Goal: Task Accomplishment & Management: Manage account settings

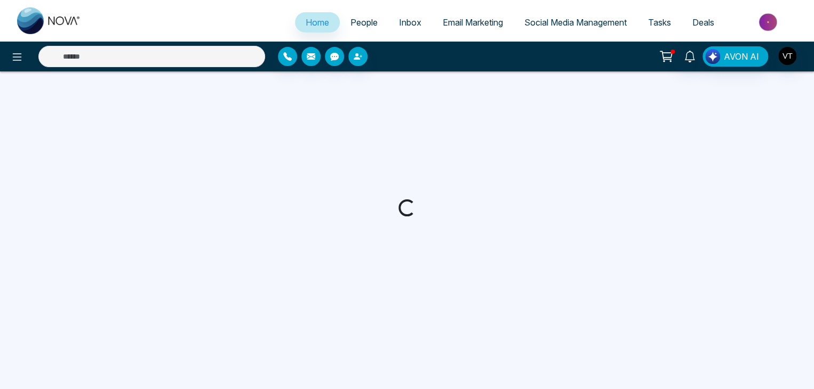
select select "*"
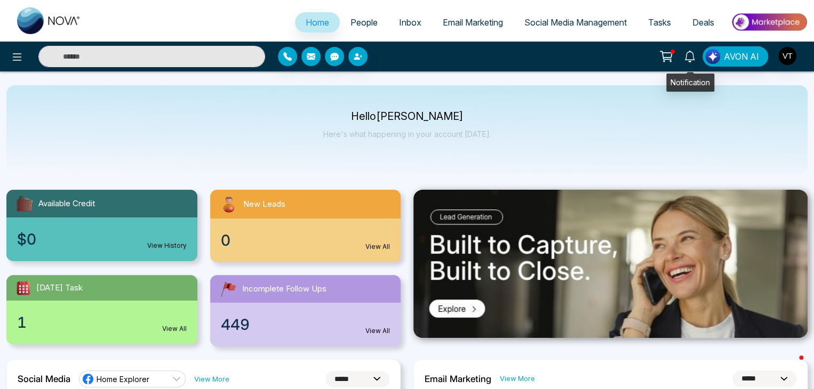
click at [692, 55] on icon at bounding box center [690, 57] width 12 height 12
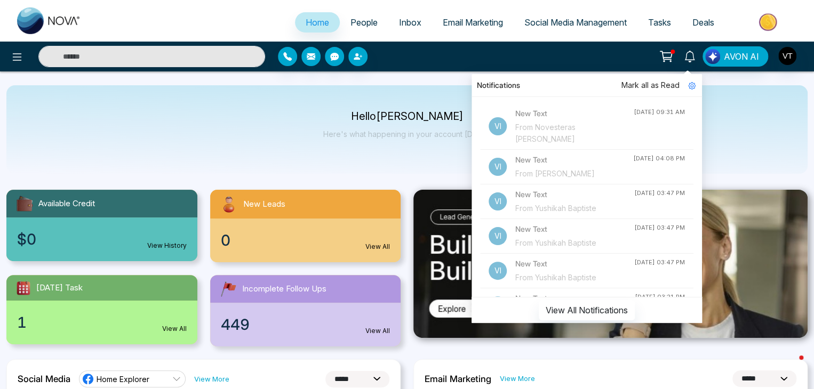
click at [550, 128] on div "From Novesteras Alvez" at bounding box center [574, 133] width 118 height 23
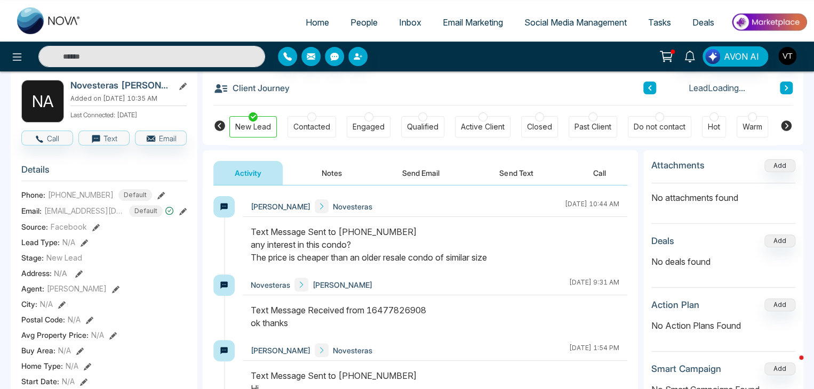
scroll to position [53, 0]
click at [71, 191] on span "+16477826908" at bounding box center [81, 194] width 66 height 11
click at [361, 22] on span "People" at bounding box center [363, 22] width 27 height 11
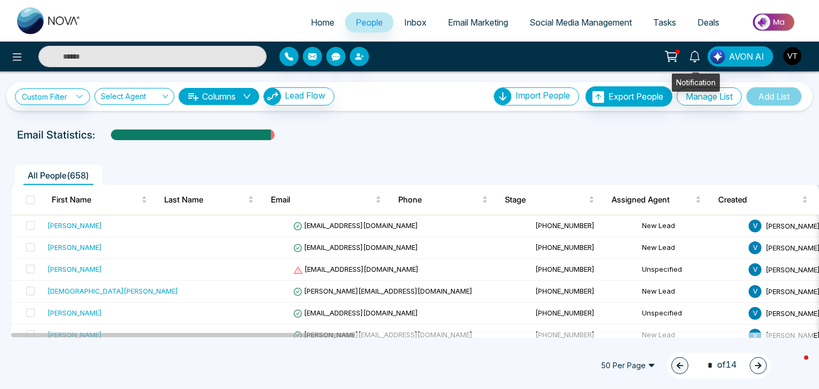
click at [697, 59] on icon at bounding box center [695, 57] width 12 height 12
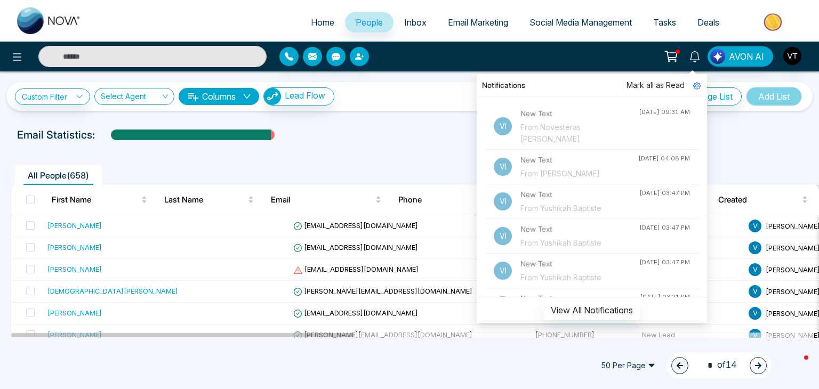
click at [565, 203] on div "From Yushikah Baptiste" at bounding box center [579, 209] width 119 height 12
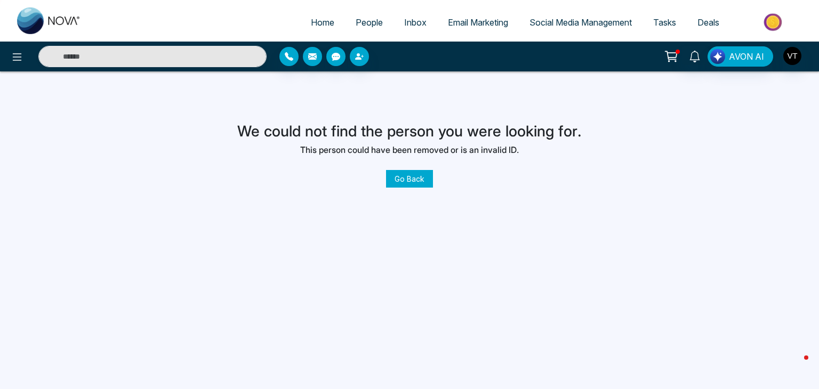
click at [410, 182] on link "Go Back" at bounding box center [409, 179] width 47 height 18
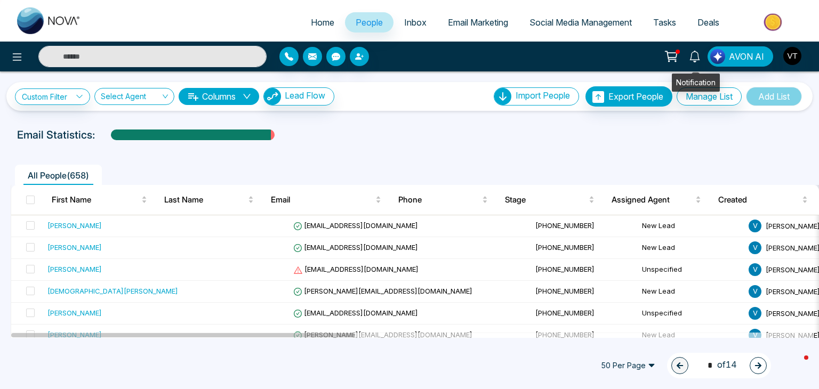
click at [700, 55] on icon at bounding box center [695, 57] width 10 height 12
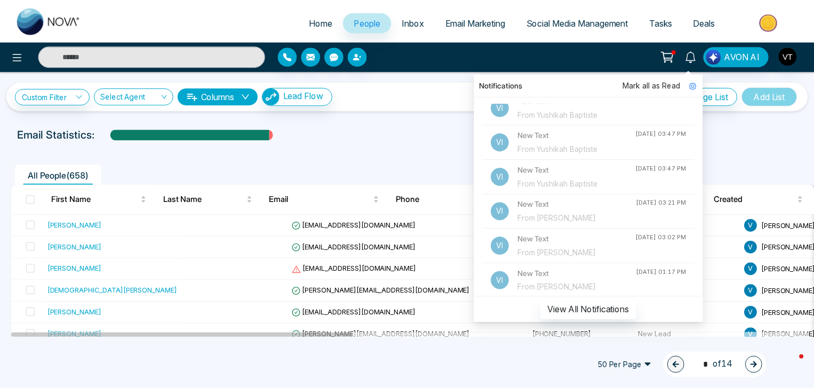
scroll to position [107, 0]
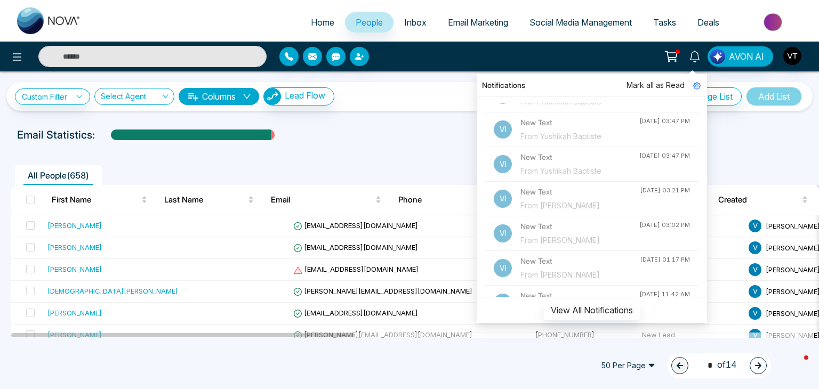
click at [559, 200] on div "From [PERSON_NAME]" at bounding box center [579, 206] width 119 height 12
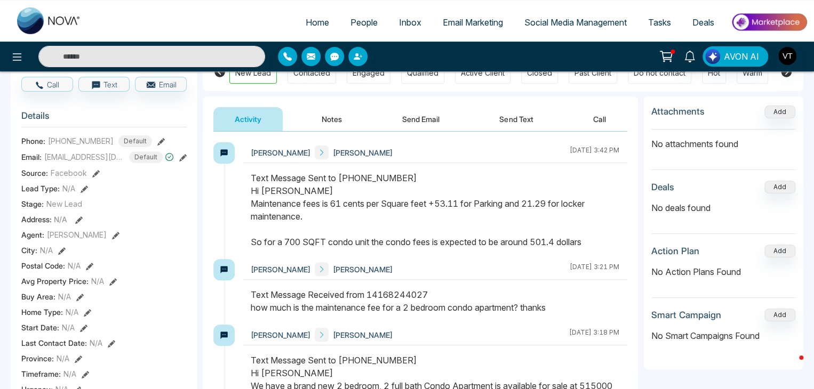
scroll to position [53, 0]
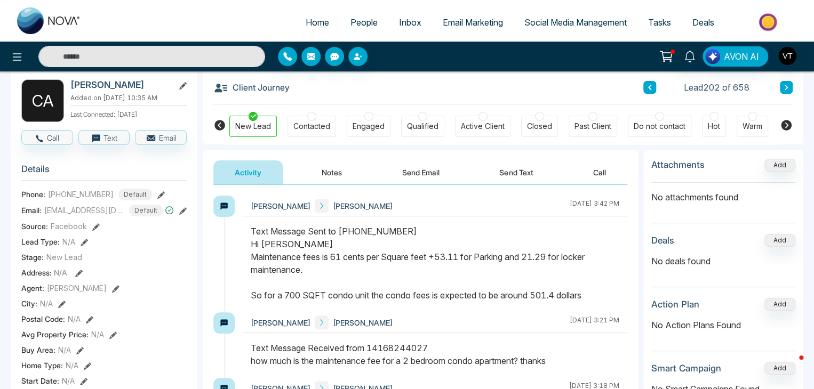
click at [789, 89] on button at bounding box center [786, 87] width 13 height 13
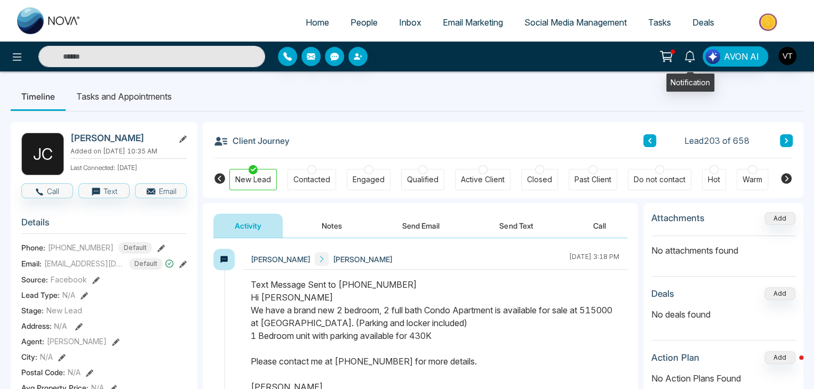
click at [693, 54] on icon at bounding box center [690, 57] width 12 height 12
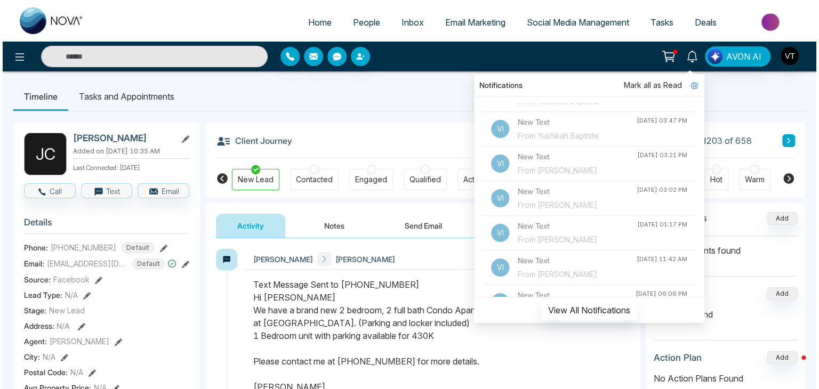
scroll to position [160, 0]
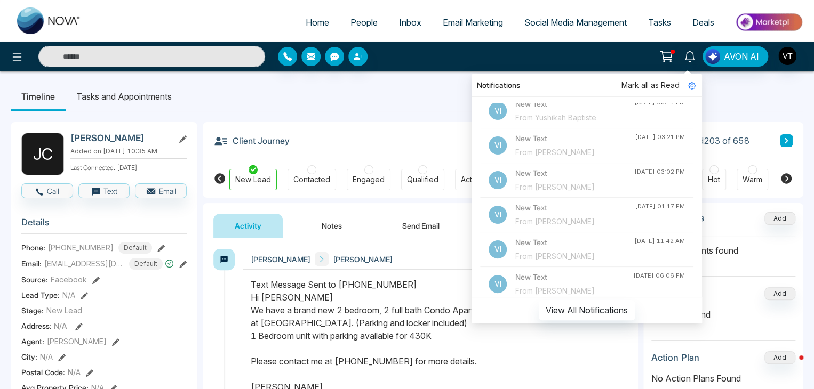
click at [567, 181] on div "From Robert DeAbreu" at bounding box center [574, 187] width 119 height 12
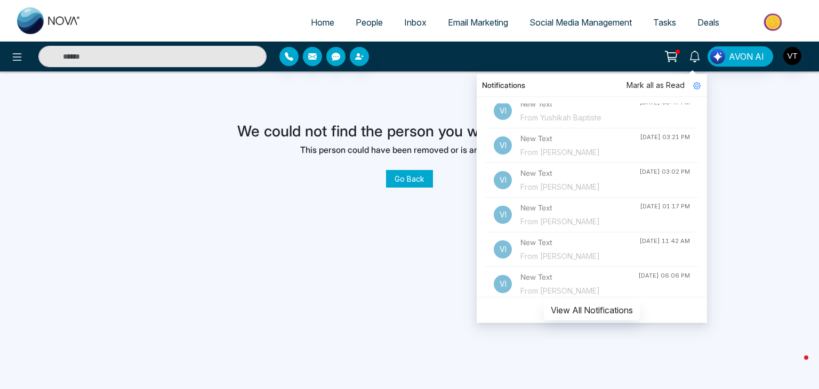
click at [762, 114] on div "We could not find the person you were looking for. This person could have been …" at bounding box center [409, 141] width 819 height 88
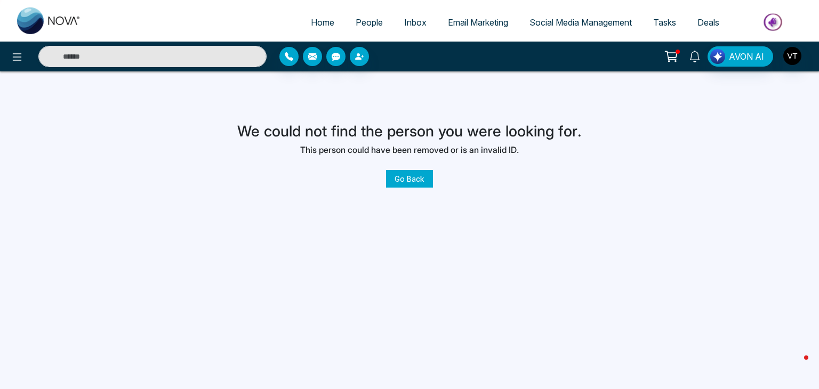
click at [696, 60] on icon at bounding box center [695, 57] width 12 height 12
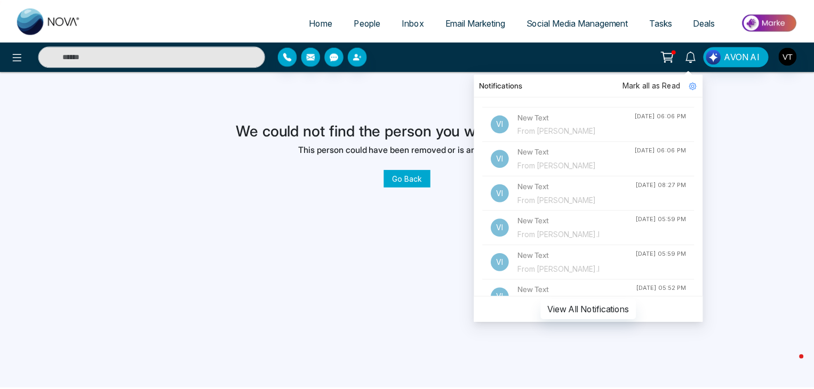
scroll to position [267, 0]
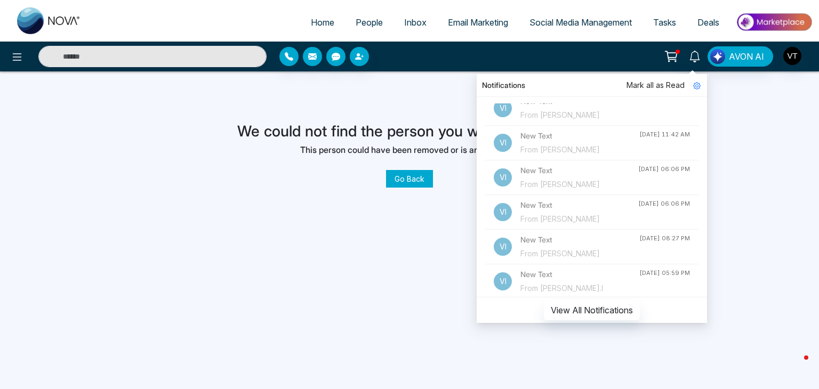
click at [548, 179] on div "From Yom Tekola" at bounding box center [579, 185] width 118 height 12
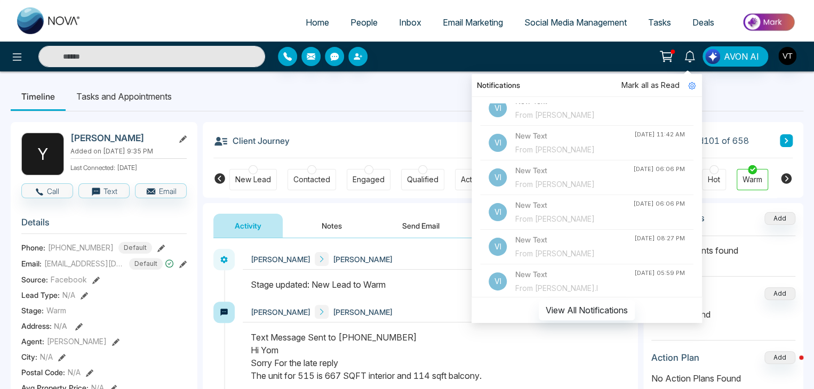
click at [344, 133] on div "Client Journey Lead 101 of 658" at bounding box center [502, 140] width 579 height 36
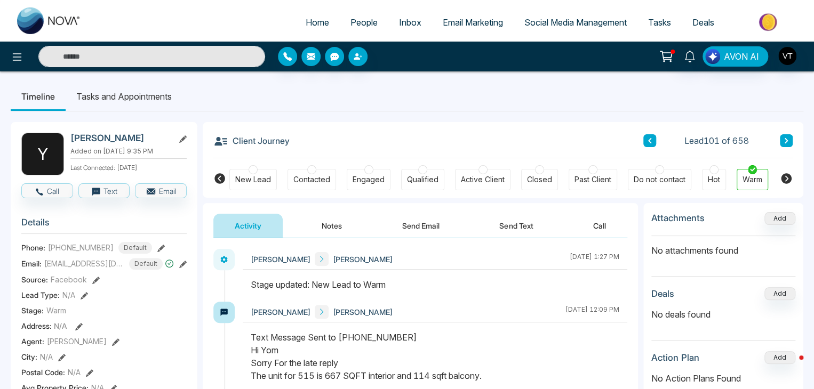
click at [789, 139] on button at bounding box center [786, 140] width 13 height 13
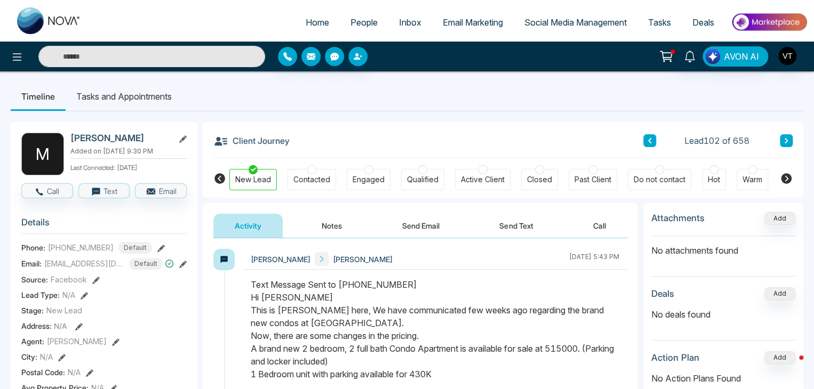
click at [788, 138] on icon at bounding box center [785, 141] width 5 height 6
click at [161, 46] on input "text" at bounding box center [151, 56] width 227 height 21
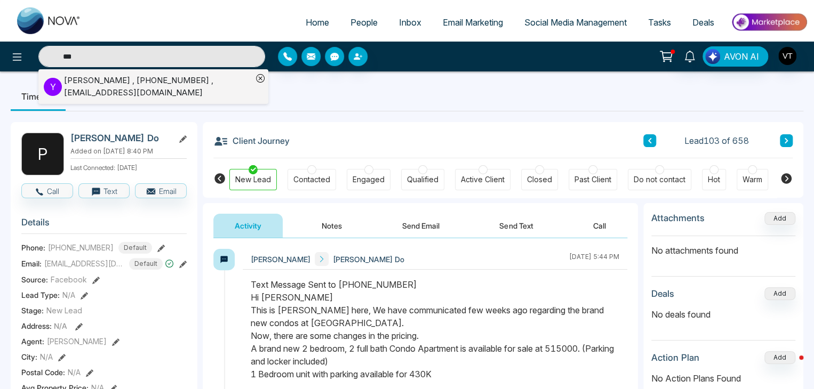
type input "***"
click at [113, 92] on div "Yom Tekola , +16472121849 , yomtekola@hotmail.com" at bounding box center [158, 87] width 188 height 24
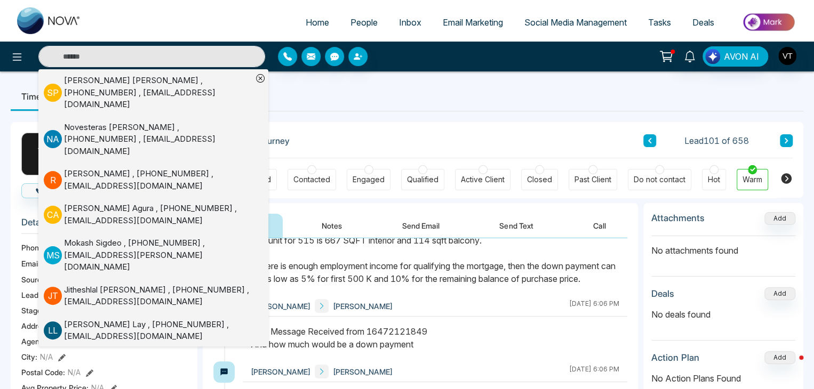
scroll to position [138, 0]
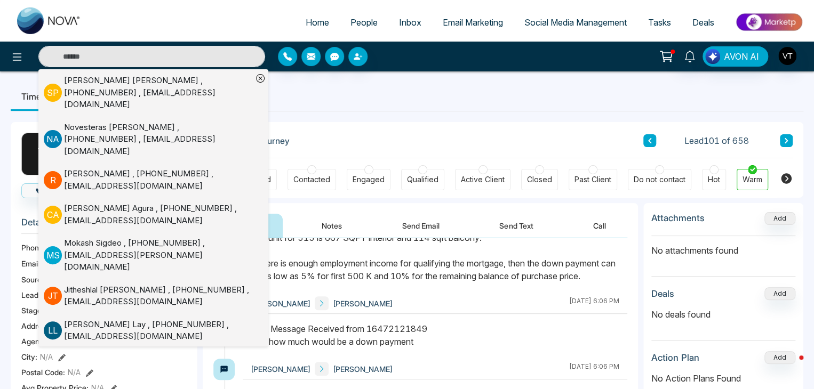
click at [459, 297] on div "Yom Tekola VINCE THOMAS September 4 2025 | 6:06 PM" at bounding box center [435, 303] width 384 height 21
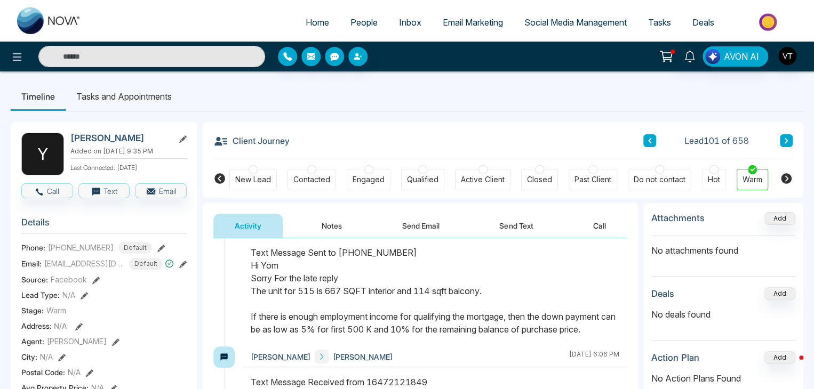
scroll to position [0, 0]
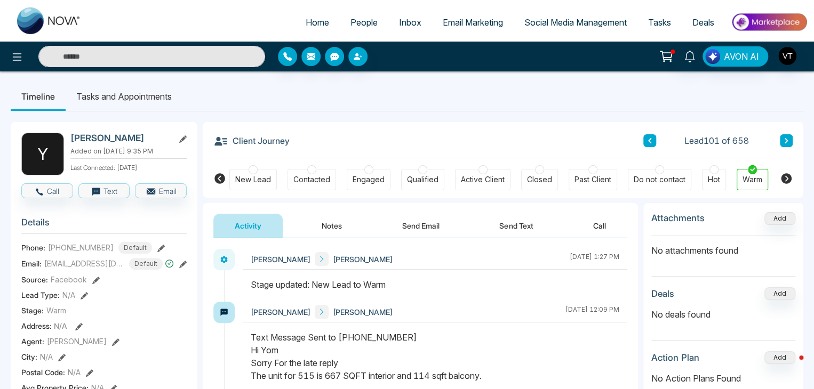
click at [325, 228] on button "Notes" at bounding box center [331, 226] width 63 height 24
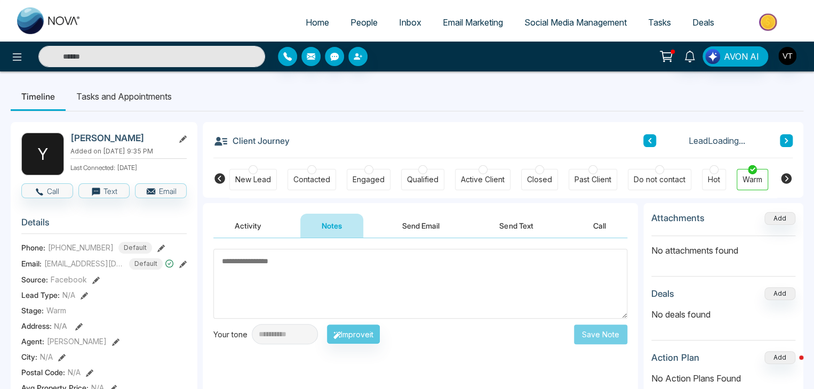
click at [322, 266] on textarea at bounding box center [420, 284] width 414 height 70
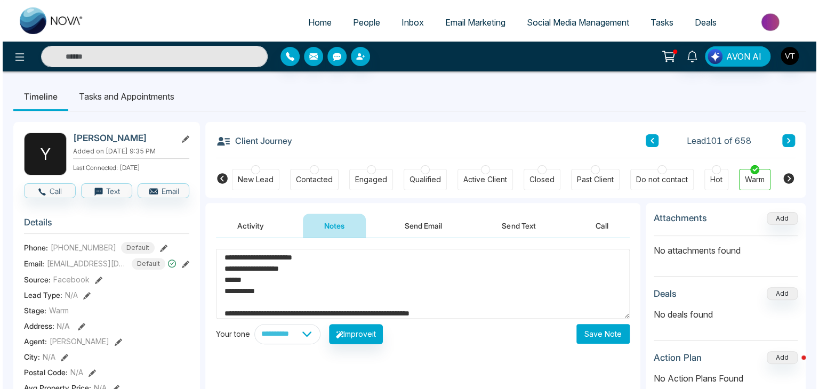
scroll to position [26, 0]
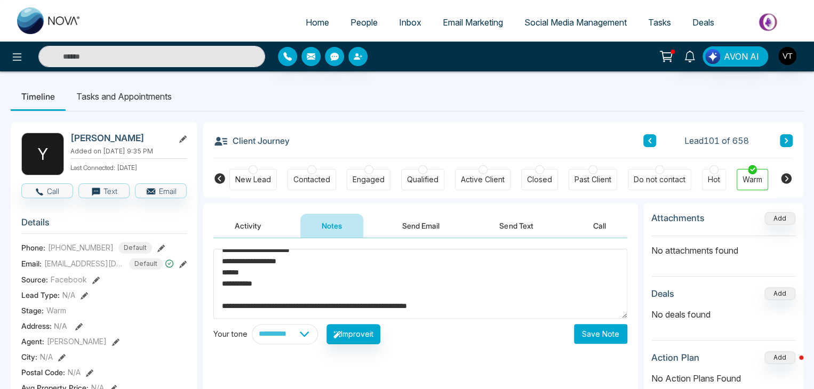
type textarea "**********"
click at [610, 336] on button "Save Note" at bounding box center [600, 334] width 53 height 20
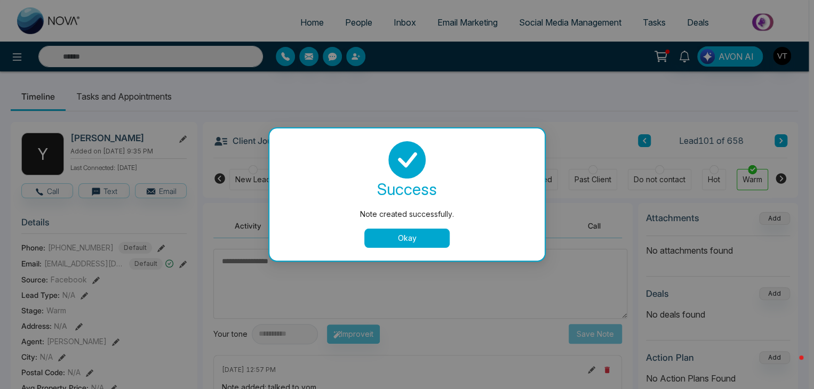
scroll to position [0, 0]
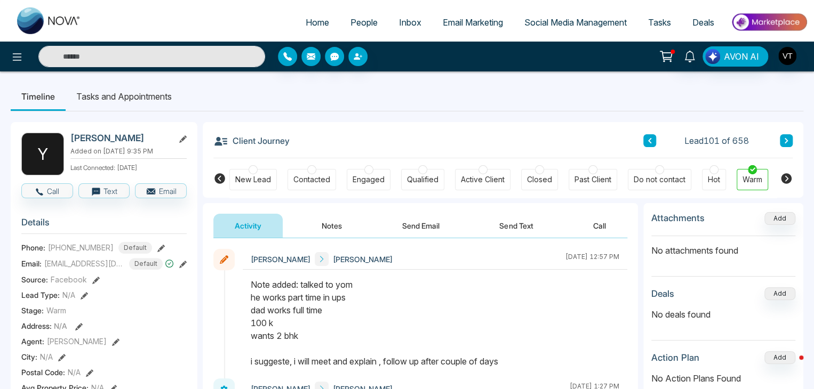
click at [358, 23] on span "People" at bounding box center [363, 22] width 27 height 11
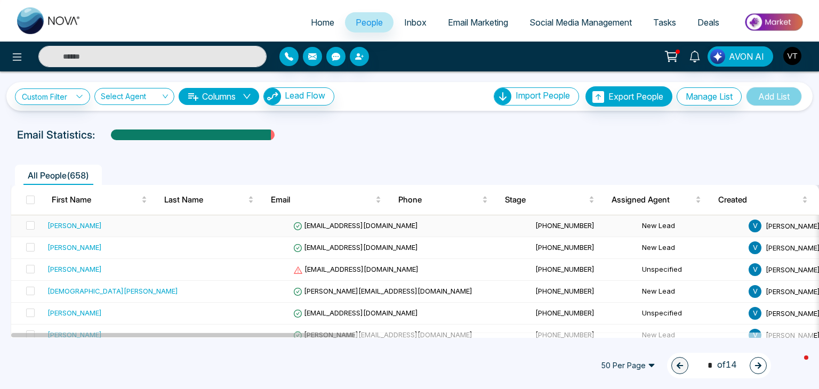
click at [68, 225] on div "[PERSON_NAME]" at bounding box center [74, 225] width 54 height 11
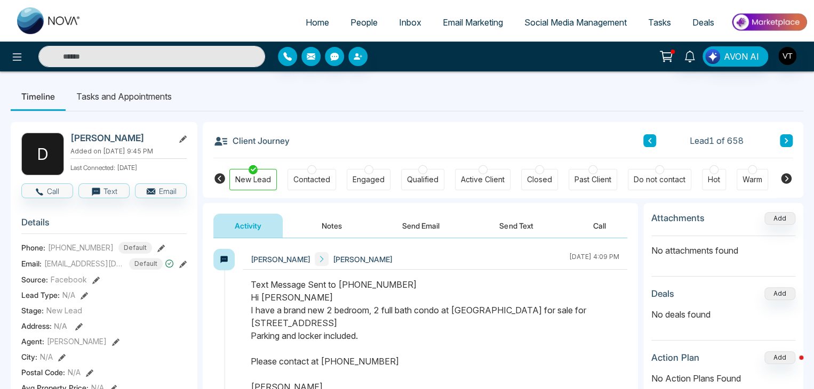
click at [316, 181] on div "Contacted" at bounding box center [311, 179] width 37 height 11
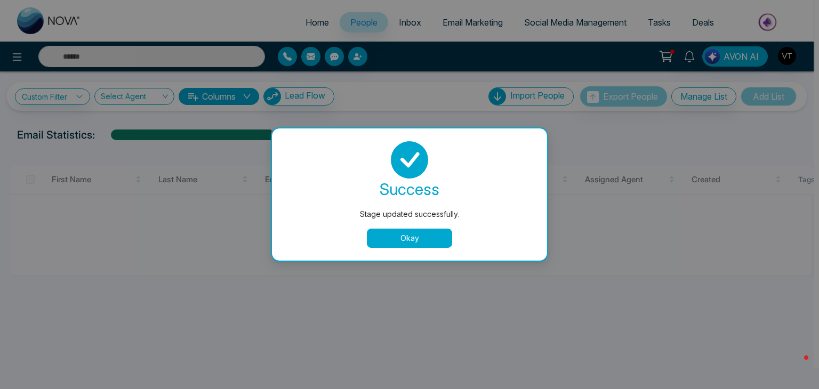
click at [384, 237] on button "Okay" at bounding box center [409, 238] width 85 height 19
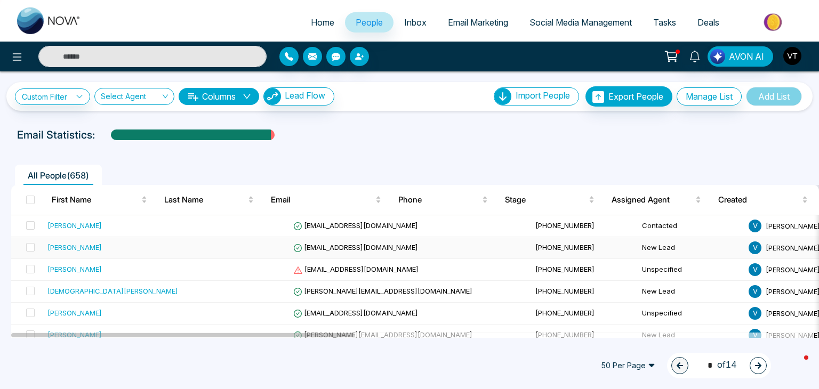
click at [80, 250] on div "[PERSON_NAME]" at bounding box center [74, 247] width 54 height 11
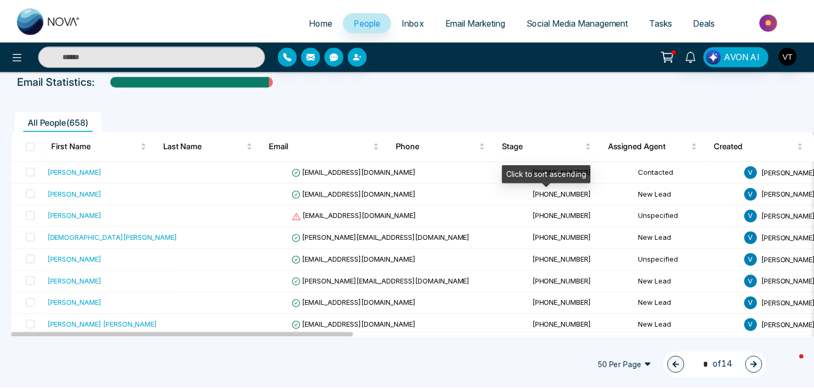
scroll to position [107, 0]
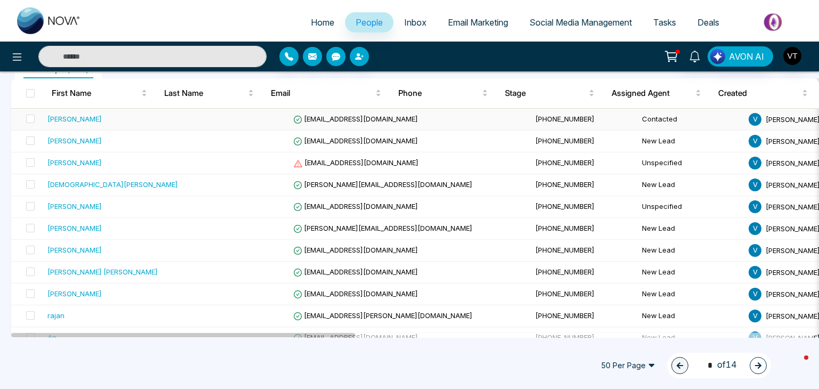
click at [79, 119] on div "[PERSON_NAME]" at bounding box center [74, 119] width 54 height 11
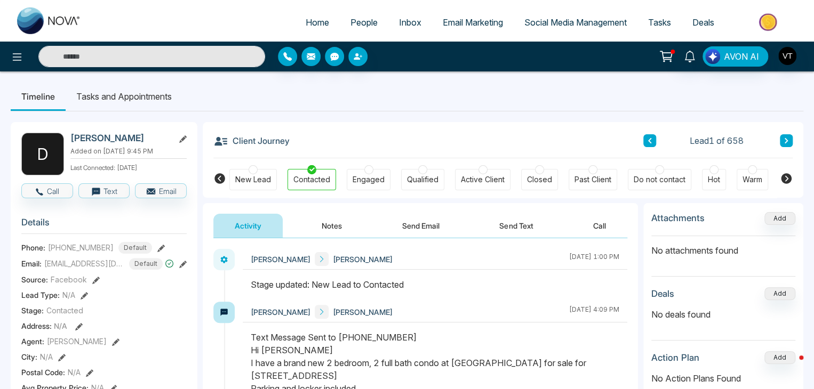
click at [787, 141] on icon at bounding box center [785, 141] width 5 height 6
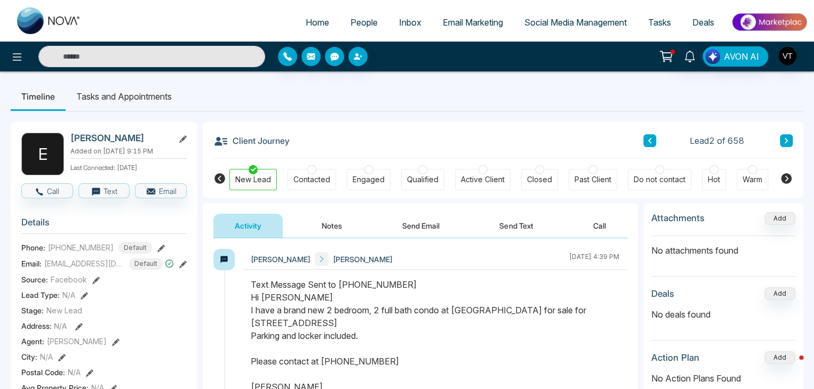
click at [329, 228] on button "Notes" at bounding box center [331, 226] width 63 height 24
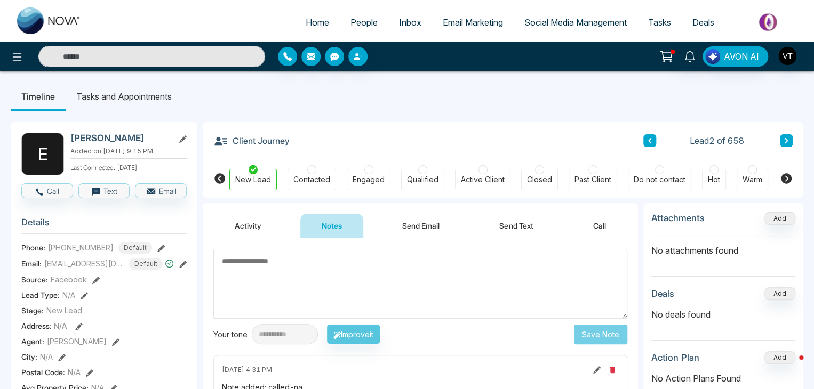
click at [300, 260] on textarea at bounding box center [420, 284] width 414 height 70
type textarea "*********"
click at [587, 332] on button "Save Note" at bounding box center [600, 334] width 53 height 20
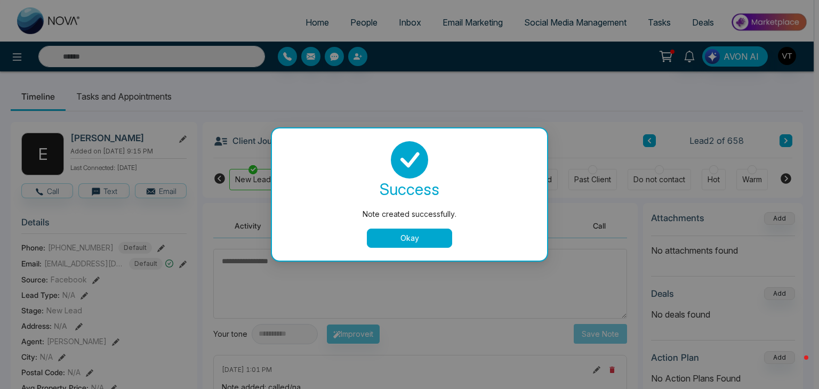
click at [399, 238] on button "Okay" at bounding box center [409, 238] width 85 height 19
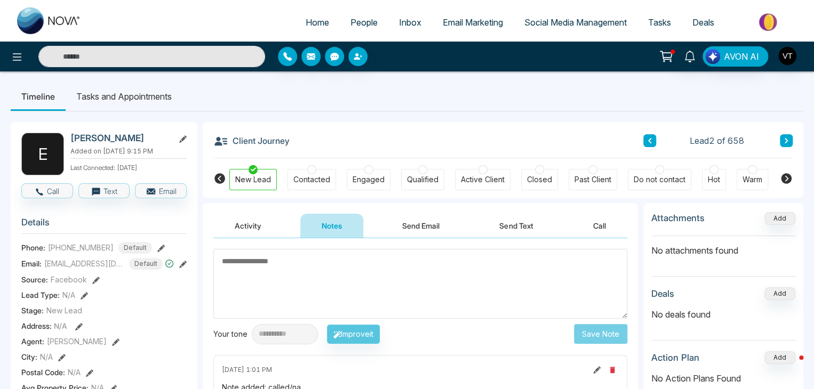
click at [783, 140] on icon at bounding box center [785, 141] width 5 height 6
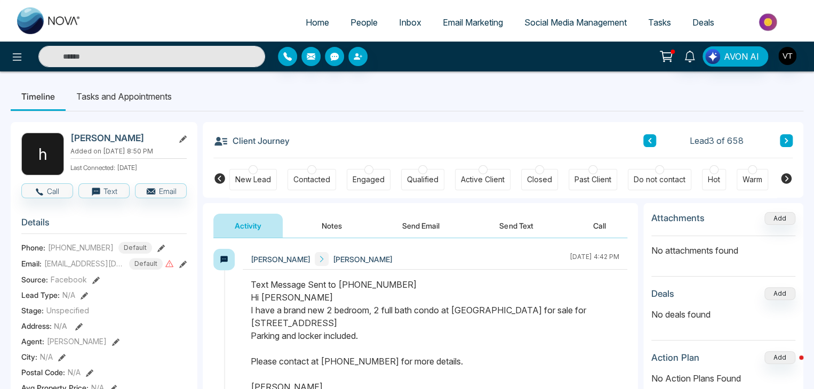
click at [788, 141] on icon at bounding box center [785, 141] width 5 height 6
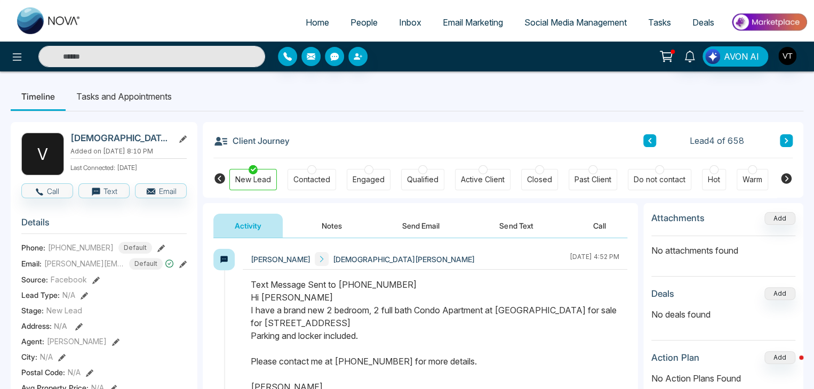
click at [320, 178] on div "Contacted" at bounding box center [311, 179] width 37 height 11
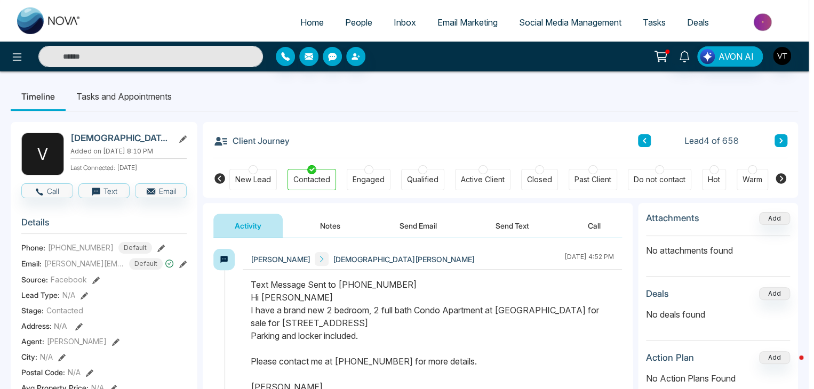
click at [315, 181] on div "success" at bounding box center [407, 189] width 250 height 21
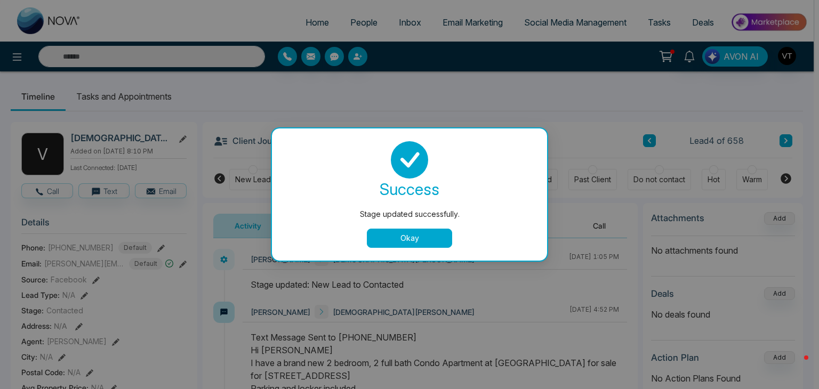
click at [394, 242] on button "Okay" at bounding box center [409, 238] width 85 height 19
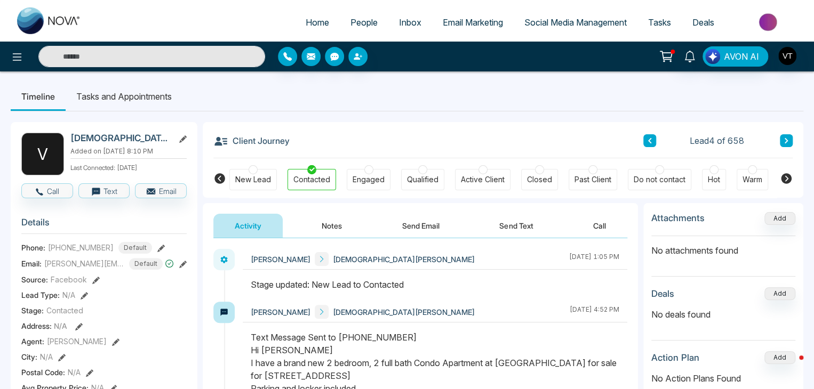
click at [247, 186] on div "New Lead" at bounding box center [252, 179] width 47 height 21
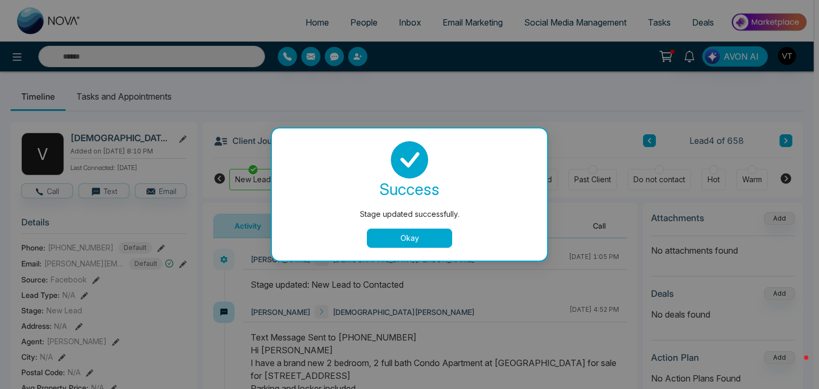
click at [411, 246] on button "Okay" at bounding box center [409, 238] width 85 height 19
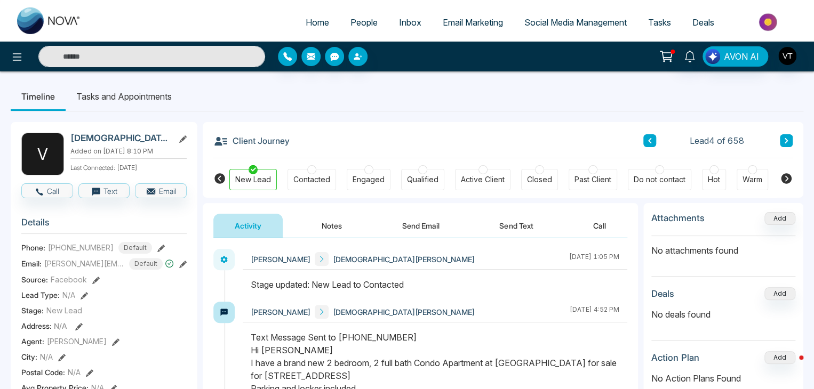
click at [327, 224] on button "Notes" at bounding box center [331, 226] width 63 height 24
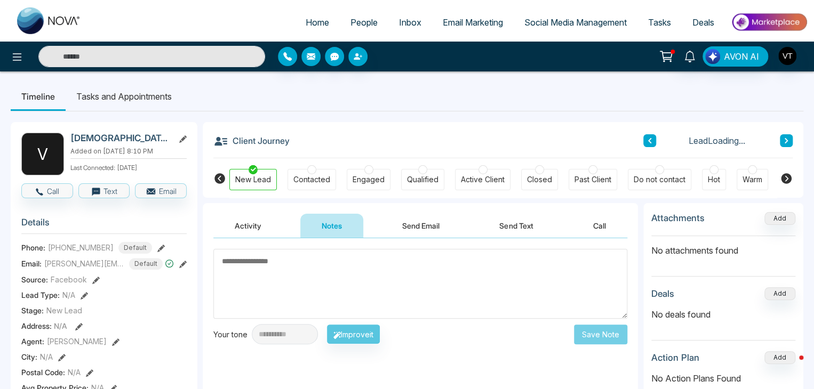
click at [292, 271] on textarea at bounding box center [420, 284] width 414 height 70
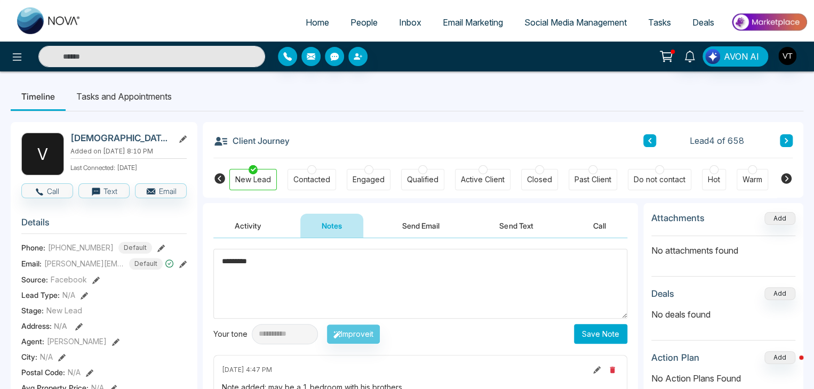
type textarea "*********"
click at [618, 340] on button "Save Note" at bounding box center [600, 334] width 53 height 20
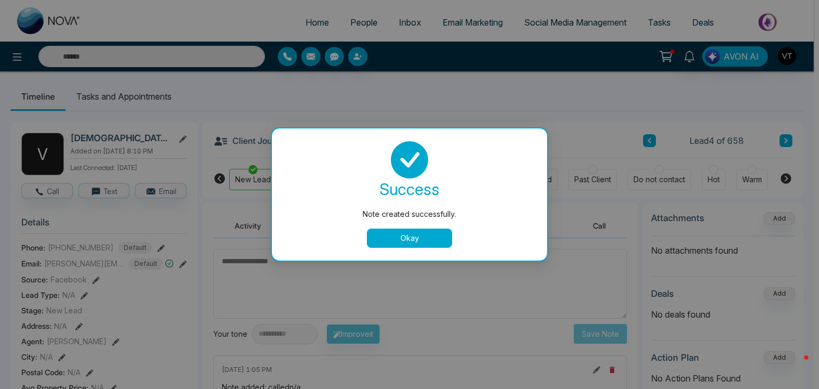
click at [432, 238] on button "Okay" at bounding box center [409, 238] width 85 height 19
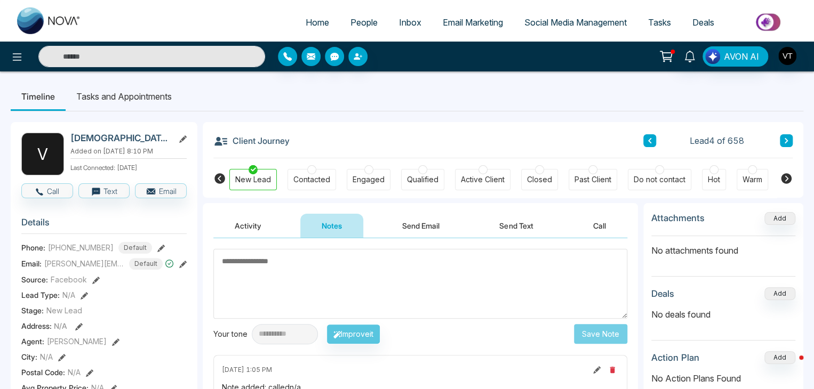
click at [786, 139] on icon at bounding box center [785, 140] width 3 height 5
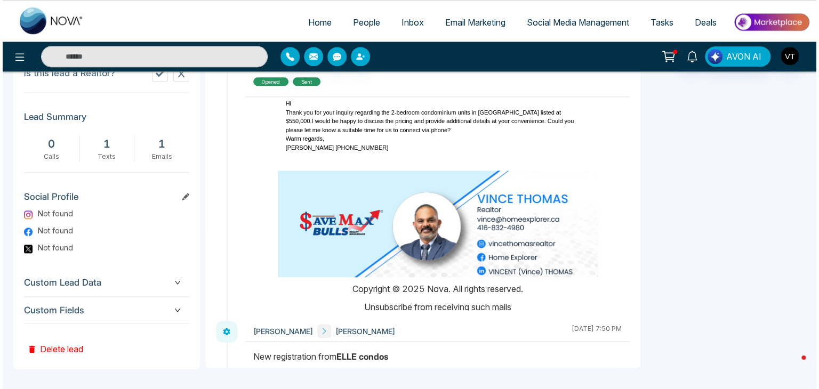
scroll to position [14, 0]
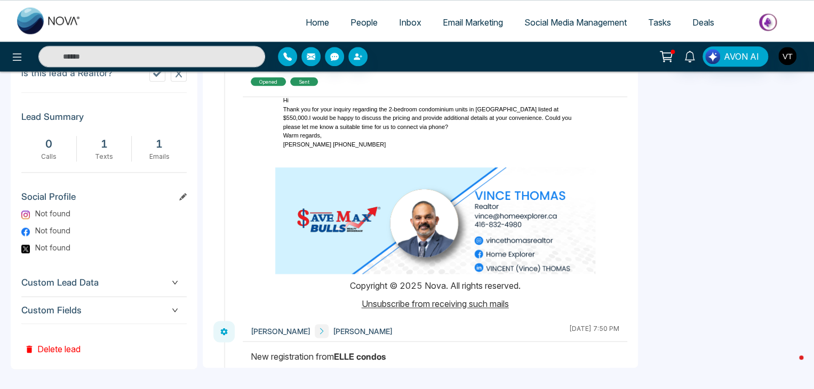
click at [48, 348] on button "Delete lead" at bounding box center [52, 341] width 62 height 35
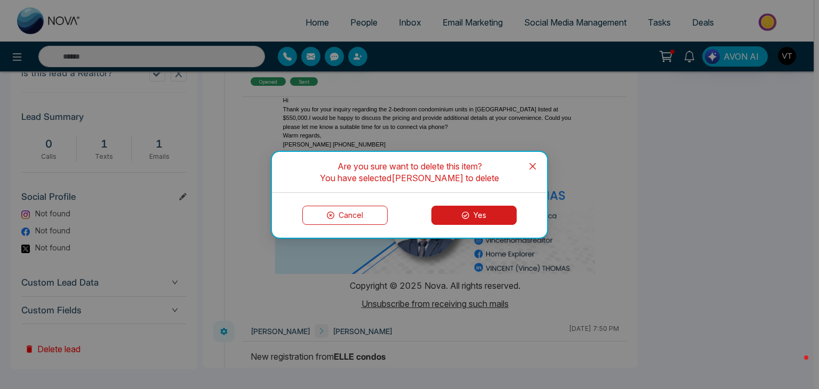
click at [486, 209] on button "Yes" at bounding box center [473, 215] width 85 height 19
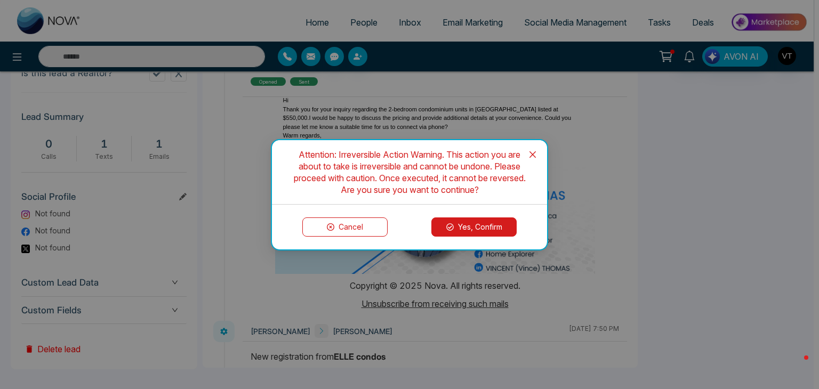
click at [471, 219] on button "Yes, Confirm" at bounding box center [473, 227] width 85 height 19
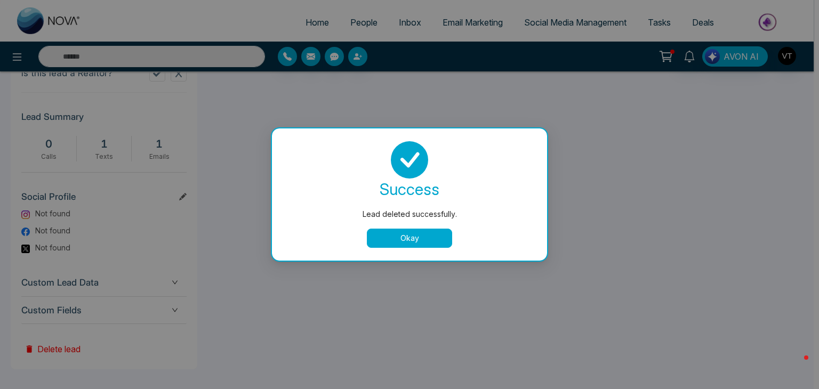
click at [433, 239] on button "Okay" at bounding box center [409, 238] width 85 height 19
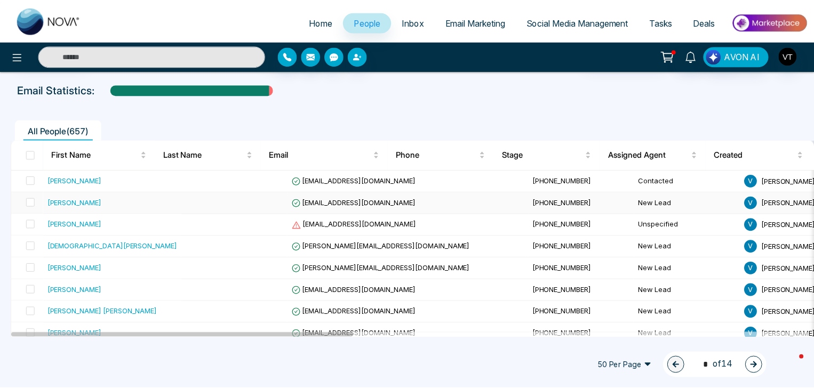
scroll to position [107, 0]
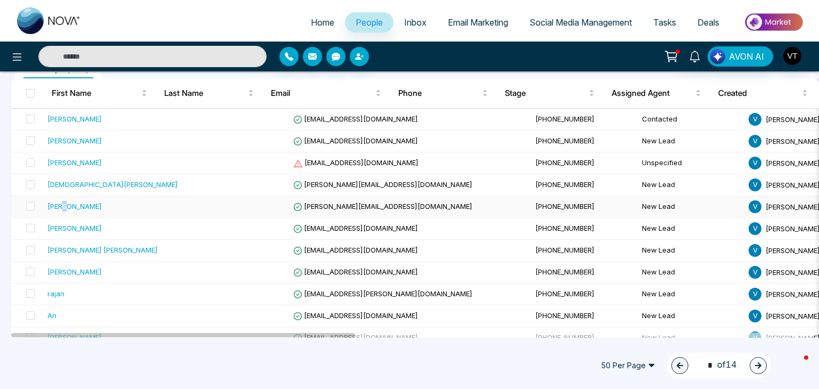
click at [66, 205] on div "Angela Siabanis" at bounding box center [74, 206] width 54 height 11
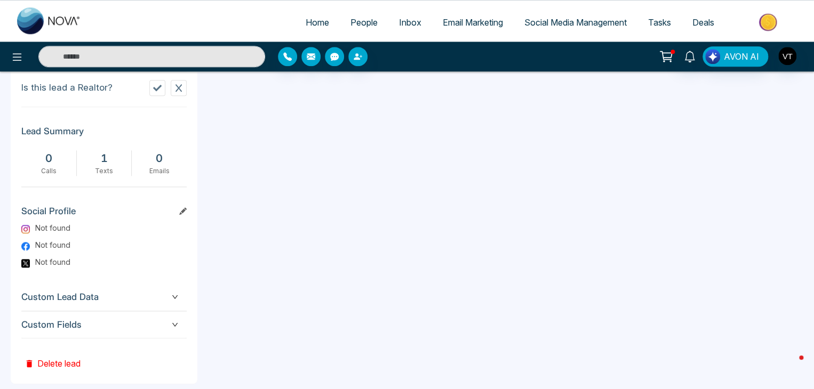
scroll to position [520, 0]
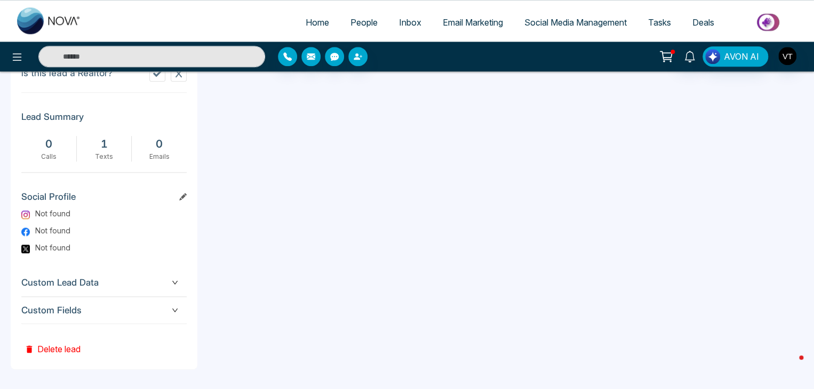
click at [51, 346] on button "Delete lead" at bounding box center [52, 341] width 62 height 35
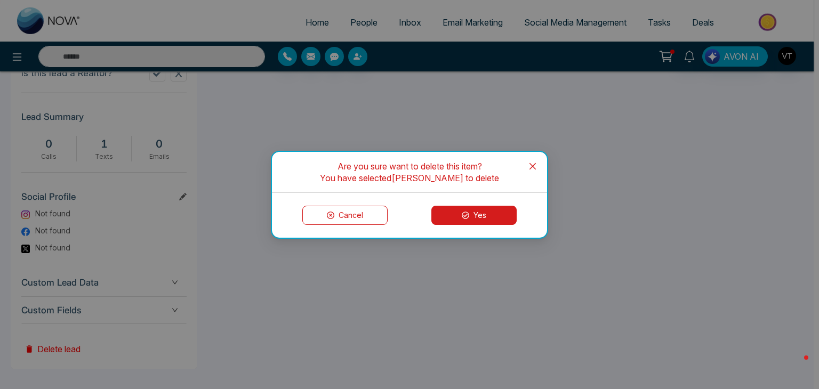
click at [475, 220] on button "Yes" at bounding box center [473, 215] width 85 height 19
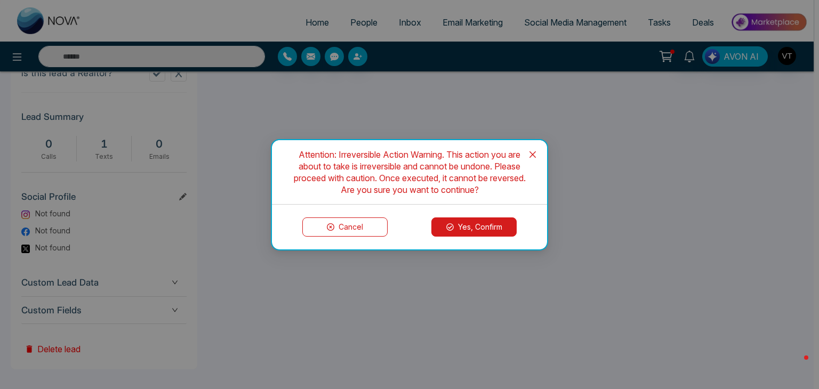
click at [501, 227] on button "Yes, Confirm" at bounding box center [473, 227] width 85 height 19
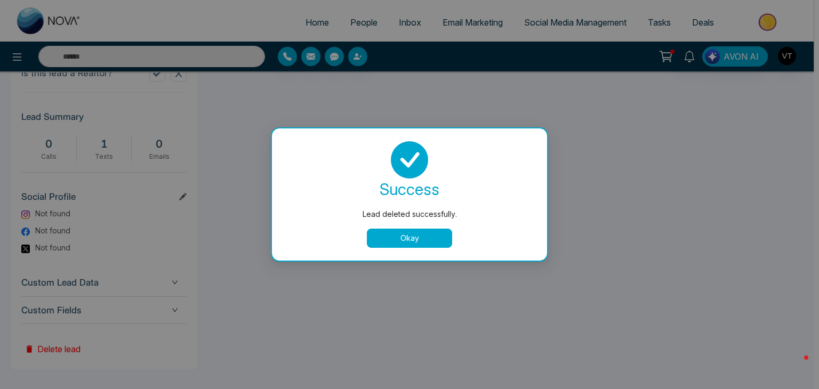
click at [442, 240] on button "Okay" at bounding box center [409, 238] width 85 height 19
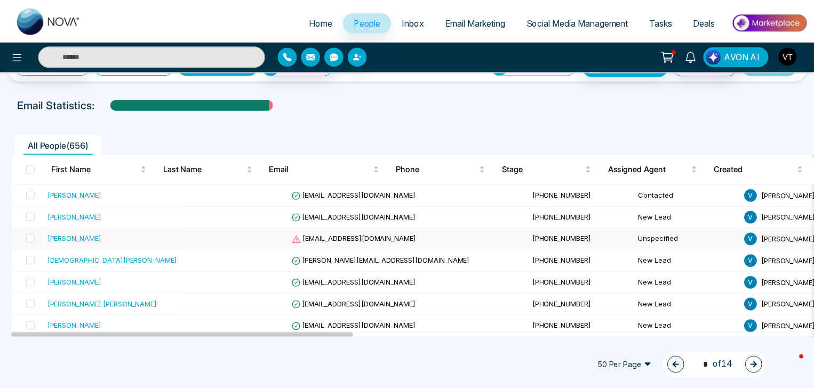
scroll to position [107, 0]
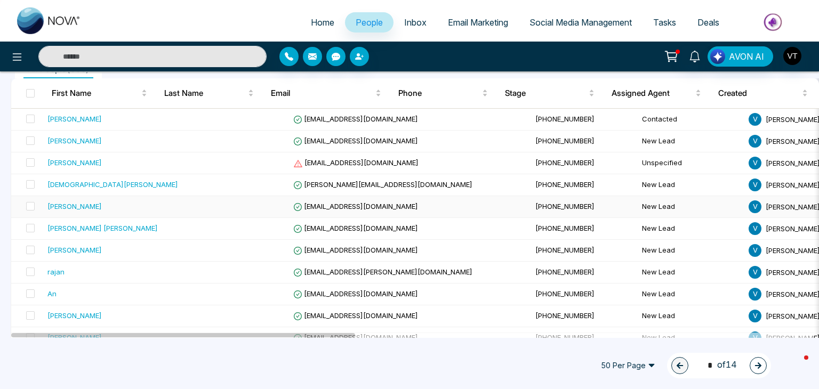
click at [69, 206] on div "[PERSON_NAME]" at bounding box center [74, 206] width 54 height 11
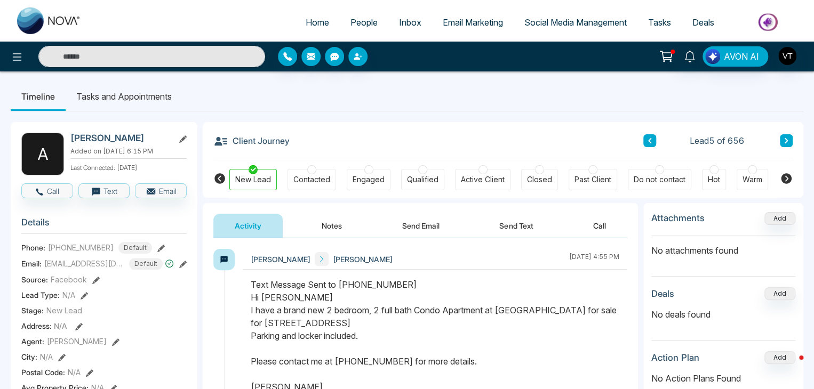
click at [330, 229] on button "Notes" at bounding box center [331, 226] width 63 height 24
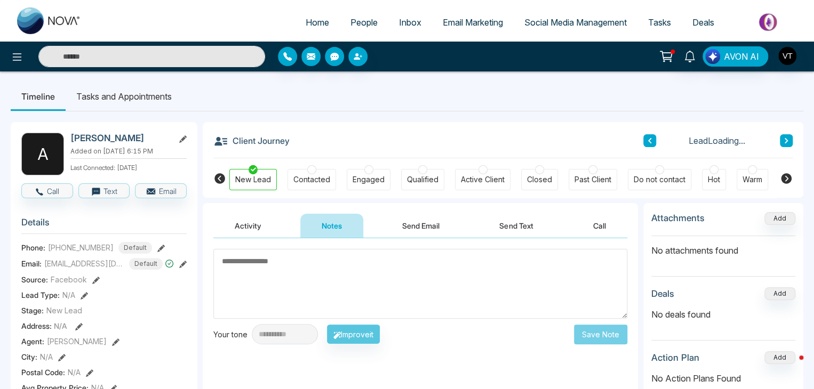
click at [297, 274] on textarea at bounding box center [420, 284] width 414 height 70
drag, startPoint x: 317, startPoint y: 270, endPoint x: 175, endPoint y: 253, distance: 142.9
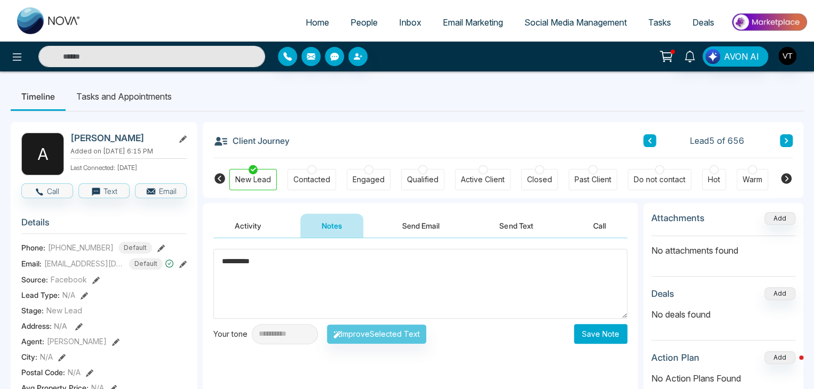
type textarea "**********"
click at [612, 338] on button "Save Note" at bounding box center [600, 334] width 53 height 20
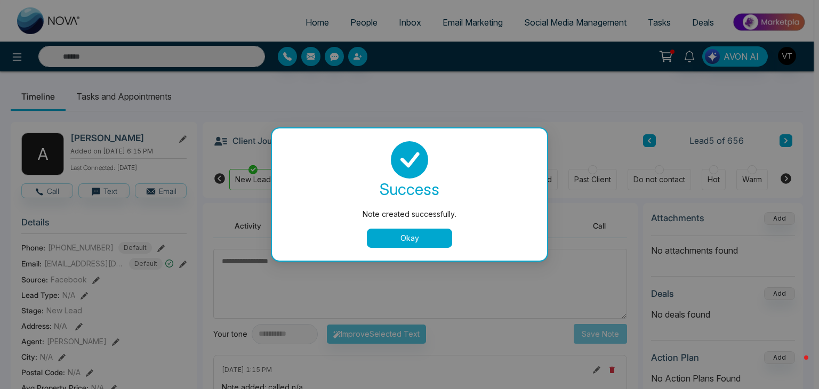
drag, startPoint x: 404, startPoint y: 244, endPoint x: 414, endPoint y: 232, distance: 15.2
click at [405, 244] on button "Okay" at bounding box center [409, 238] width 85 height 19
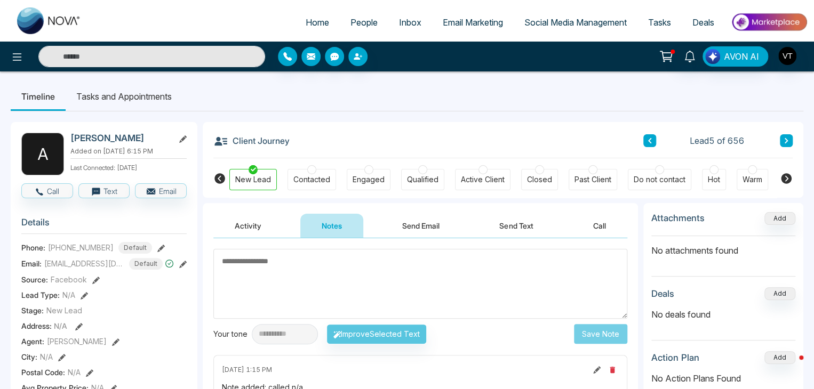
click at [785, 142] on icon at bounding box center [785, 140] width 3 height 5
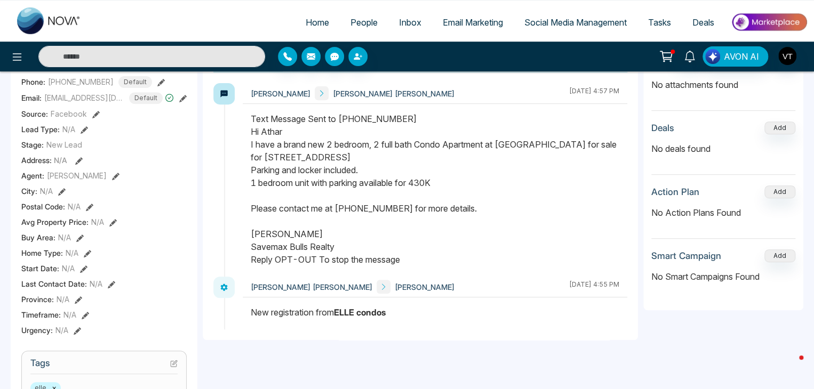
scroll to position [53, 0]
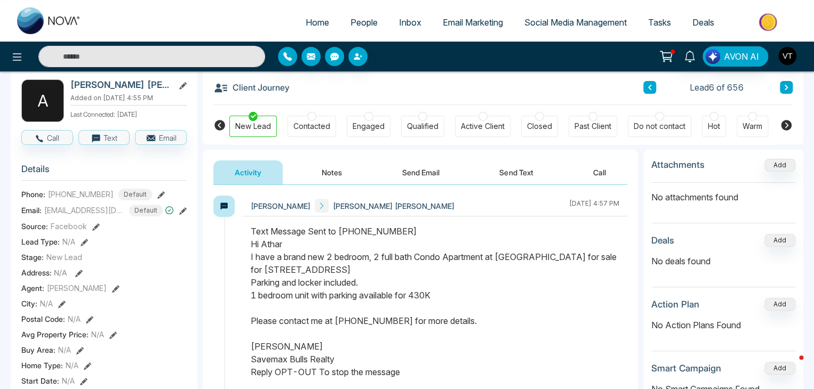
click at [313, 172] on button "Notes" at bounding box center [331, 173] width 63 height 24
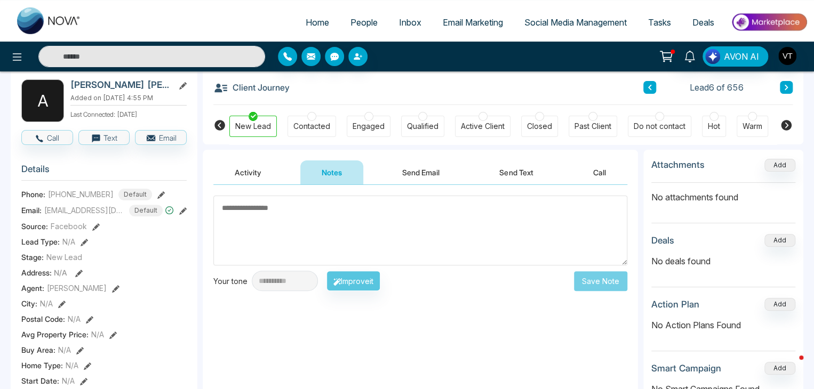
click at [274, 214] on textarea at bounding box center [420, 231] width 414 height 70
type textarea "**********"
click at [597, 286] on button "Save Note" at bounding box center [600, 281] width 53 height 20
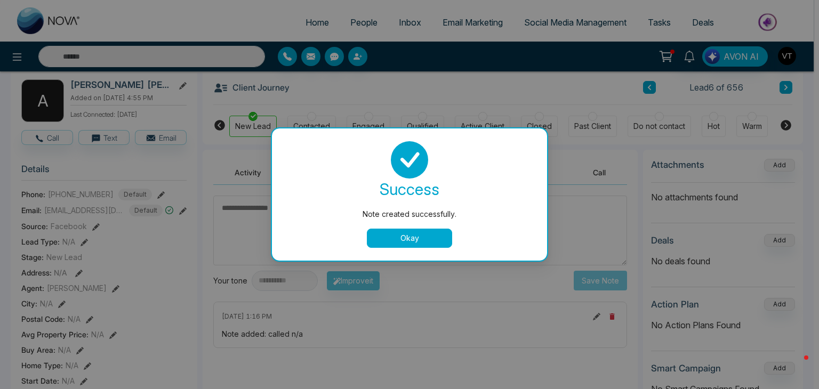
click at [428, 236] on button "Okay" at bounding box center [409, 238] width 85 height 19
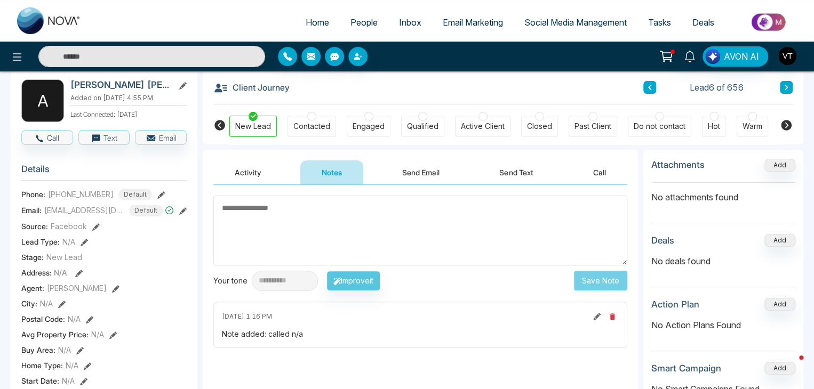
click at [789, 88] on button at bounding box center [786, 87] width 13 height 13
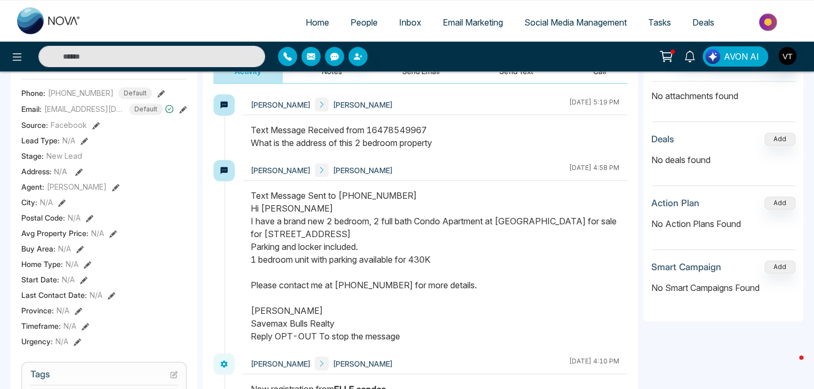
scroll to position [53, 0]
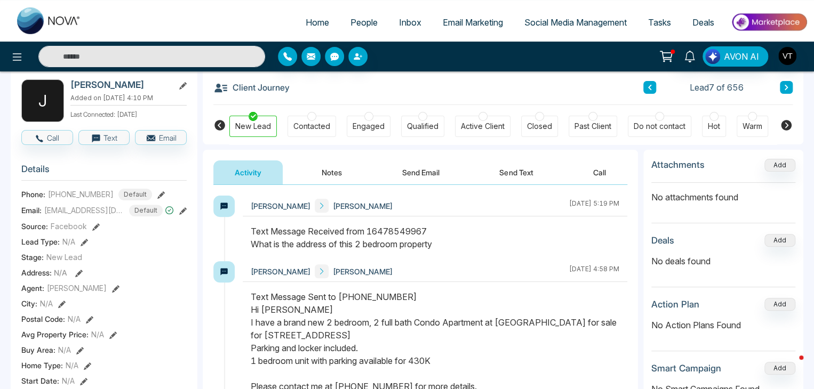
click at [784, 85] on icon at bounding box center [785, 87] width 3 height 5
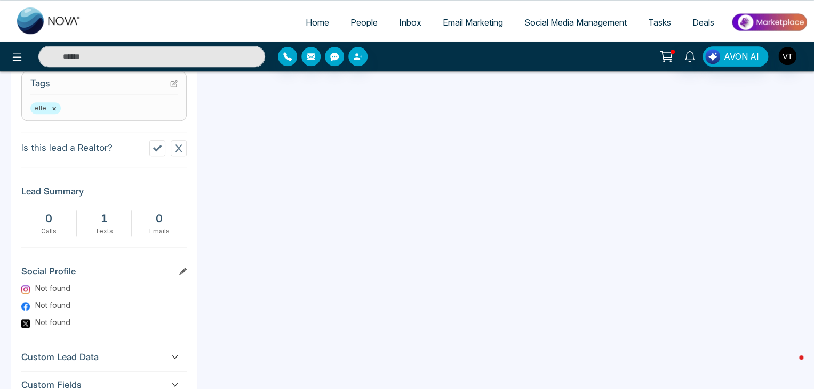
scroll to position [520, 0]
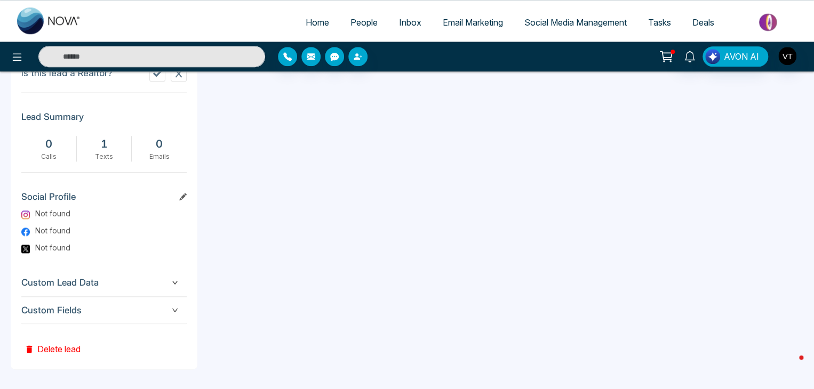
click at [60, 346] on button "Delete lead" at bounding box center [52, 341] width 62 height 35
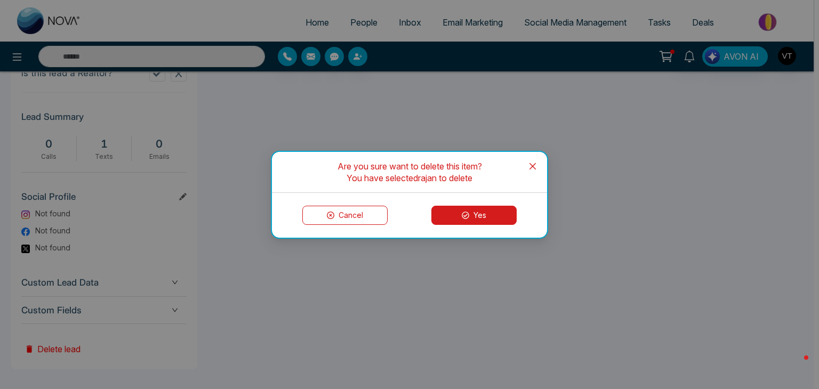
click at [467, 212] on icon at bounding box center [465, 215] width 7 height 7
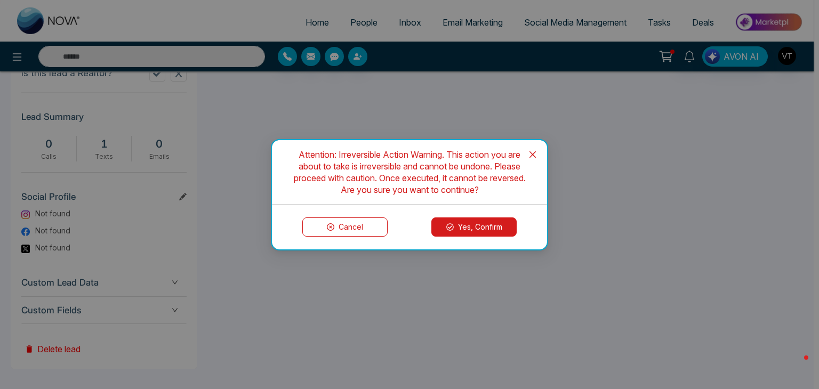
click at [470, 231] on button "Yes, Confirm" at bounding box center [473, 227] width 85 height 19
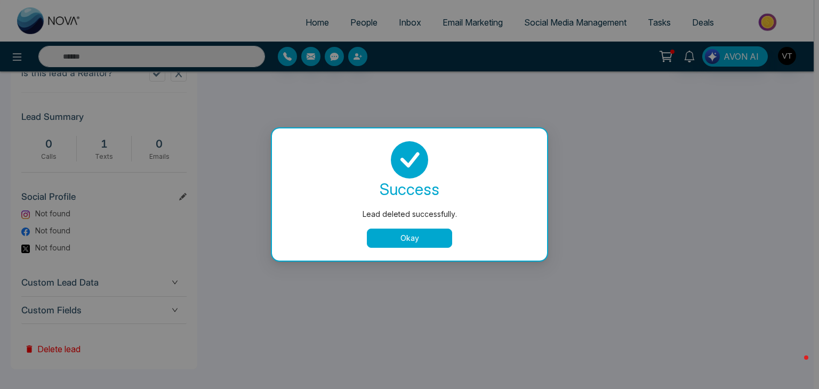
click at [422, 241] on button "Okay" at bounding box center [409, 238] width 85 height 19
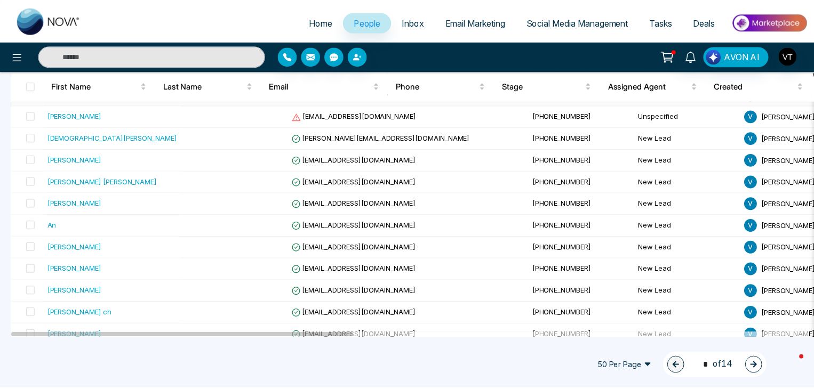
scroll to position [160, 0]
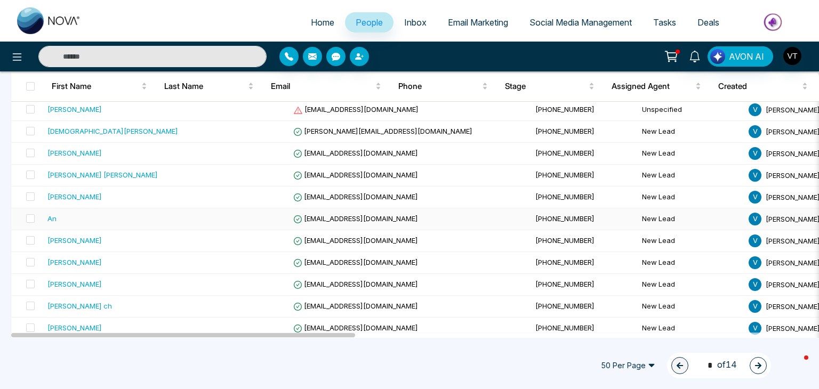
click at [51, 219] on div "An" at bounding box center [51, 218] width 9 height 11
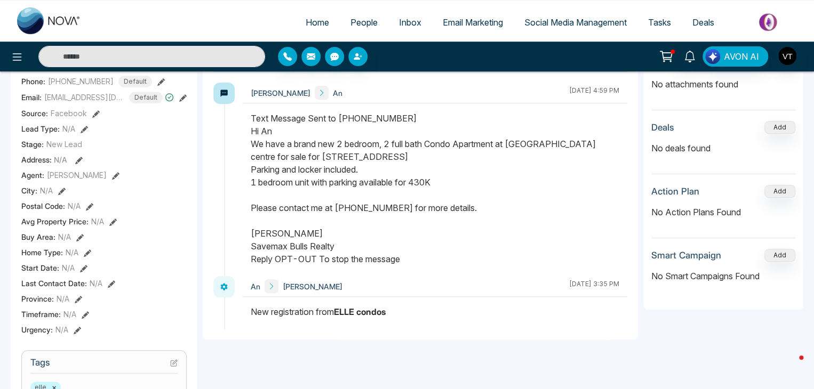
scroll to position [53, 0]
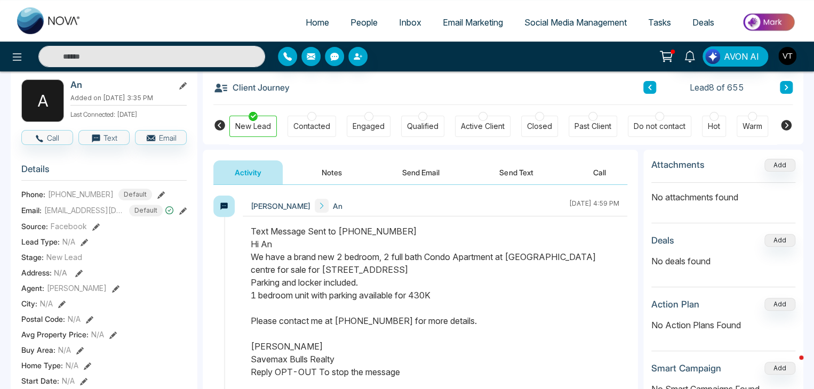
click at [784, 87] on icon at bounding box center [785, 87] width 5 height 6
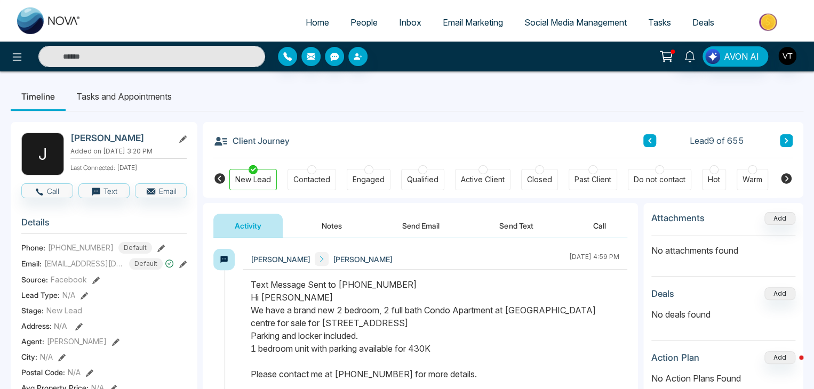
click at [326, 228] on button "Notes" at bounding box center [331, 226] width 63 height 24
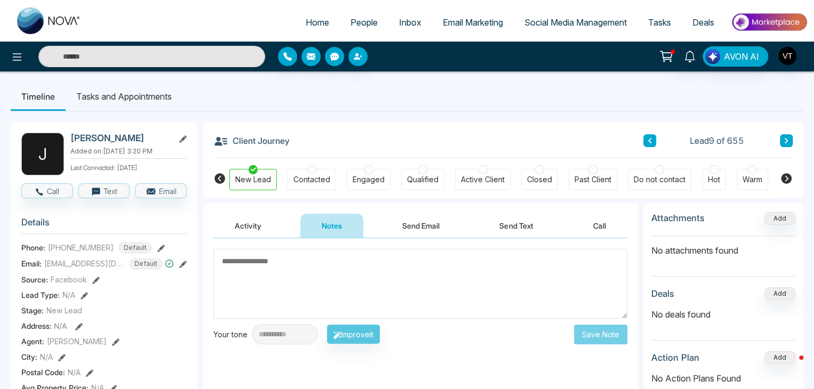
click at [285, 261] on textarea at bounding box center [420, 284] width 414 height 70
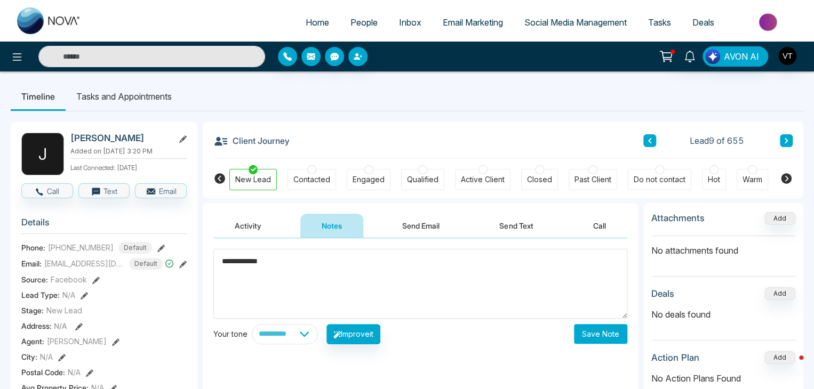
type textarea "**********"
click at [595, 331] on button "Save Note" at bounding box center [600, 334] width 53 height 20
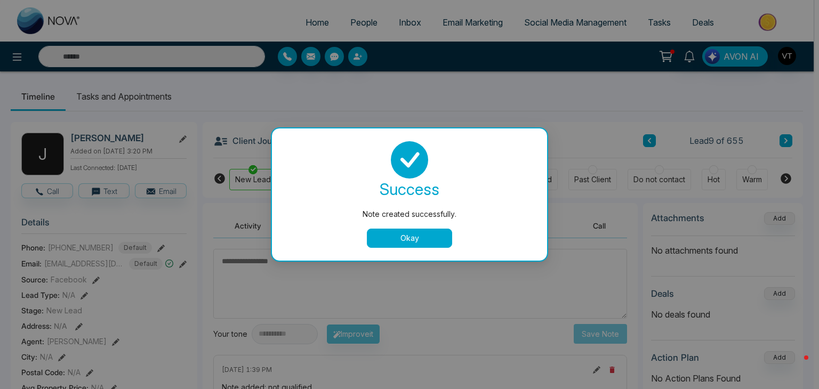
click at [404, 241] on button "Okay" at bounding box center [409, 238] width 85 height 19
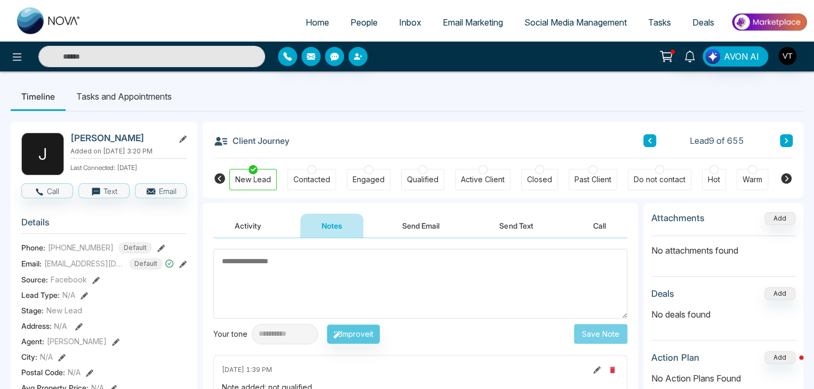
click at [789, 144] on button at bounding box center [786, 140] width 13 height 13
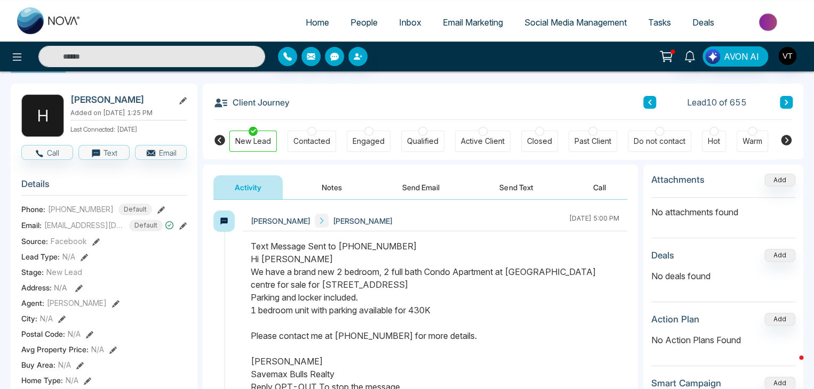
scroll to position [38, 0]
click at [788, 100] on icon at bounding box center [785, 102] width 5 height 6
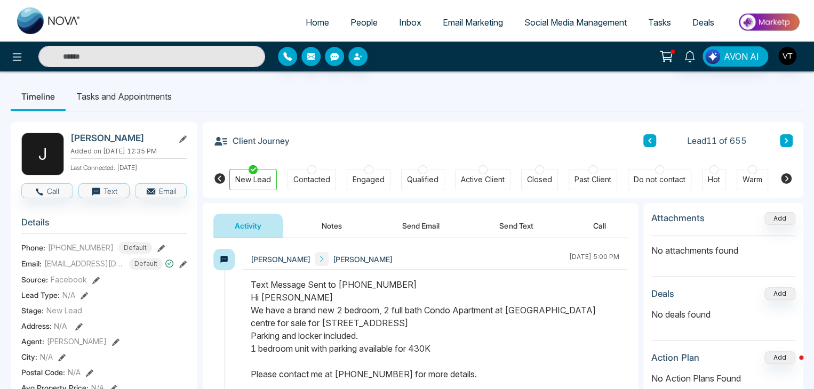
click at [650, 139] on icon at bounding box center [649, 140] width 3 height 5
click at [650, 138] on icon at bounding box center [649, 141] width 5 height 6
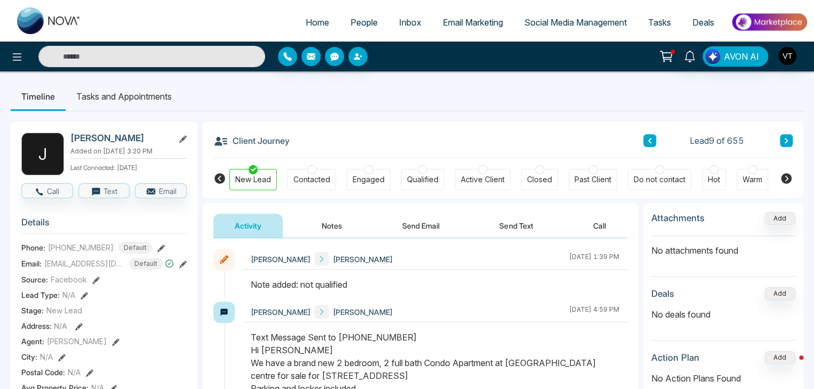
click at [784, 139] on icon at bounding box center [785, 140] width 3 height 5
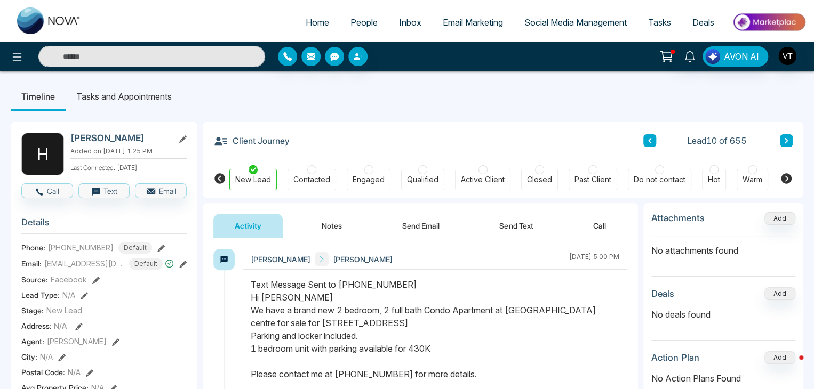
click at [788, 141] on icon at bounding box center [785, 141] width 5 height 6
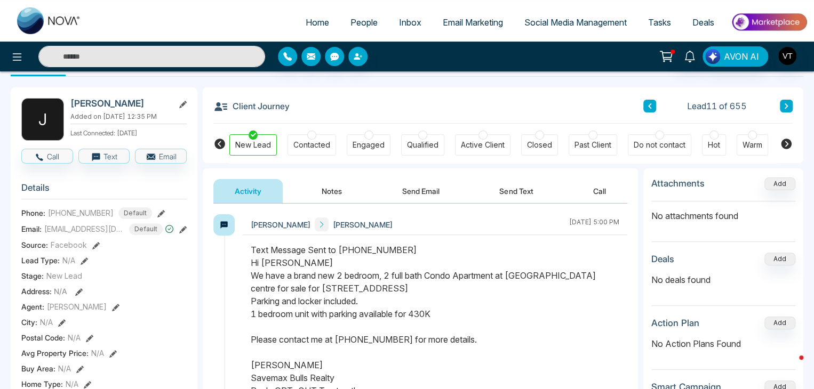
scroll to position [53, 0]
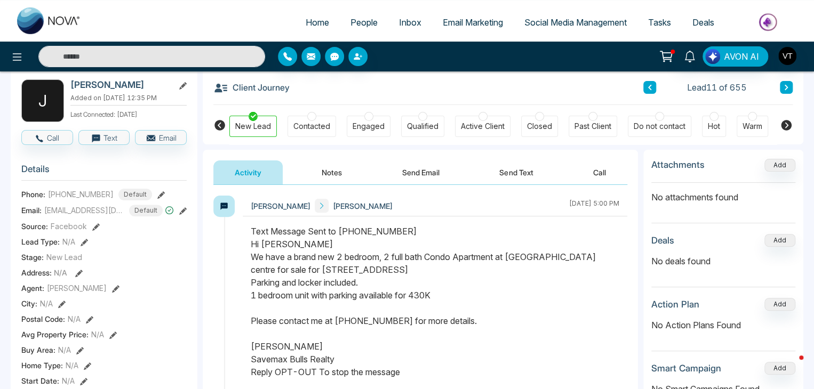
click at [791, 85] on button at bounding box center [786, 87] width 13 height 13
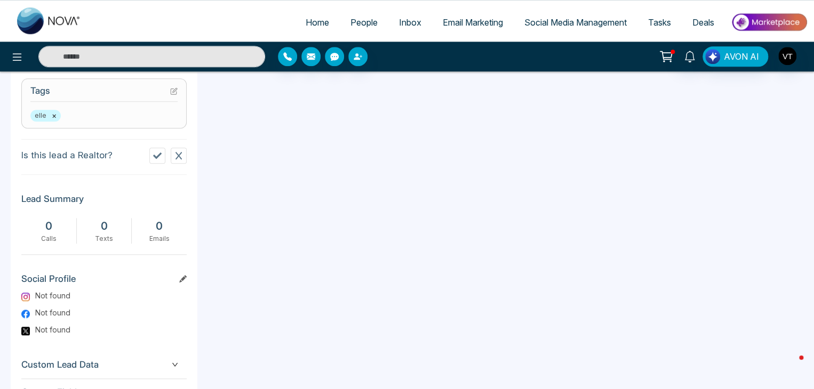
scroll to position [520, 0]
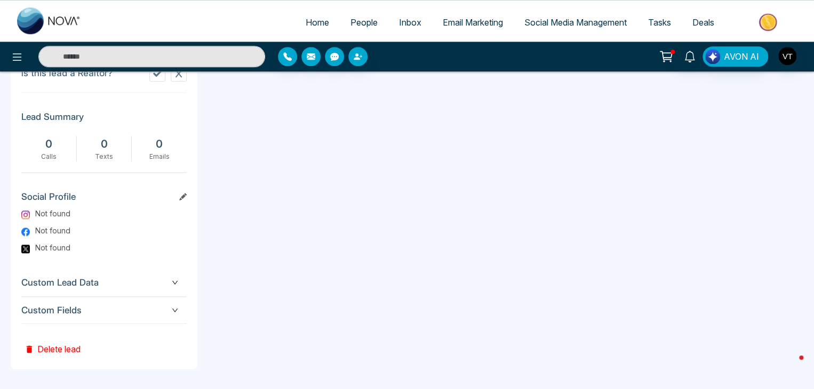
click at [62, 348] on button "Delete lead" at bounding box center [52, 341] width 62 height 35
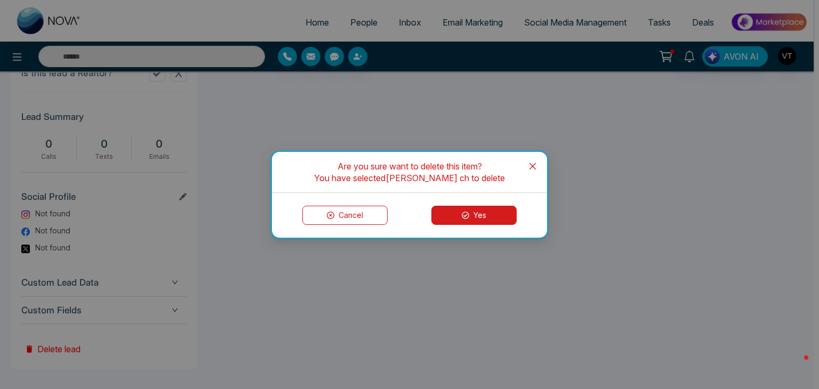
click at [469, 221] on button "Yes" at bounding box center [473, 215] width 85 height 19
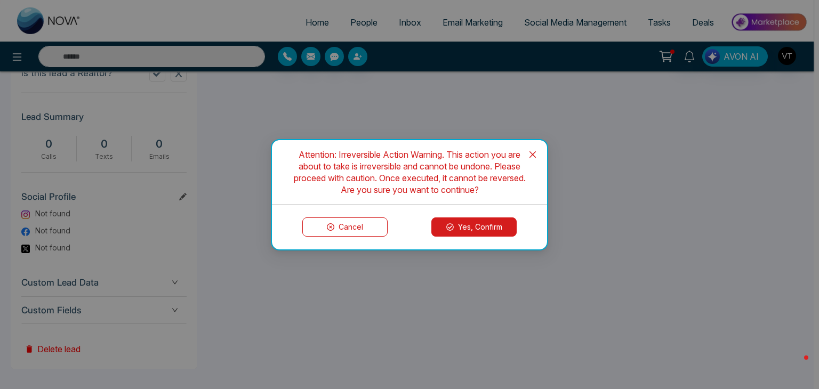
click at [463, 225] on button "Yes, Confirm" at bounding box center [473, 227] width 85 height 19
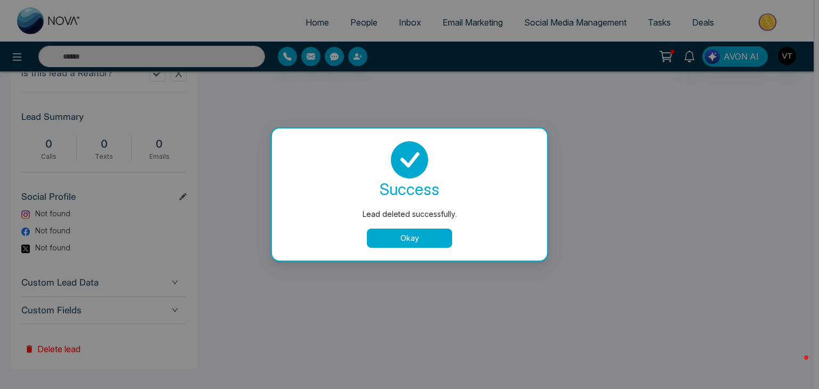
click at [413, 246] on button "Okay" at bounding box center [409, 238] width 85 height 19
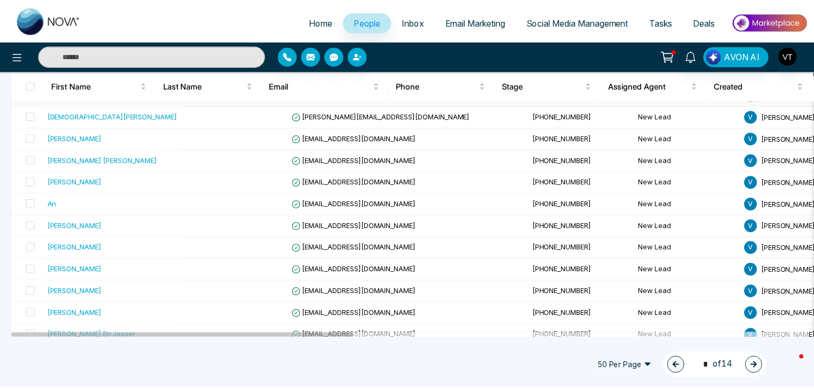
scroll to position [213, 0]
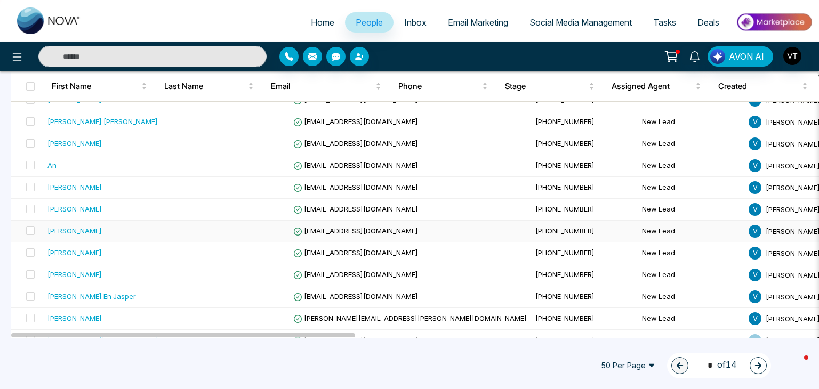
click at [85, 229] on div "[PERSON_NAME]" at bounding box center [74, 231] width 54 height 11
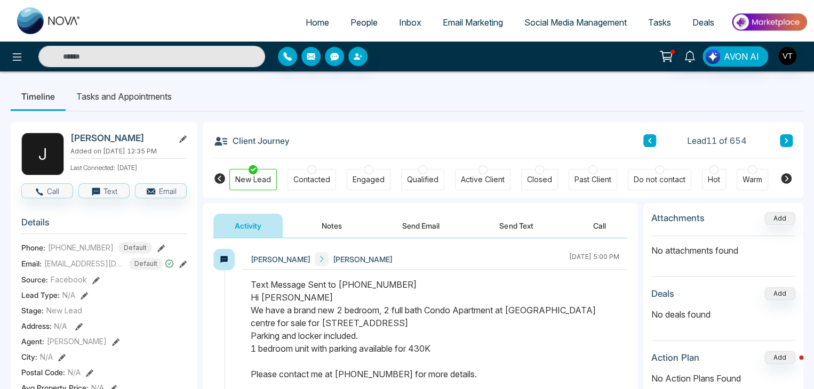
click at [785, 141] on icon at bounding box center [785, 141] width 5 height 6
click at [785, 142] on icon at bounding box center [785, 140] width 3 height 5
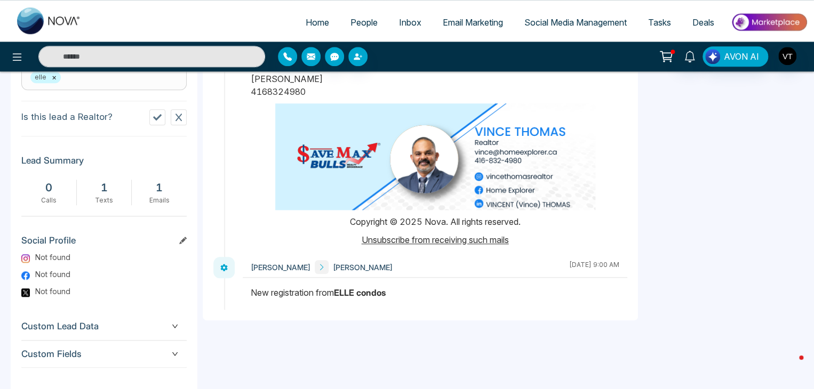
scroll to position [520, 0]
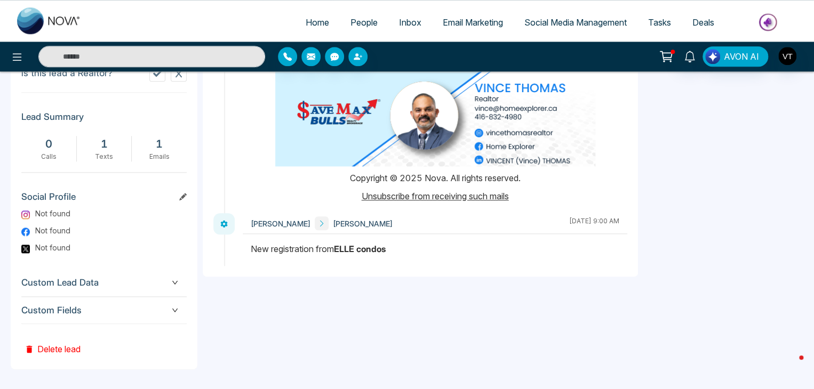
click at [53, 350] on button "Delete lead" at bounding box center [52, 341] width 62 height 35
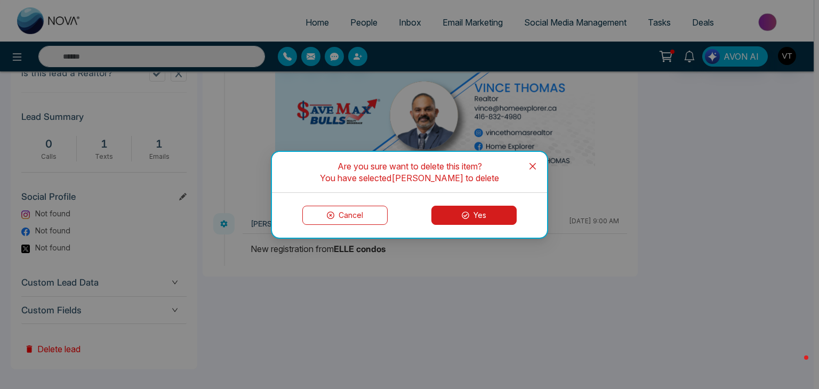
click at [490, 209] on button "Yes" at bounding box center [473, 215] width 85 height 19
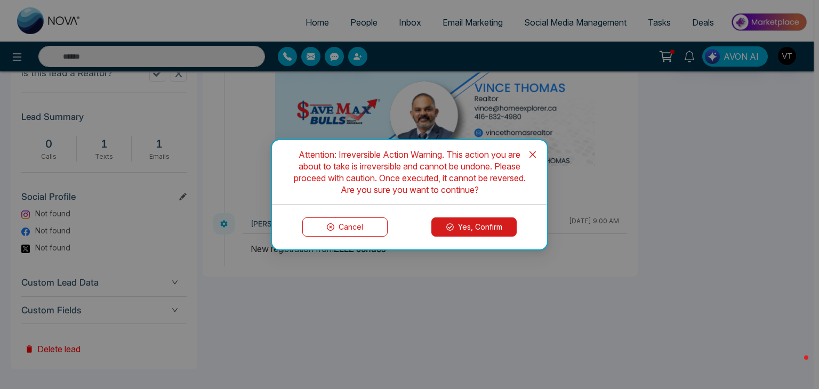
click at [473, 228] on button "Yes, Confirm" at bounding box center [473, 227] width 85 height 19
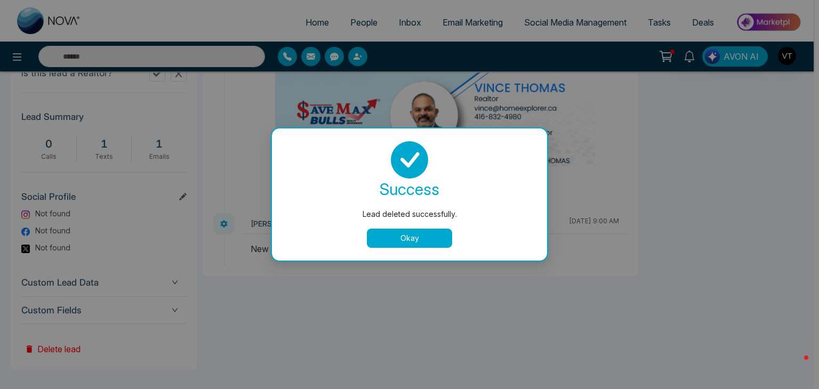
click at [436, 238] on button "Okay" at bounding box center [409, 238] width 85 height 19
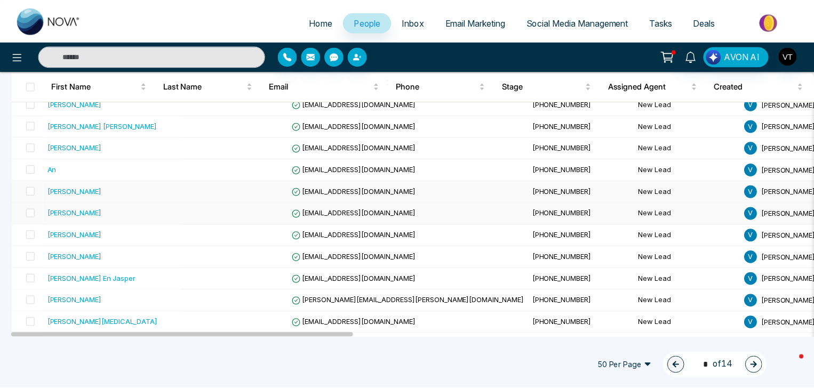
scroll to position [213, 0]
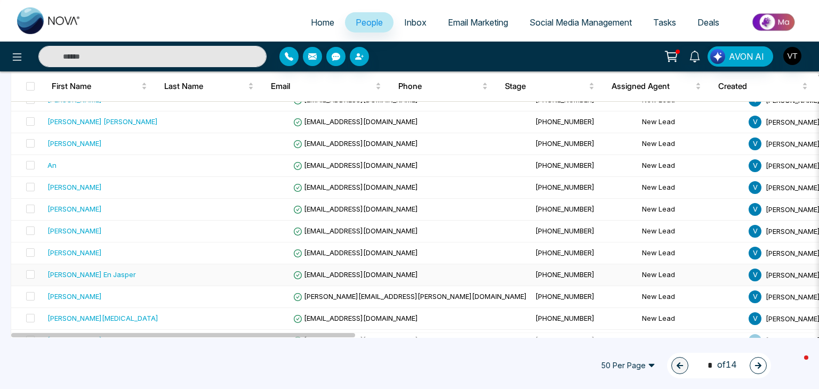
click at [88, 275] on div "[PERSON_NAME] En Jasper" at bounding box center [91, 274] width 89 height 11
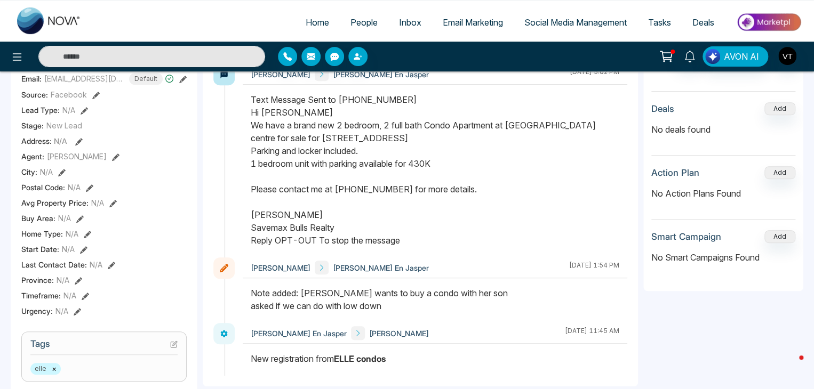
scroll to position [53, 0]
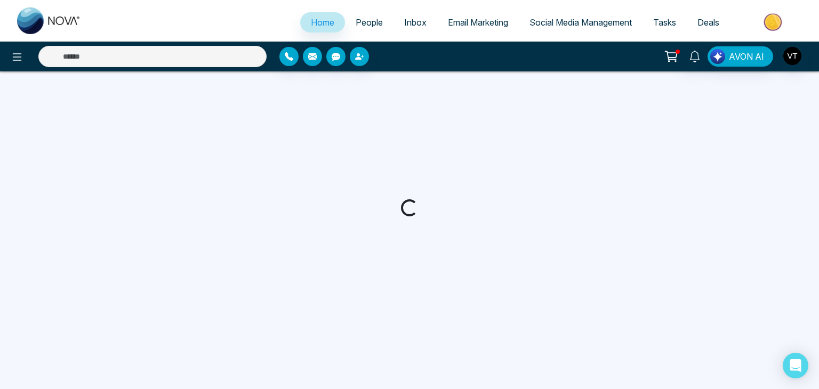
select select "*"
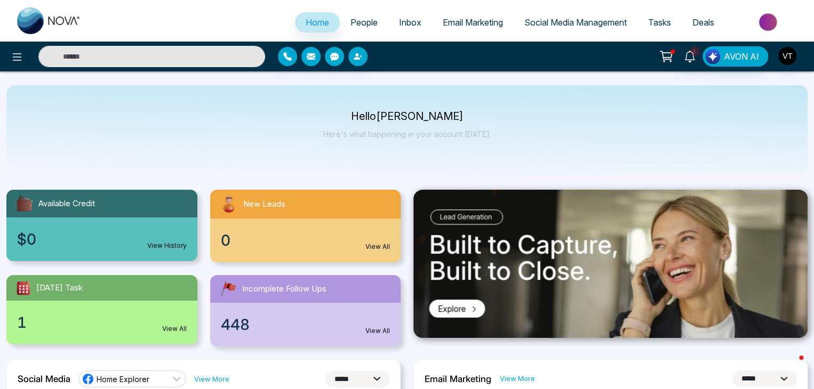
click at [185, 46] on input "text" at bounding box center [151, 56] width 227 height 21
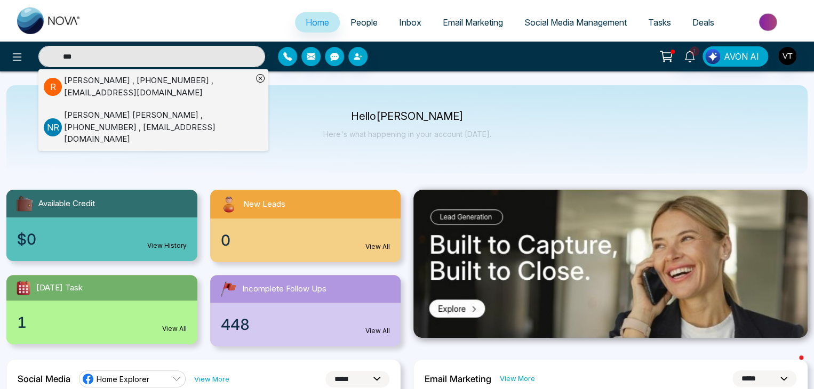
type input "***"
click at [115, 90] on div "Roy Montecillo , +14162763733 , roymontecillo1@gmail.com" at bounding box center [158, 87] width 188 height 24
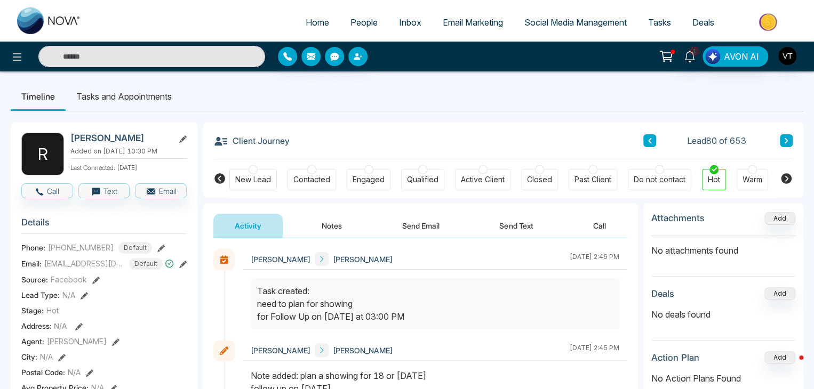
click at [527, 227] on button "Send Text" at bounding box center [516, 226] width 76 height 24
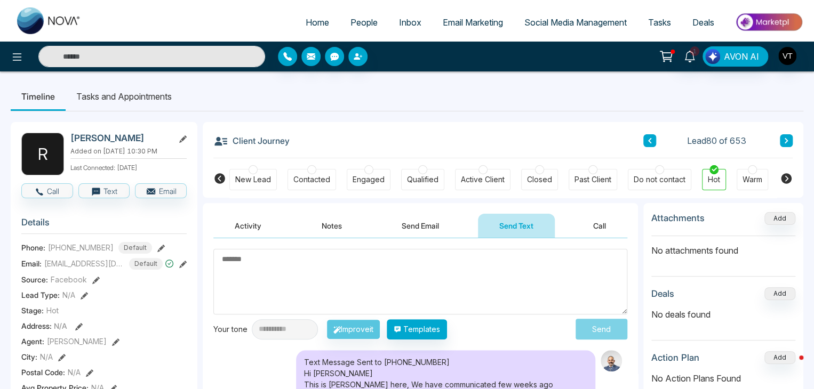
click at [142, 52] on input "text" at bounding box center [151, 56] width 227 height 21
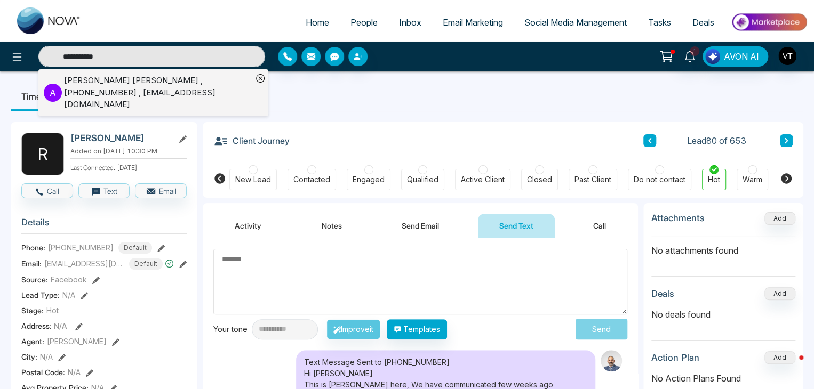
type input "**********"
click at [92, 82] on div "Athar Ghazi Siddiqui , +16472872636 , athar.ghazi58@hotmail.com" at bounding box center [158, 93] width 188 height 36
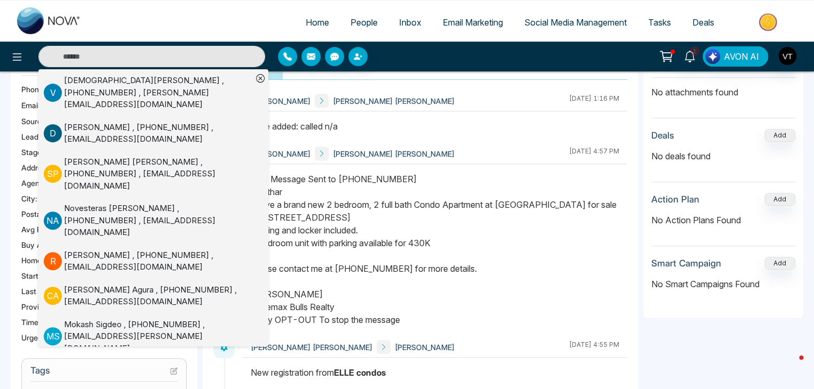
scroll to position [160, 0]
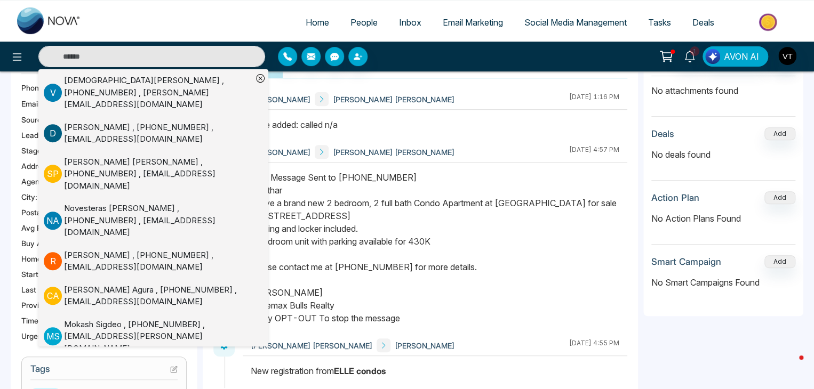
click at [260, 77] on icon at bounding box center [260, 78] width 9 height 9
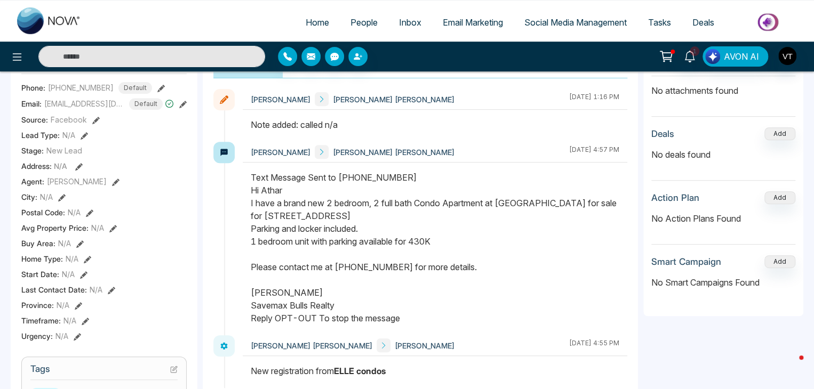
click at [171, 48] on input "text" at bounding box center [151, 56] width 227 height 21
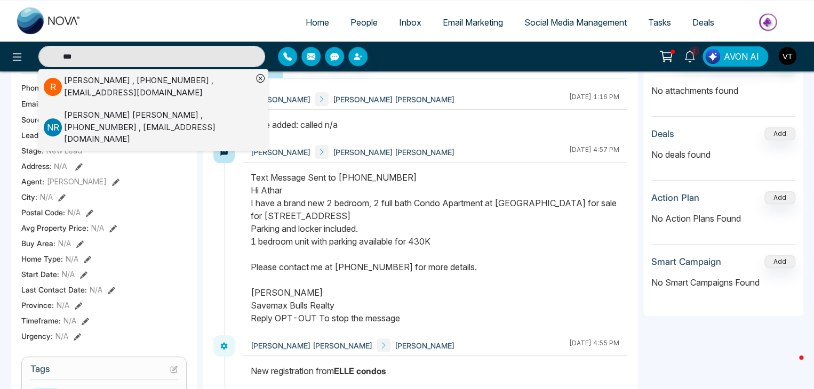
type input "***"
click at [129, 89] on div "Roy Montecillo , +14162763733 , roymontecillo1@gmail.com" at bounding box center [158, 87] width 188 height 24
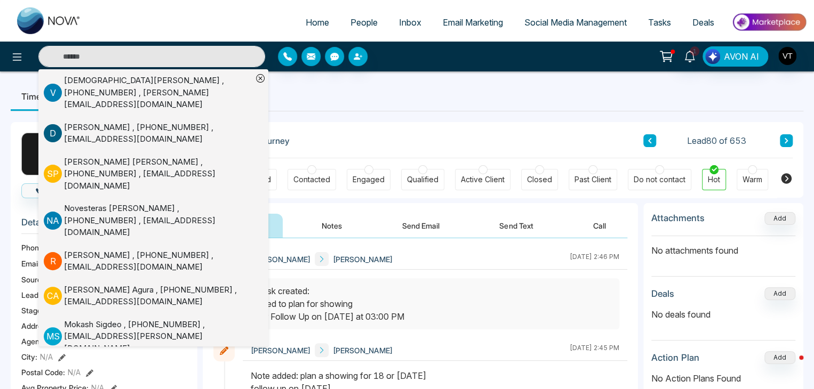
click at [86, 54] on input "text" at bounding box center [151, 56] width 227 height 21
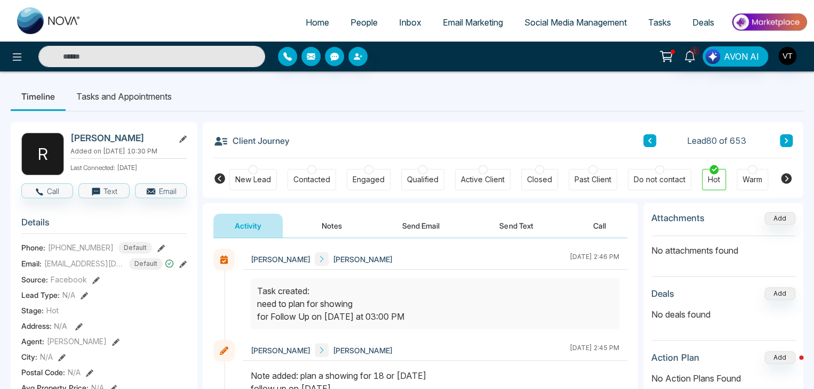
type input "***"
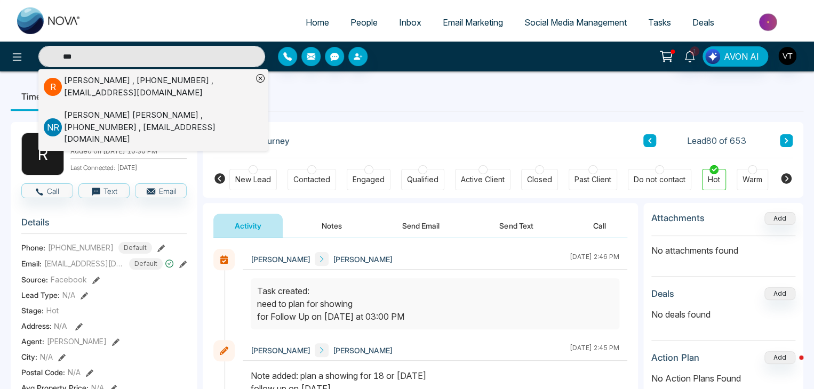
click at [362, 107] on ul "Timeline Tasks and Appointments" at bounding box center [407, 96] width 792 height 29
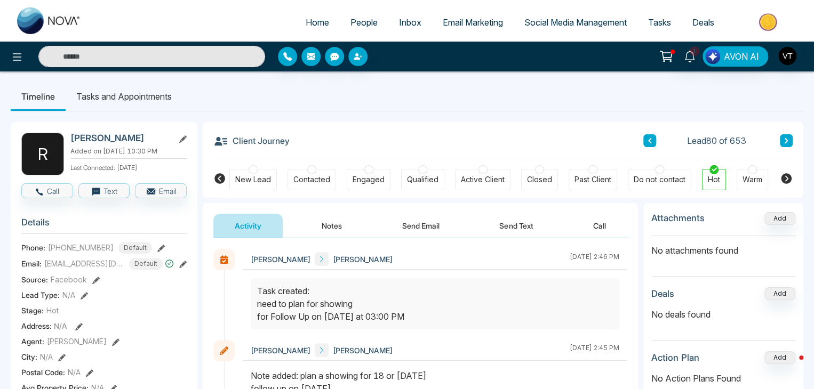
type input "***"
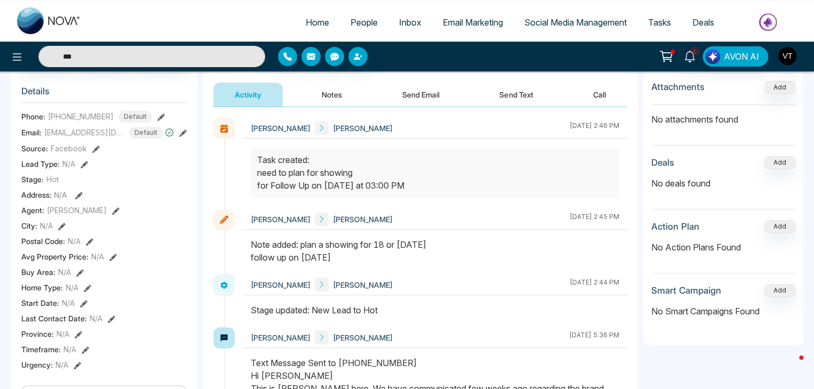
scroll to position [53, 0]
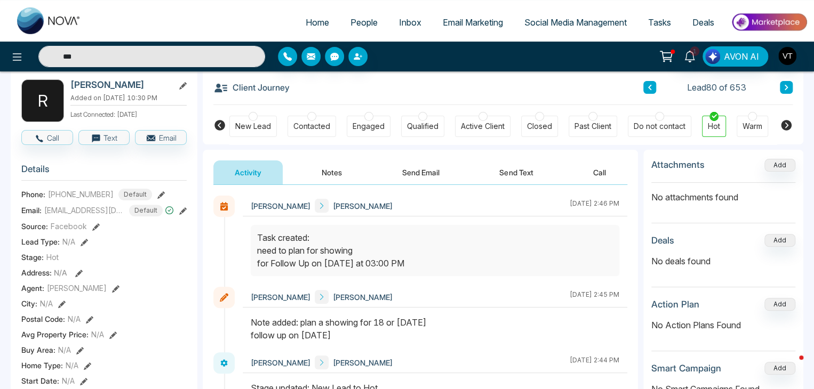
click at [333, 173] on button "Notes" at bounding box center [331, 173] width 63 height 24
type input "***"
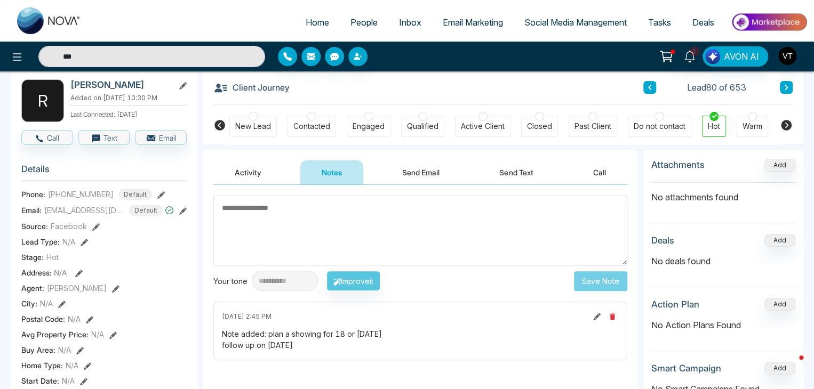
click at [285, 219] on textarea at bounding box center [420, 231] width 414 height 70
type textarea "***"
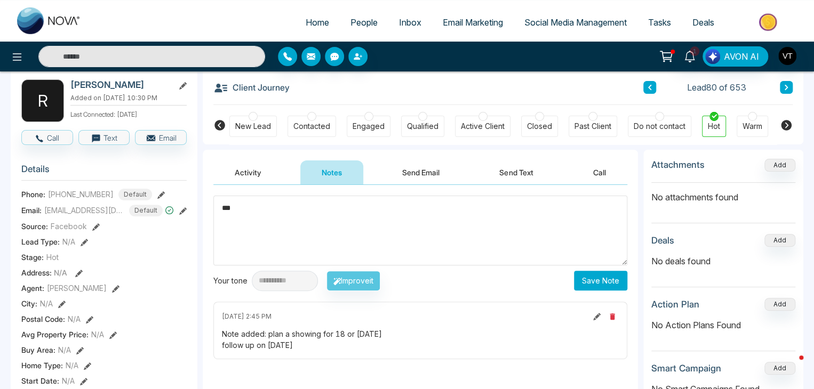
type input "***"
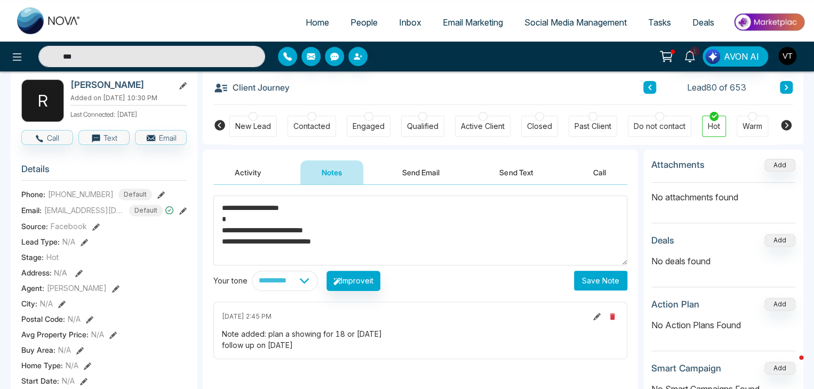
type textarea "**********"
click at [610, 282] on button "Save Note" at bounding box center [600, 281] width 53 height 20
type input "***"
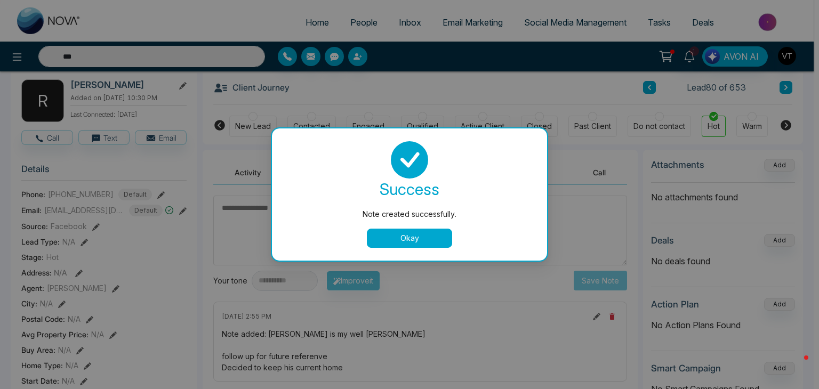
drag, startPoint x: 407, startPoint y: 239, endPoint x: 319, endPoint y: 198, distance: 97.6
click at [407, 239] on button "Okay" at bounding box center [409, 238] width 85 height 19
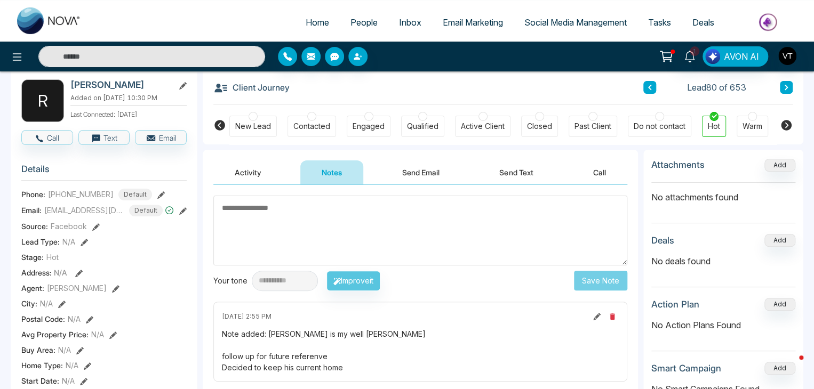
type input "***"
click at [358, 23] on span "People" at bounding box center [363, 22] width 27 height 11
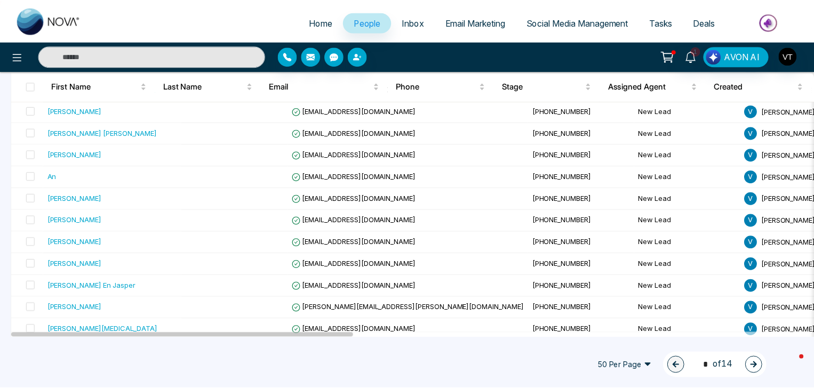
scroll to position [213, 0]
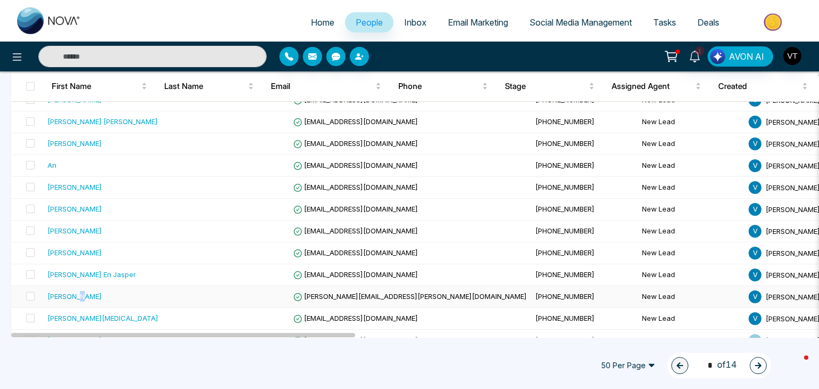
click at [78, 296] on div "[PERSON_NAME]" at bounding box center [74, 296] width 54 height 11
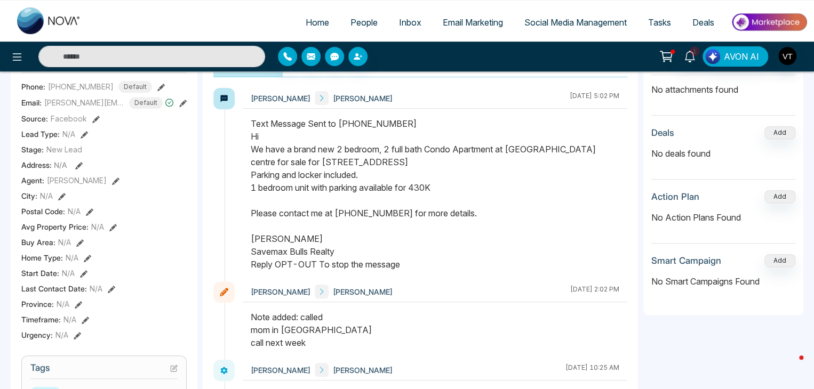
scroll to position [53, 0]
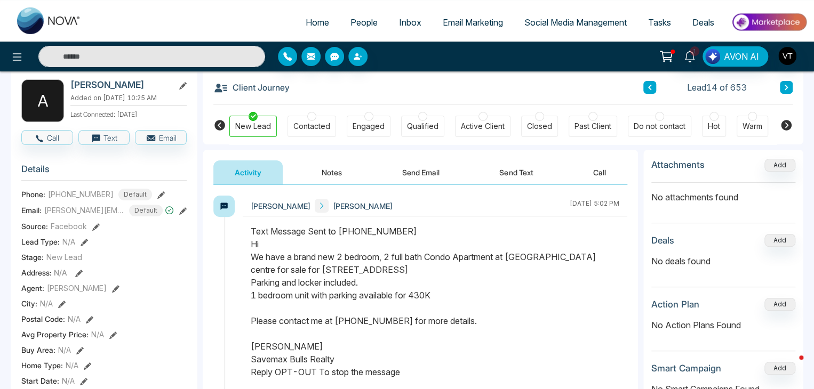
click at [787, 86] on icon at bounding box center [785, 87] width 3 height 5
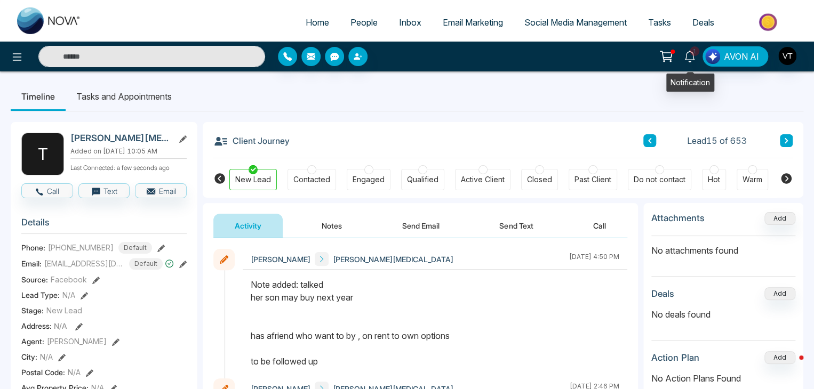
click at [690, 56] on icon at bounding box center [690, 57] width 12 height 12
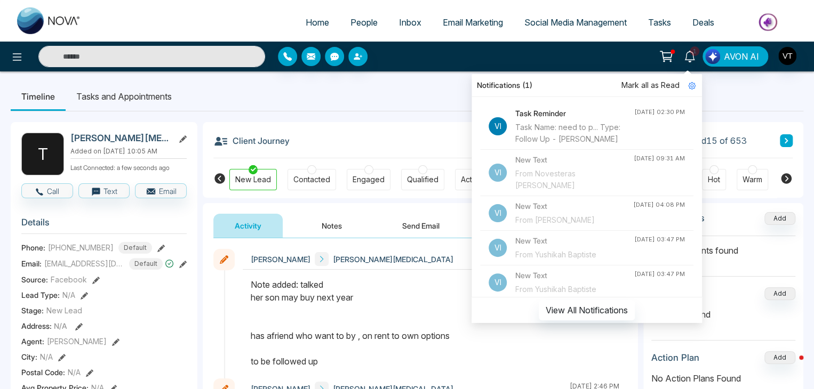
click at [337, 109] on ul "Timeline Tasks and Appointments" at bounding box center [407, 96] width 792 height 29
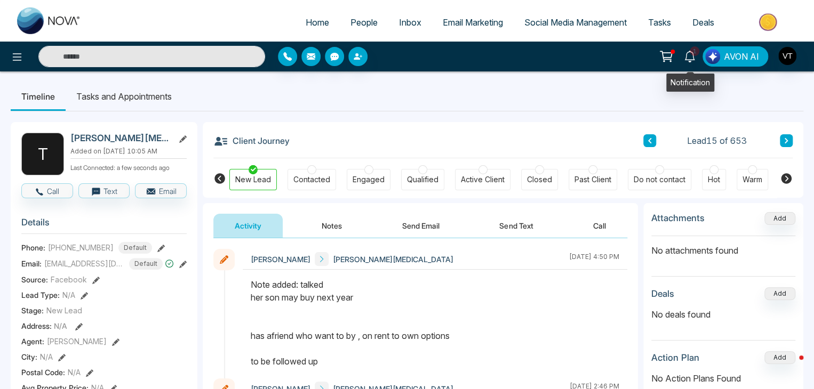
click at [696, 54] on span "1" at bounding box center [695, 51] width 10 height 10
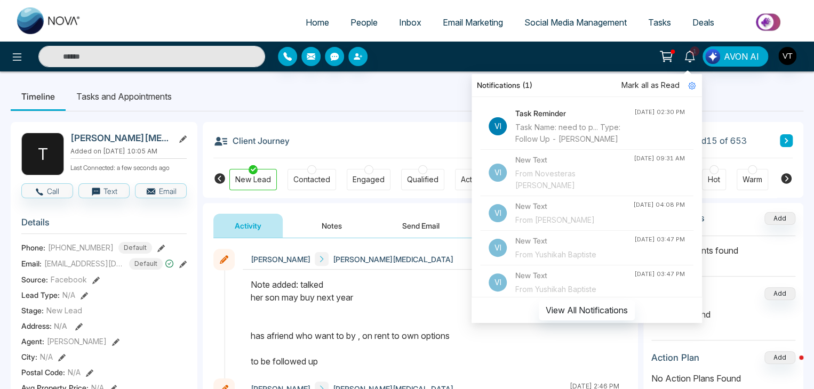
click at [538, 111] on h4 "Task Reminder" at bounding box center [574, 114] width 119 height 12
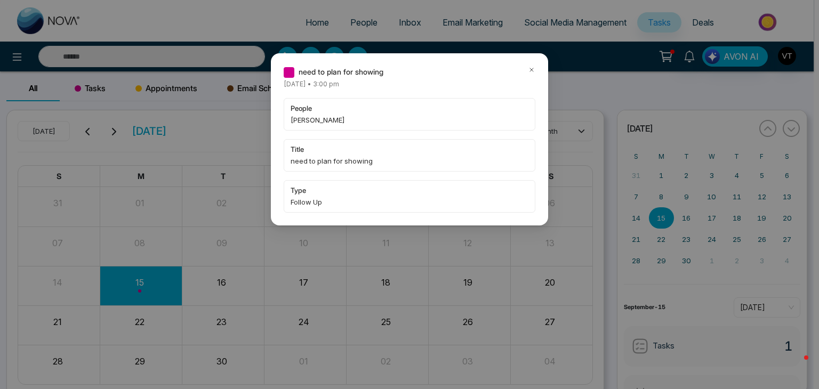
click at [315, 197] on span "Follow Up" at bounding box center [410, 202] width 238 height 11
click at [148, 275] on div "need to plan for showing Monday September-15-2025 • 3:00 pm people Roy Montecil…" at bounding box center [409, 194] width 819 height 389
click at [534, 68] on icon at bounding box center [531, 69] width 7 height 7
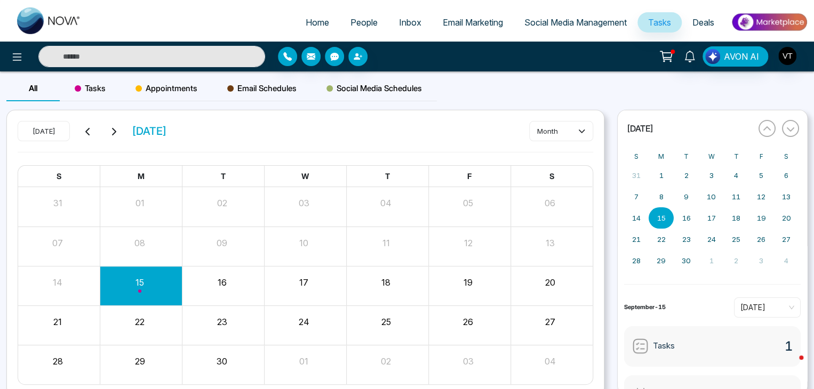
click at [362, 25] on span "People" at bounding box center [363, 22] width 27 height 11
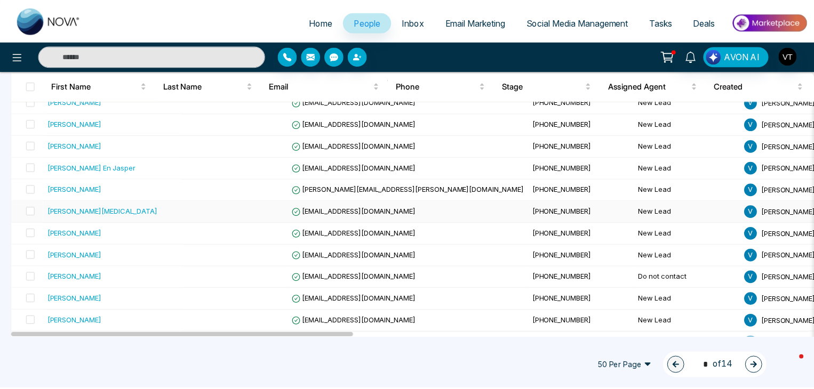
scroll to position [267, 0]
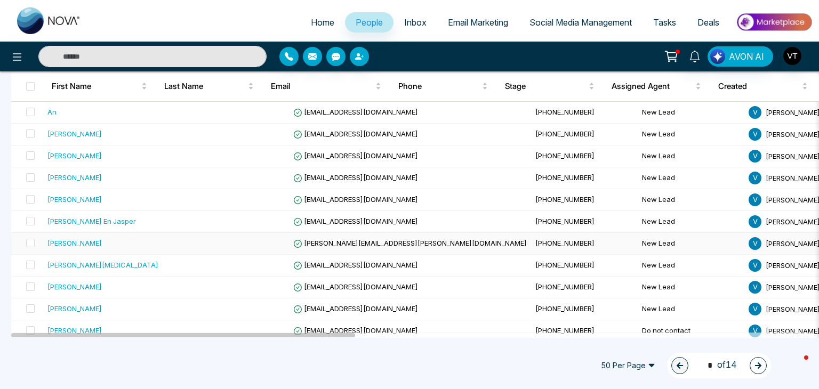
click at [81, 240] on div "Anita Mahase" at bounding box center [74, 243] width 54 height 11
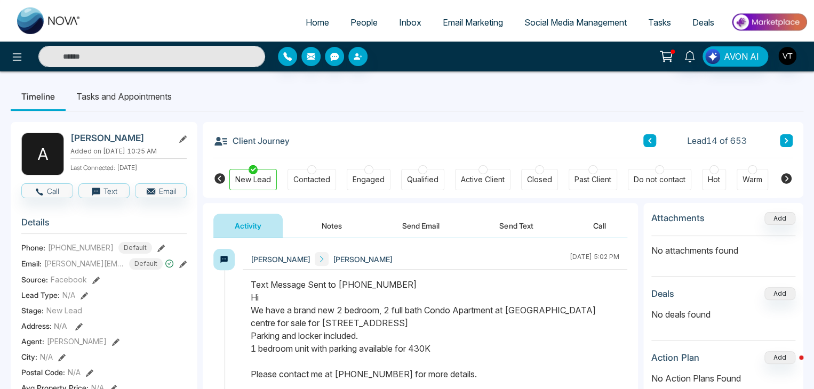
click at [326, 222] on button "Notes" at bounding box center [331, 226] width 63 height 24
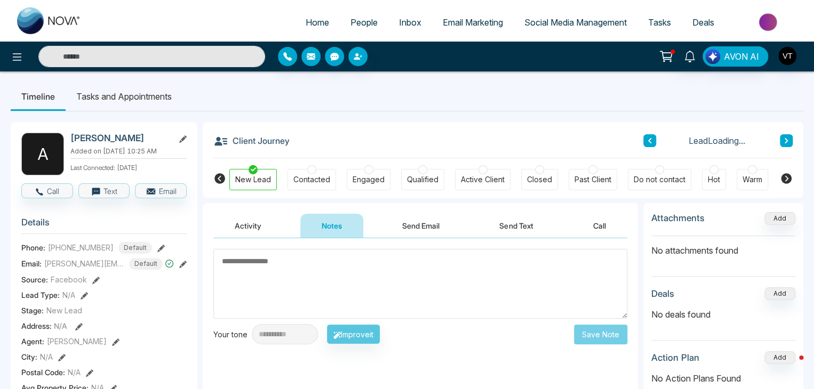
click at [313, 257] on textarea at bounding box center [420, 284] width 414 height 70
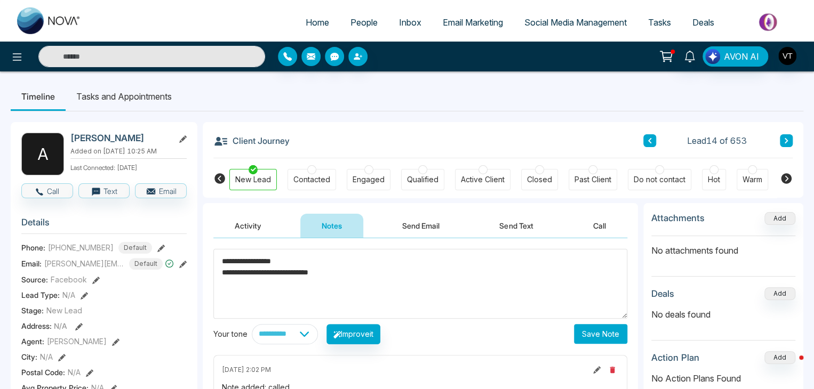
type textarea "**********"
click at [601, 340] on button "Save Note" at bounding box center [600, 334] width 53 height 20
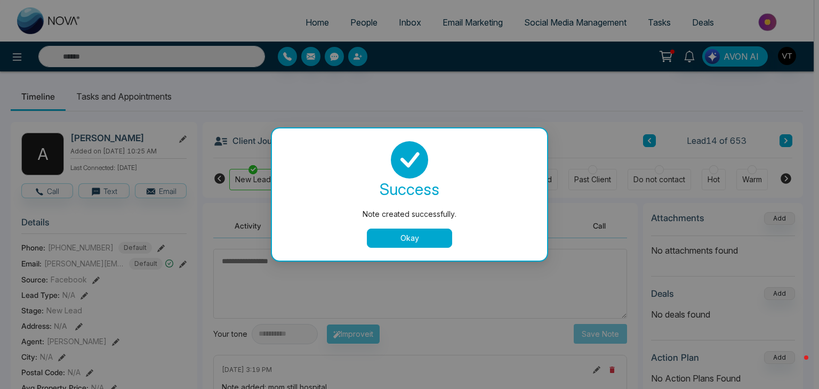
click at [437, 237] on button "Okay" at bounding box center [409, 238] width 85 height 19
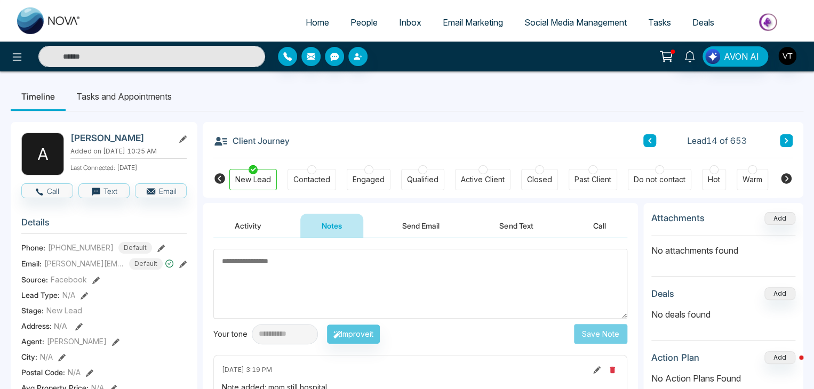
click at [88, 96] on li "Tasks and Appointments" at bounding box center [124, 96] width 117 height 29
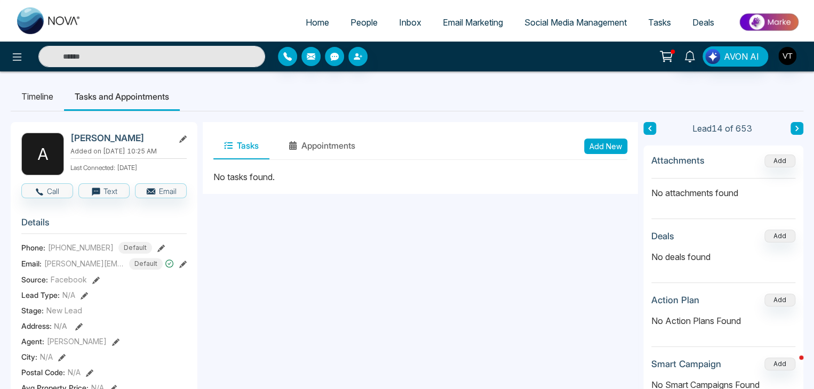
click at [608, 147] on button "Add New" at bounding box center [605, 146] width 43 height 15
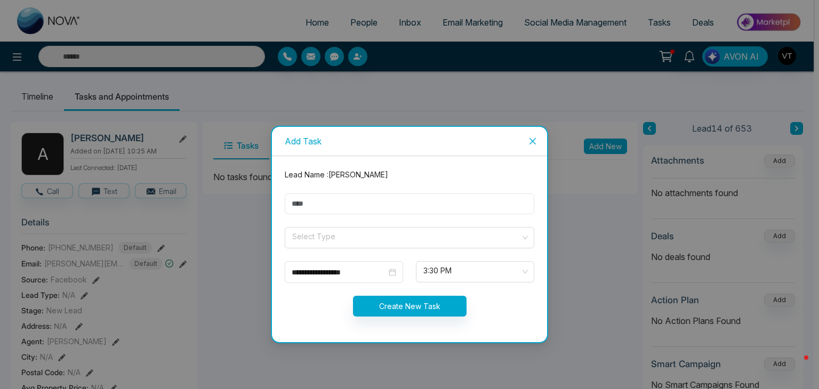
click at [356, 203] on input "text" at bounding box center [410, 204] width 250 height 21
click at [395, 195] on input "text" at bounding box center [410, 204] width 250 height 21
type input "**********"
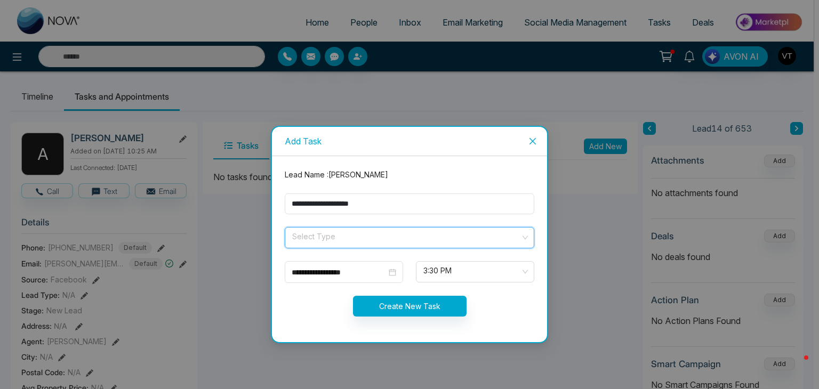
click at [395, 238] on input "search" at bounding box center [405, 236] width 229 height 16
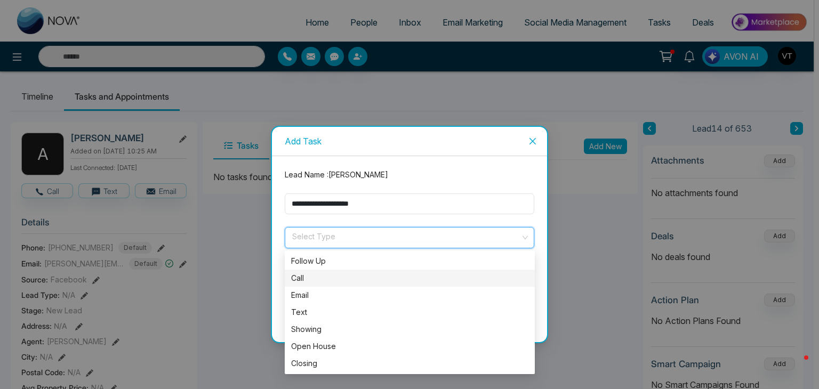
click at [324, 277] on div "Call" at bounding box center [409, 278] width 237 height 12
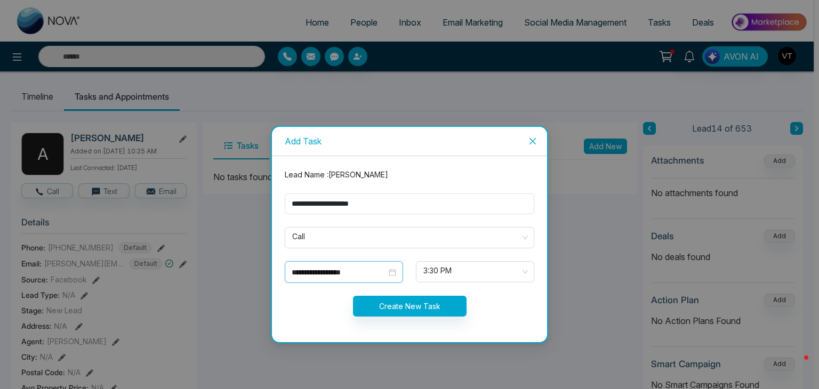
click at [395, 275] on div "**********" at bounding box center [344, 273] width 105 height 12
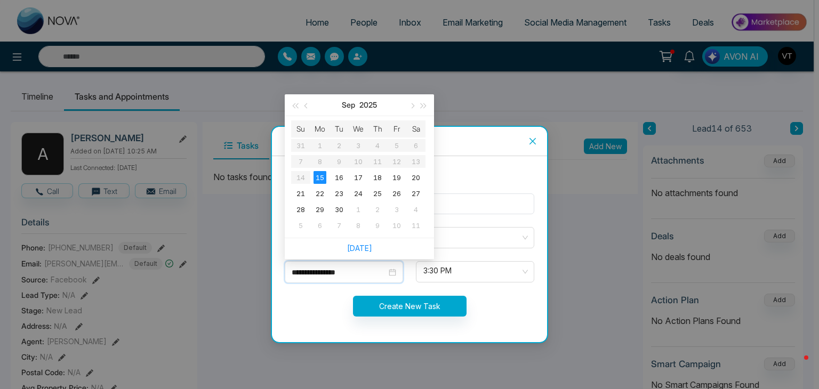
type input "**********"
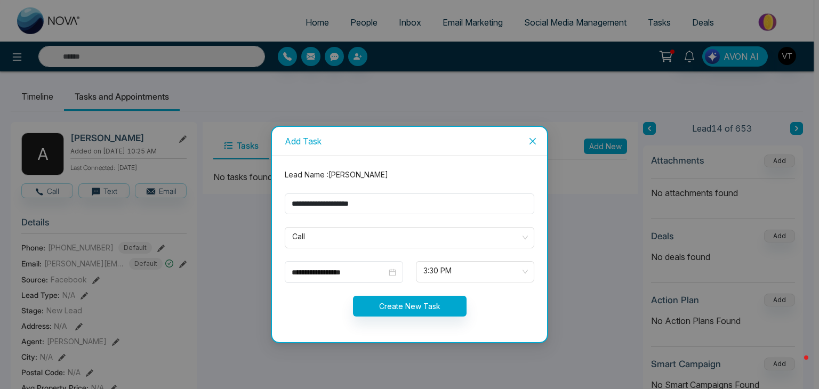
click at [318, 305] on div "Create New Task" at bounding box center [409, 306] width 262 height 21
click at [332, 267] on input "**********" at bounding box center [339, 273] width 95 height 12
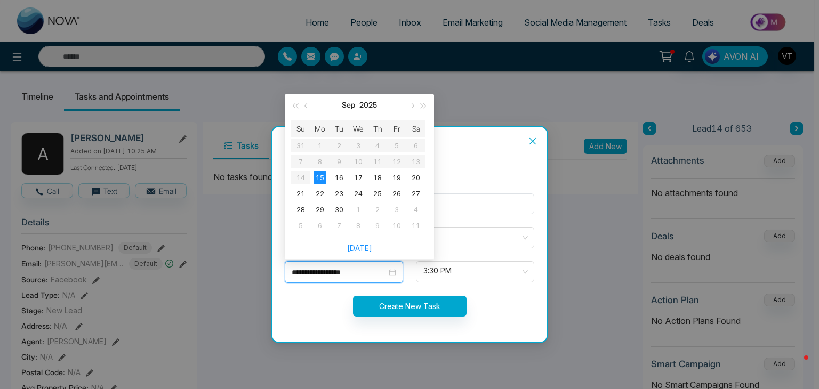
click at [392, 271] on div "**********" at bounding box center [344, 273] width 105 height 12
click at [424, 102] on button "button" at bounding box center [424, 104] width 12 height 21
type input "**********"
click at [341, 180] on div "15" at bounding box center [339, 177] width 13 height 13
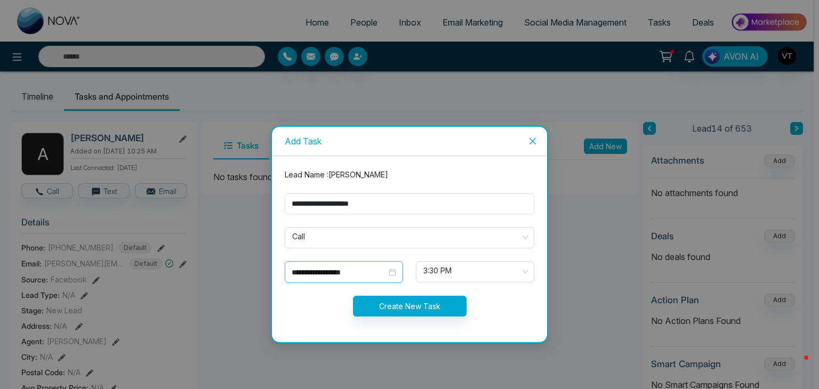
click at [391, 271] on div "**********" at bounding box center [344, 273] width 105 height 12
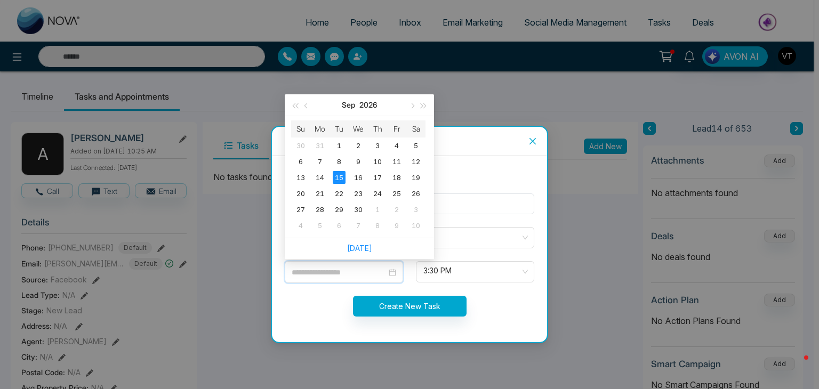
type input "**********"
click at [423, 107] on span "button" at bounding box center [423, 105] width 5 height 5
click at [421, 108] on button "button" at bounding box center [424, 104] width 12 height 21
click at [421, 107] on span "button" at bounding box center [423, 105] width 5 height 5
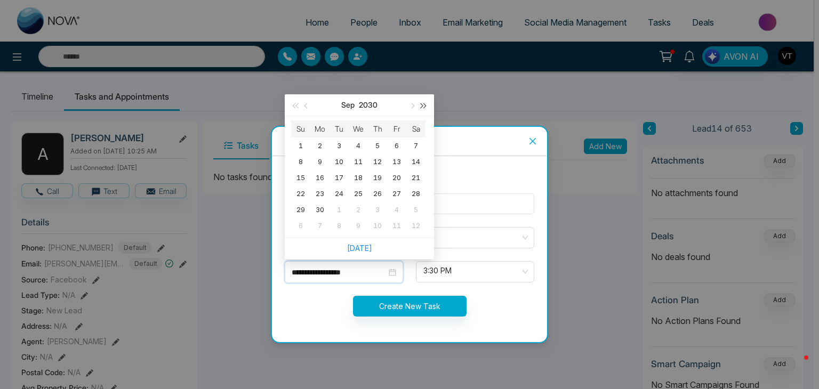
click at [421, 107] on span "button" at bounding box center [423, 105] width 5 height 5
click at [303, 108] on button "button" at bounding box center [307, 104] width 12 height 21
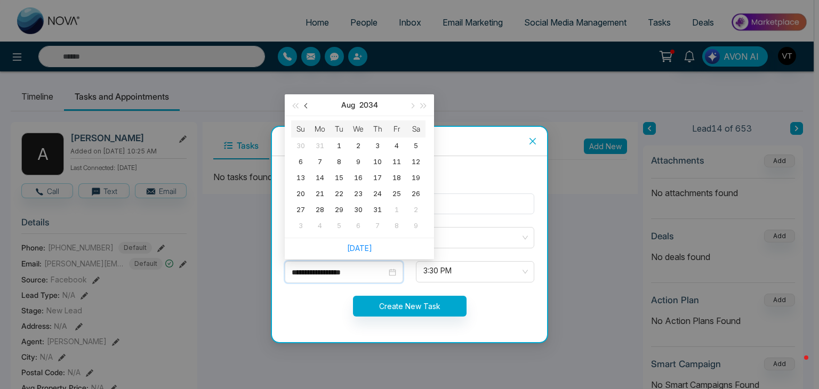
click at [303, 108] on button "button" at bounding box center [307, 104] width 12 height 21
click at [303, 107] on button "button" at bounding box center [307, 104] width 12 height 21
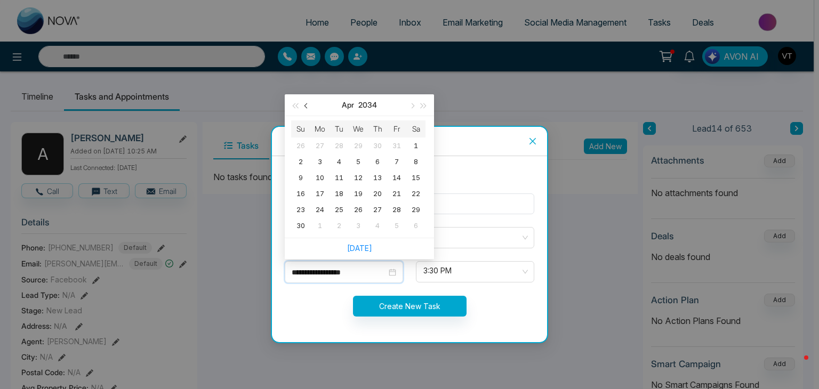
click at [303, 107] on button "button" at bounding box center [307, 104] width 12 height 21
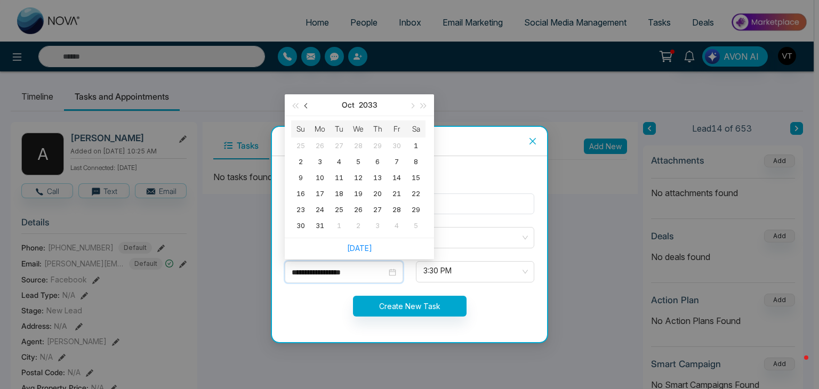
click at [303, 107] on button "button" at bounding box center [307, 104] width 12 height 21
click at [423, 103] on button "button" at bounding box center [424, 104] width 12 height 21
click at [423, 103] on span "button" at bounding box center [423, 105] width 5 height 5
click at [303, 108] on button "button" at bounding box center [307, 104] width 12 height 21
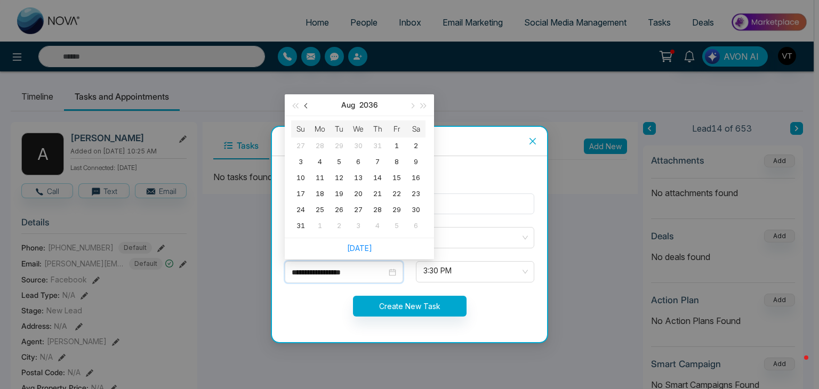
click at [303, 107] on button "button" at bounding box center [307, 104] width 12 height 21
click at [462, 111] on div "**********" at bounding box center [409, 194] width 819 height 389
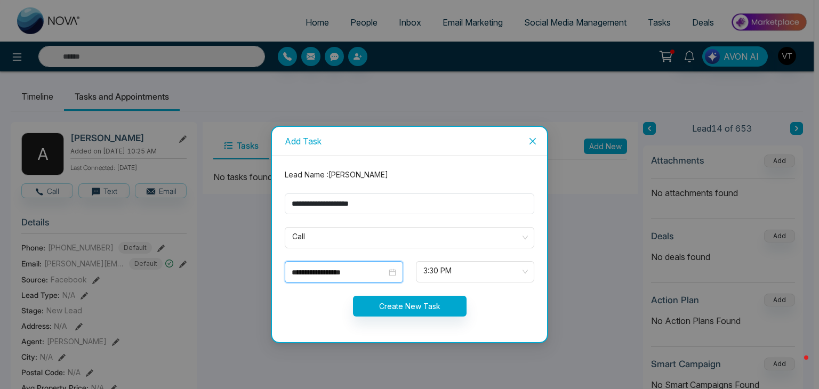
click at [367, 273] on input "**********" at bounding box center [339, 273] width 95 height 12
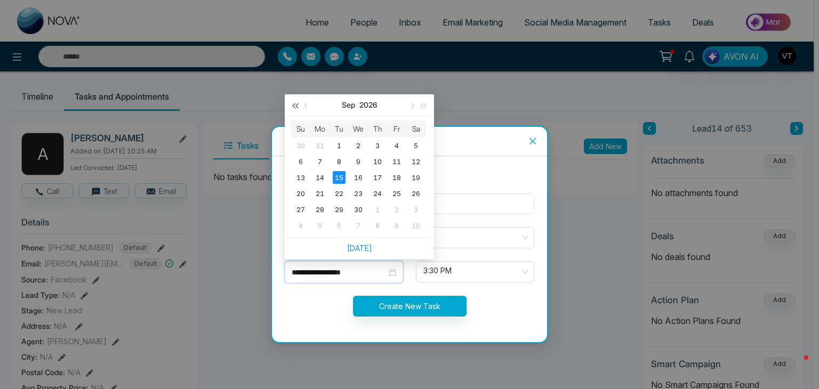
click at [298, 106] on span "button" at bounding box center [294, 105] width 5 height 5
type input "**********"
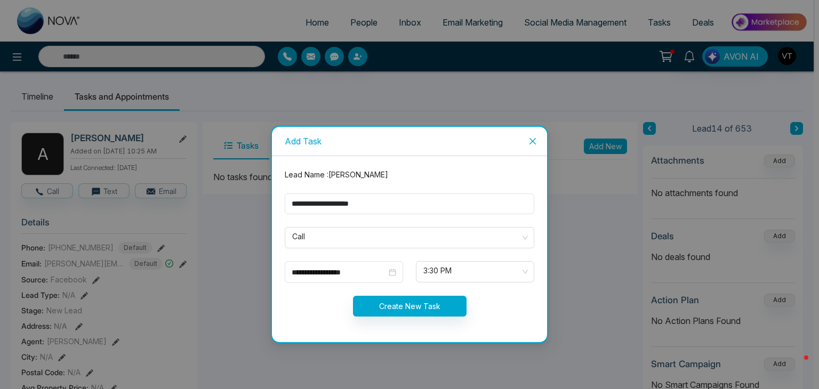
click at [479, 160] on div "**********" at bounding box center [409, 249] width 275 height 186
click at [358, 271] on input "**********" at bounding box center [339, 273] width 95 height 12
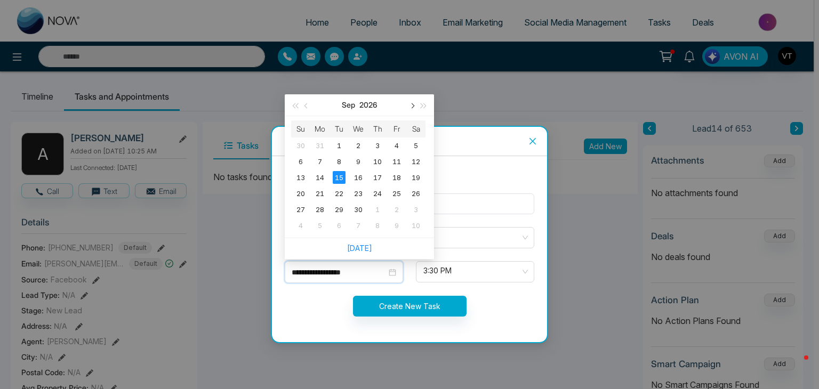
click at [411, 106] on span "button" at bounding box center [411, 105] width 5 height 5
type input "**********"
click at [395, 175] on div "16" at bounding box center [396, 177] width 13 height 13
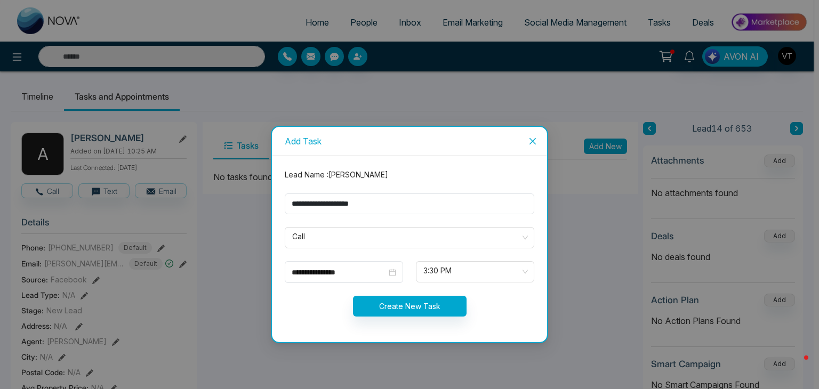
click at [595, 300] on div "**********" at bounding box center [409, 194] width 819 height 389
click at [410, 297] on button "Create New Task" at bounding box center [410, 306] width 114 height 21
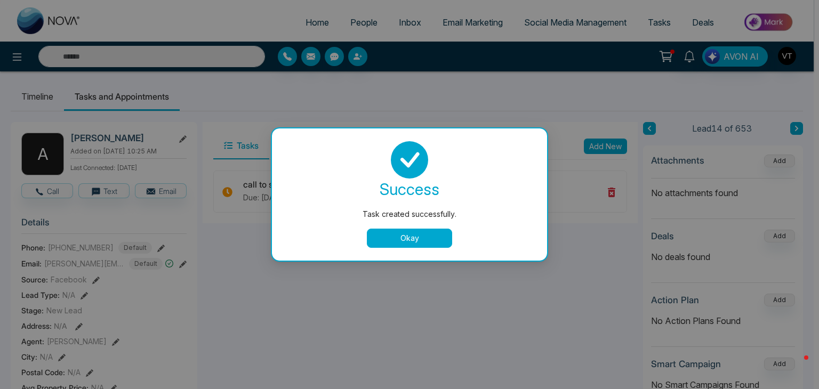
click at [422, 237] on button "Okay" at bounding box center [409, 238] width 85 height 19
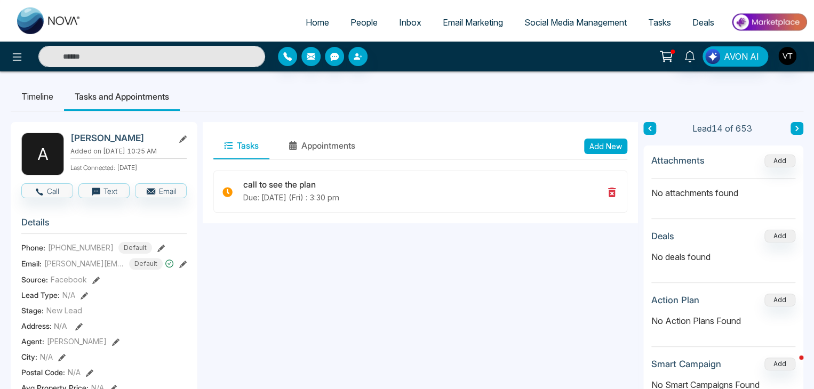
click at [794, 130] on icon at bounding box center [796, 128] width 5 height 6
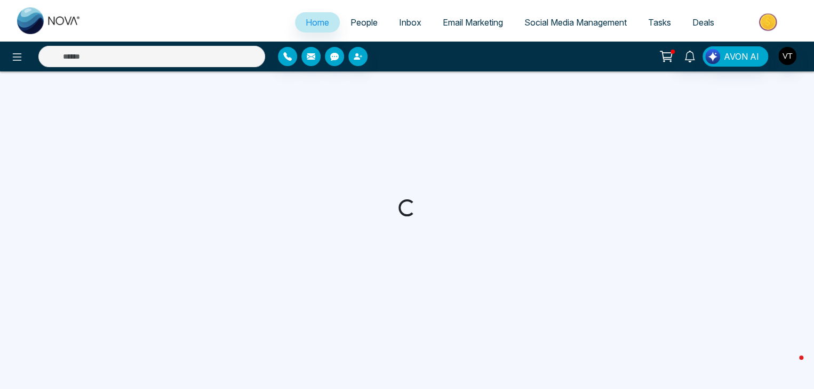
select select "*"
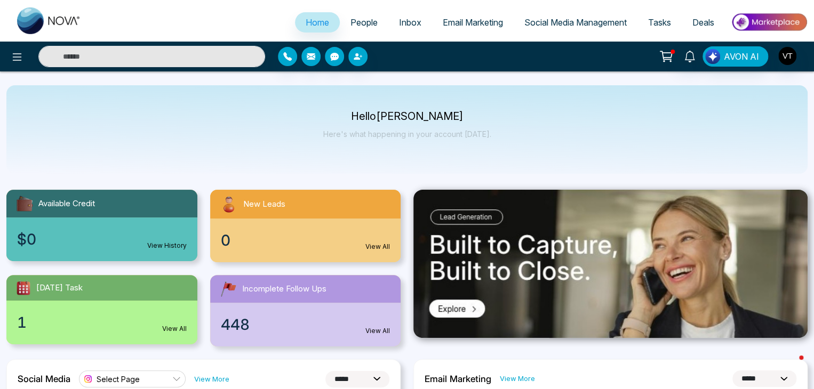
drag, startPoint x: 362, startPoint y: 21, endPoint x: 350, endPoint y: 19, distance: 11.8
click at [361, 21] on span "People" at bounding box center [363, 22] width 27 height 11
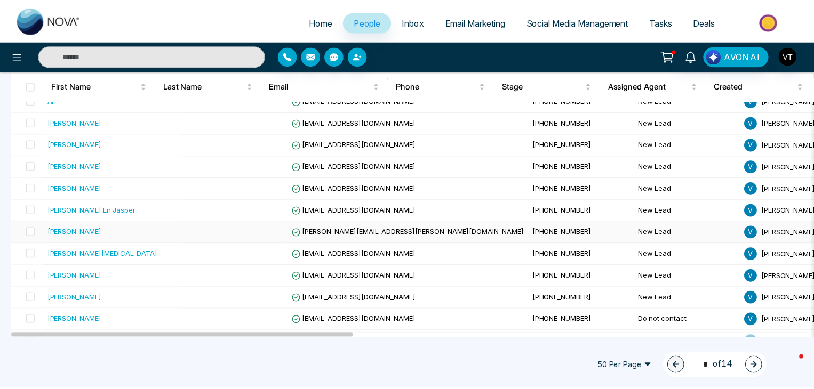
scroll to position [267, 0]
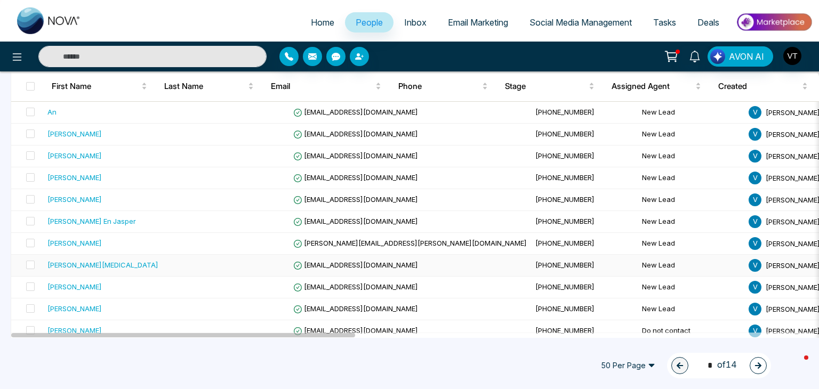
click at [71, 260] on div "[PERSON_NAME][MEDICAL_DATA]" at bounding box center [102, 265] width 111 height 11
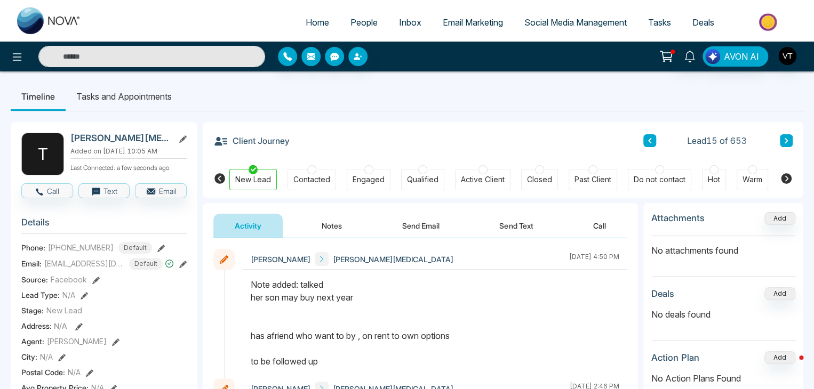
click at [786, 140] on icon at bounding box center [785, 140] width 3 height 5
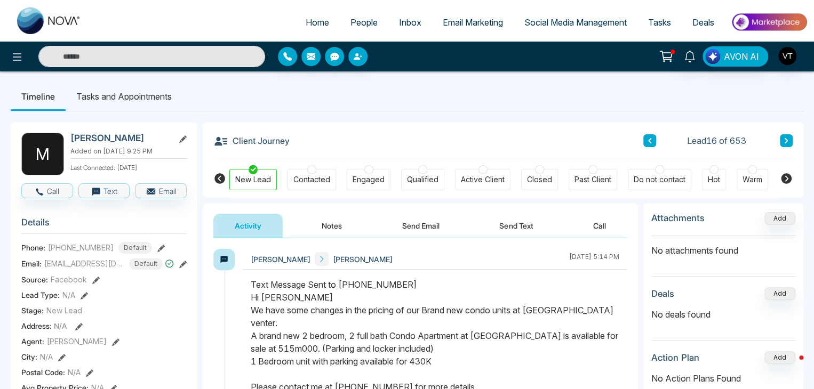
click at [333, 228] on button "Notes" at bounding box center [331, 226] width 63 height 24
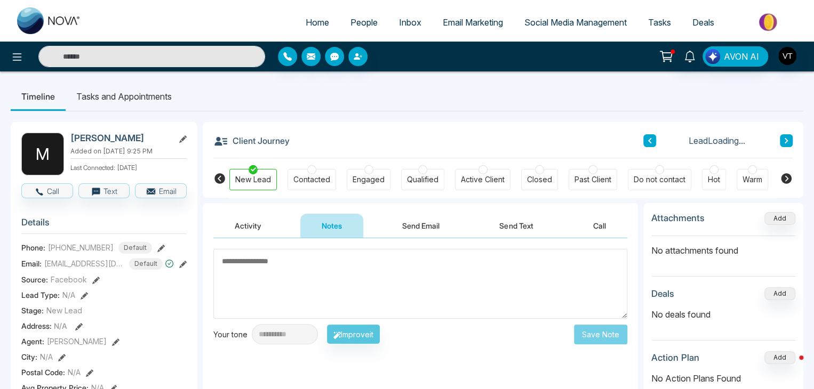
click at [271, 269] on textarea at bounding box center [420, 284] width 414 height 70
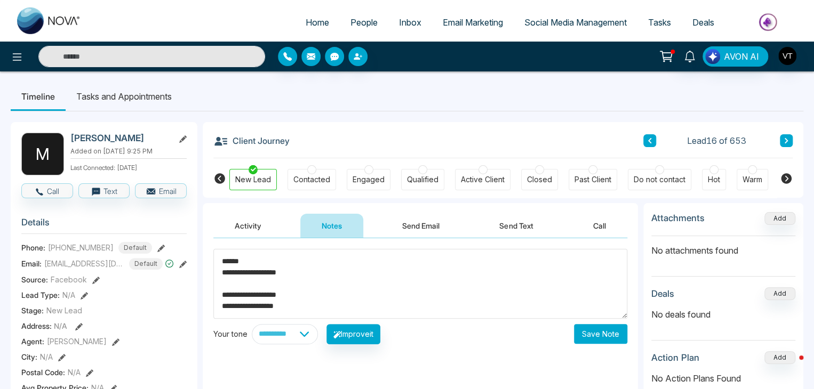
type textarea "**********"
click at [606, 338] on button "Save Note" at bounding box center [600, 334] width 53 height 20
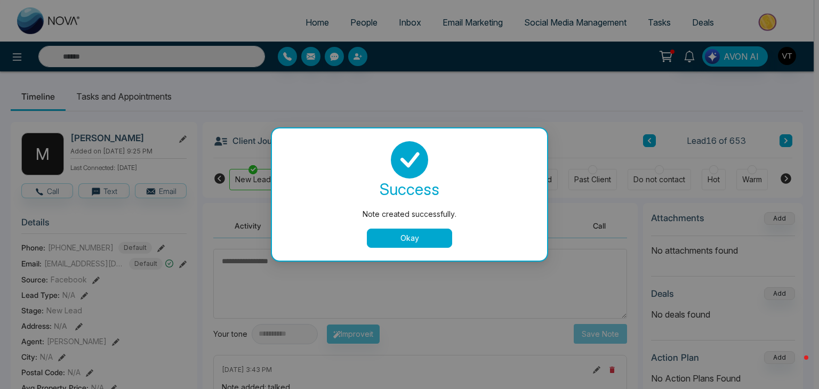
click at [407, 235] on button "Okay" at bounding box center [409, 238] width 85 height 19
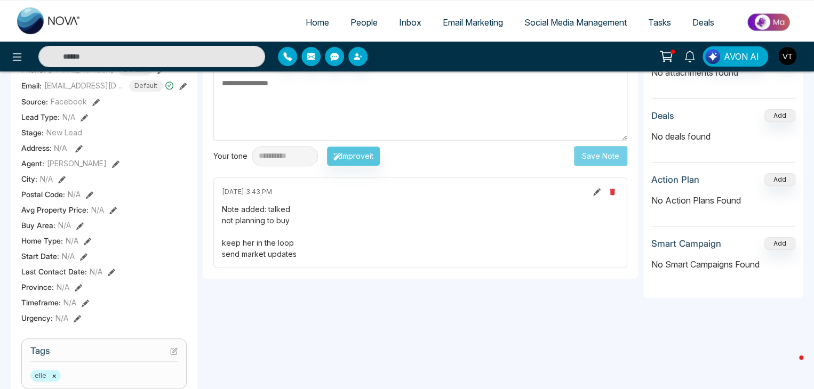
scroll to position [160, 0]
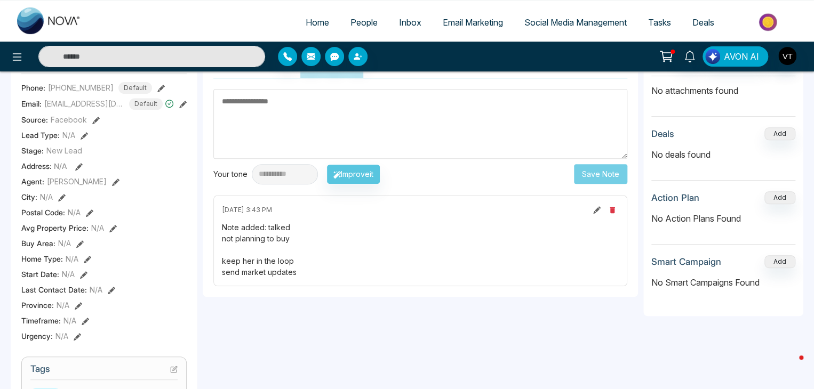
drag, startPoint x: 223, startPoint y: 226, endPoint x: 294, endPoint y: 271, distance: 84.2
click at [294, 271] on div "Note added: talked not planning to buy keep her in the loop send market updates" at bounding box center [420, 250] width 397 height 56
copy div "Note added: talked not planning to buy keep her in the loop send market updates"
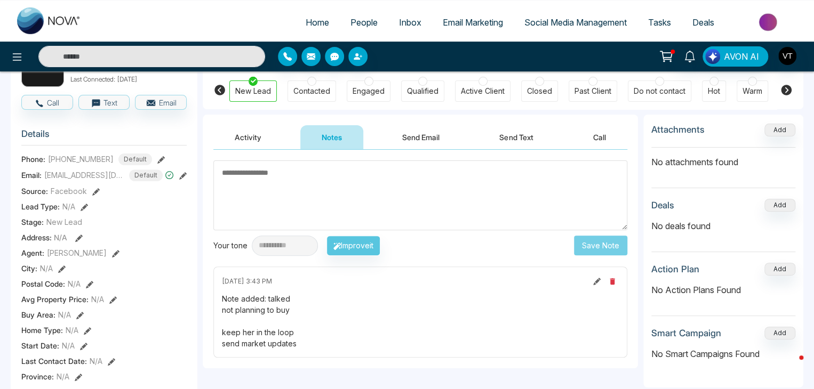
scroll to position [0, 0]
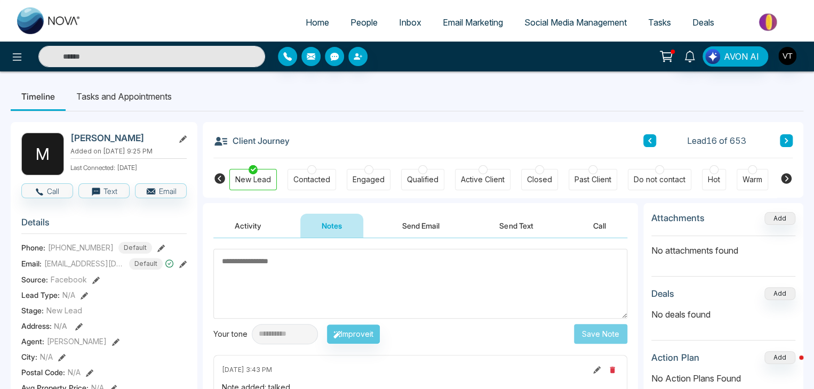
click at [645, 139] on button at bounding box center [649, 140] width 13 height 13
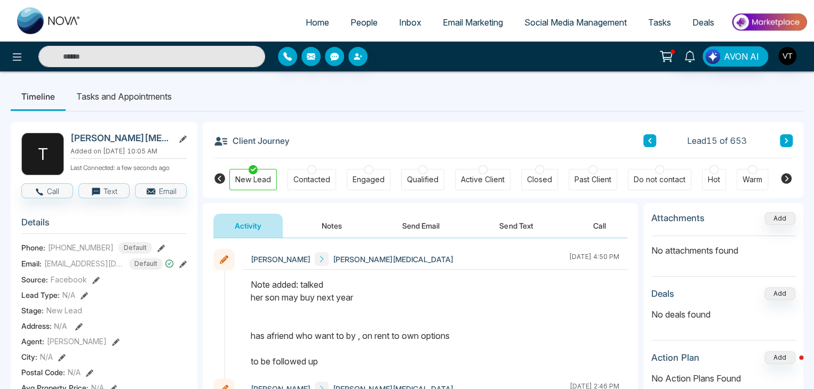
click at [322, 221] on button "Notes" at bounding box center [331, 226] width 63 height 24
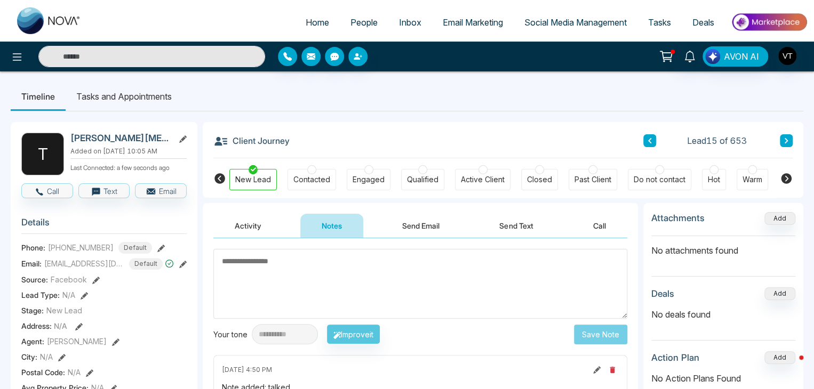
click at [320, 265] on textarea at bounding box center [420, 284] width 414 height 70
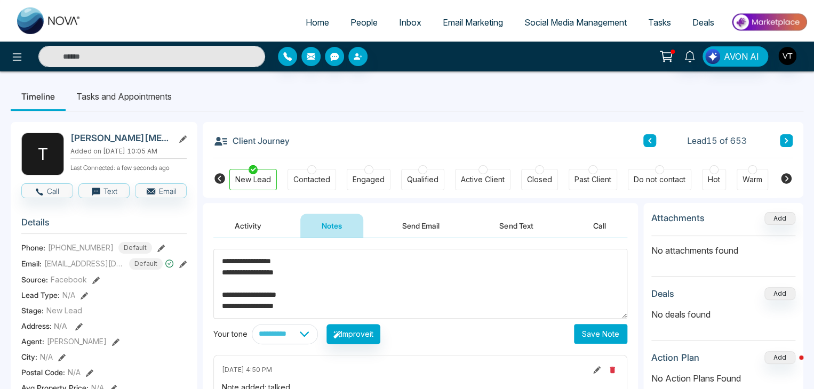
type textarea "**********"
click at [599, 336] on button "Save Note" at bounding box center [600, 334] width 53 height 20
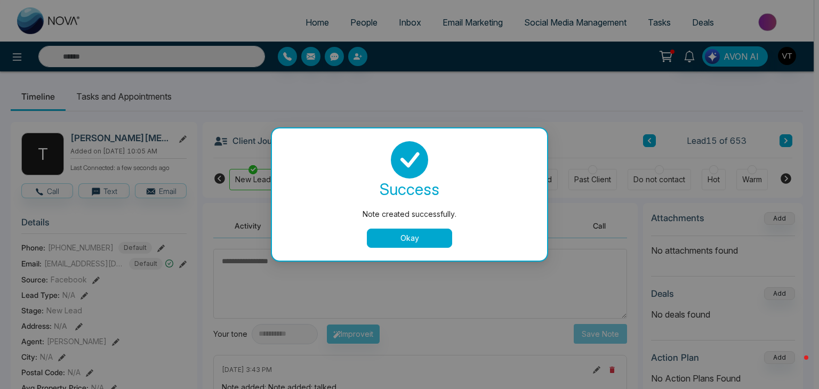
click at [427, 237] on button "Okay" at bounding box center [409, 238] width 85 height 19
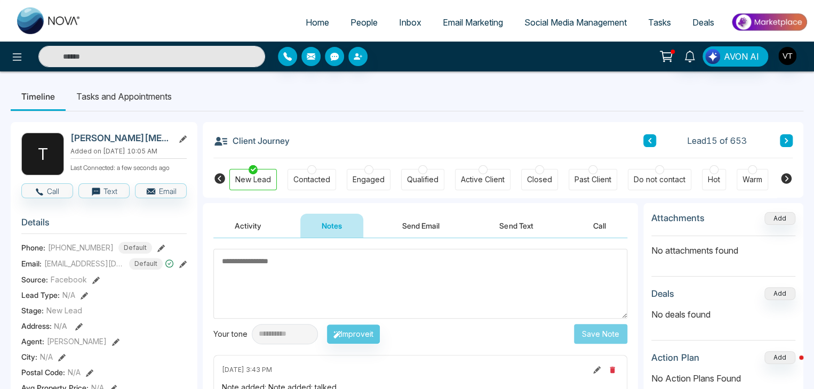
click at [783, 142] on icon at bounding box center [785, 141] width 5 height 6
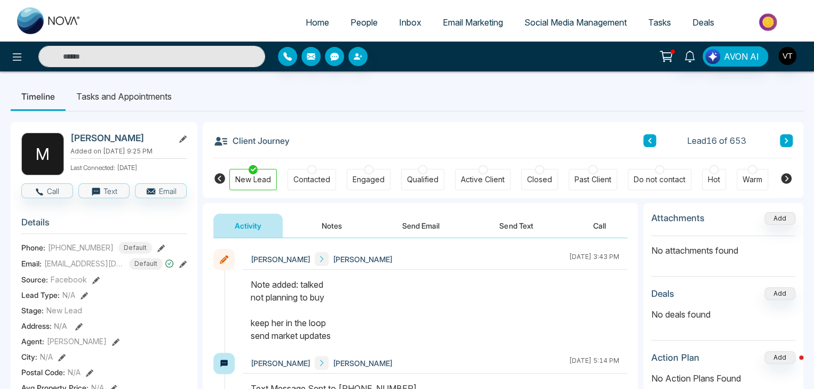
drag, startPoint x: 252, startPoint y: 282, endPoint x: 344, endPoint y: 332, distance: 105.7
click at [345, 332] on div "Note added: talked not planning to buy keep her in the loop send market updates" at bounding box center [435, 310] width 368 height 64
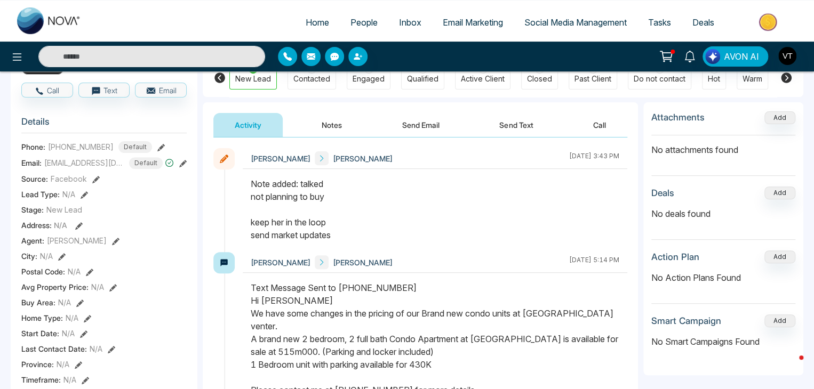
scroll to position [107, 0]
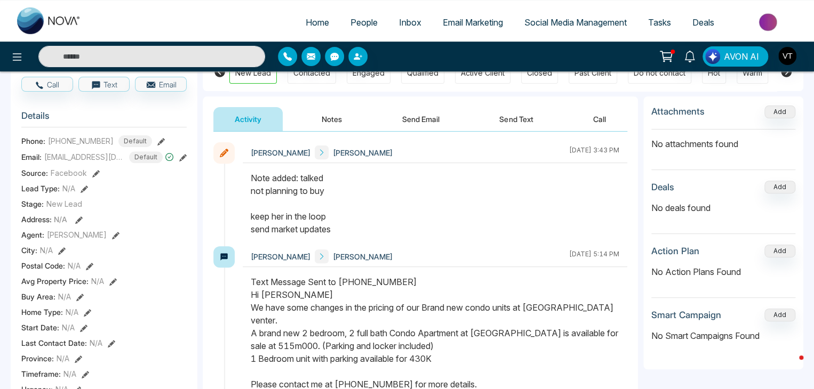
click at [432, 229] on div "Note added: talked not planning to buy keep her in the loop send market updates" at bounding box center [435, 204] width 368 height 64
drag, startPoint x: 252, startPoint y: 176, endPoint x: 361, endPoint y: 227, distance: 120.0
click at [361, 227] on div "Note added: talked not planning to buy keep her in the loop send market updates" at bounding box center [435, 204] width 368 height 64
click at [372, 197] on div "Note added: talked not planning to buy keep her in the loop send market updates" at bounding box center [435, 204] width 368 height 64
click at [220, 153] on icon at bounding box center [224, 153] width 9 height 9
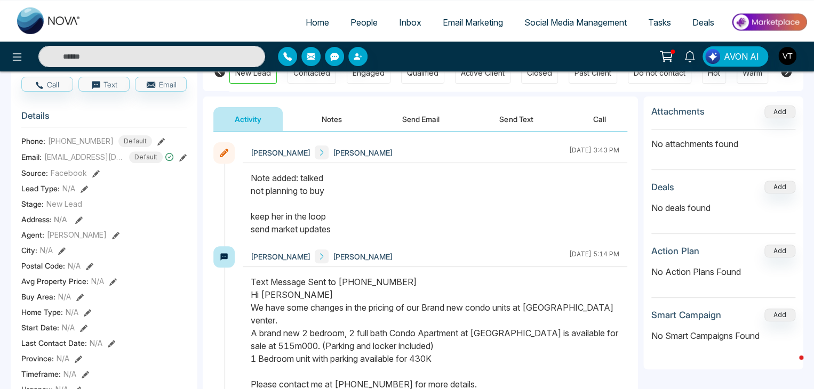
click at [227, 155] on icon at bounding box center [224, 153] width 9 height 9
click at [290, 191] on div "Note added: talked not planning to buy keep her in the loop send market updates" at bounding box center [435, 204] width 368 height 64
click at [412, 223] on div "Note added: talked not planning to buy keep her in the loop send market updates" at bounding box center [435, 204] width 368 height 64
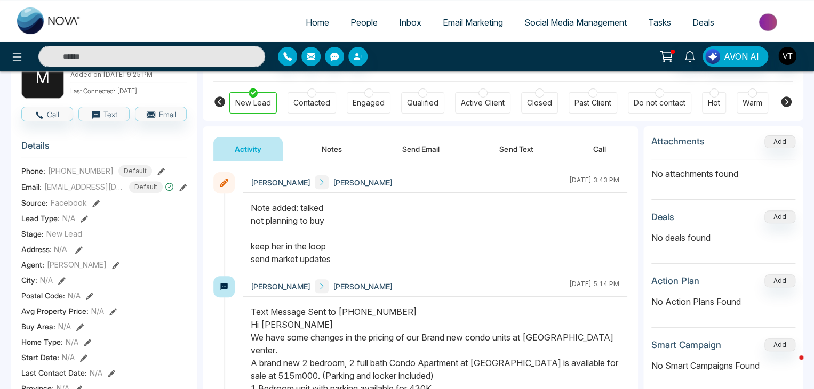
scroll to position [0, 0]
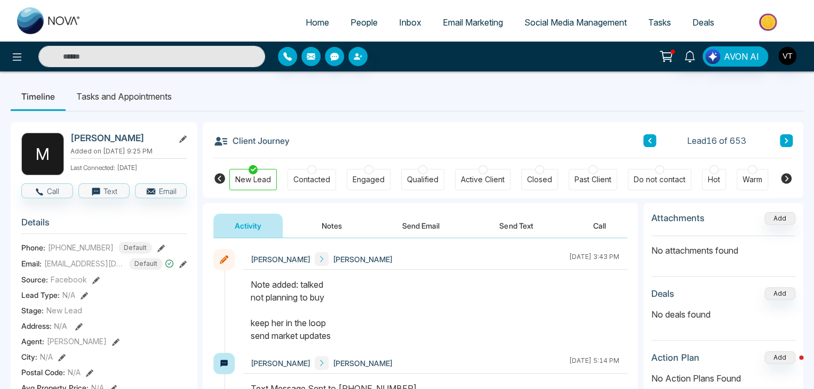
click at [333, 225] on button "Notes" at bounding box center [331, 226] width 63 height 24
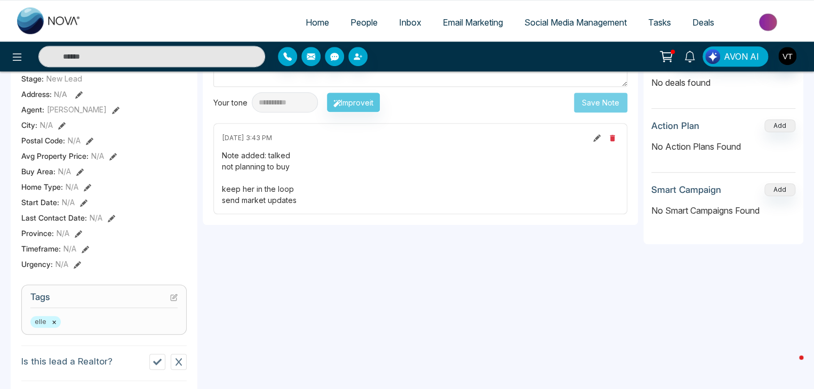
scroll to position [213, 0]
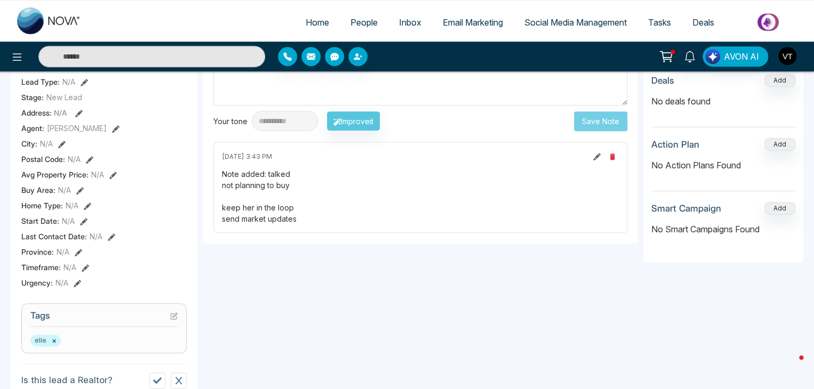
click at [594, 161] on button at bounding box center [597, 157] width 12 height 12
type textarea "**********"
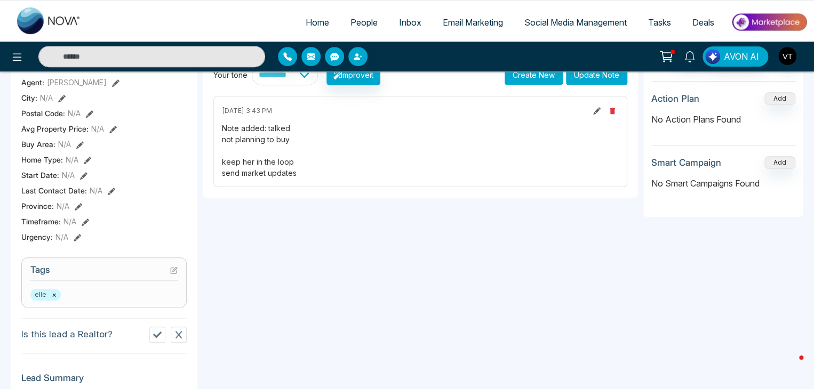
scroll to position [267, 0]
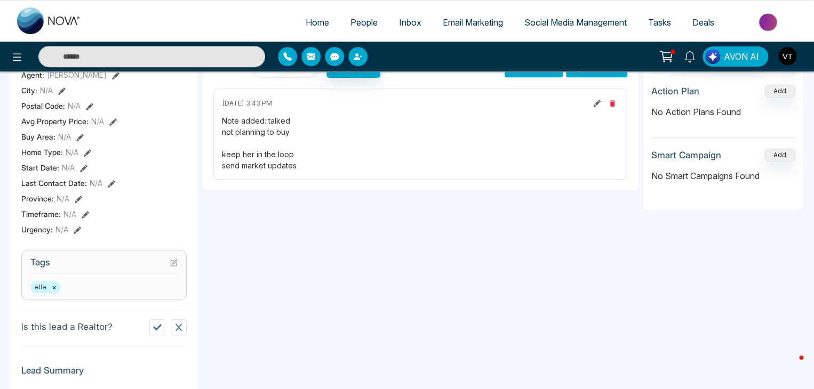
drag, startPoint x: 314, startPoint y: 167, endPoint x: 217, endPoint y: 117, distance: 109.2
click at [217, 117] on div "September 15 2025 | 3:43 PM Note added: talked not planning to buy keep her in …" at bounding box center [420, 134] width 414 height 91
click at [401, 147] on div "Note added: talked not planning to buy keep her in the loop send market updates" at bounding box center [420, 143] width 397 height 56
click at [313, 161] on div "Note added: talked not planning to buy keep her in the loop send market updates" at bounding box center [420, 143] width 397 height 56
click at [599, 102] on icon at bounding box center [596, 103] width 7 height 7
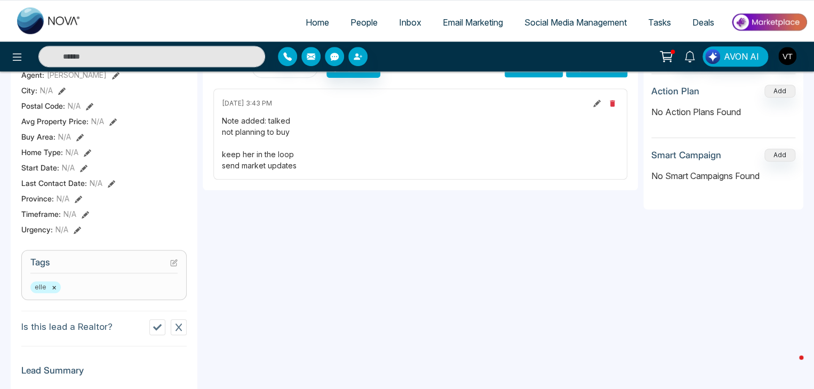
click at [593, 105] on icon at bounding box center [596, 103] width 7 height 7
click at [439, 113] on div "September 15 2025 | 3:43 PM Note added: talked not planning to buy keep her in …" at bounding box center [420, 134] width 414 height 91
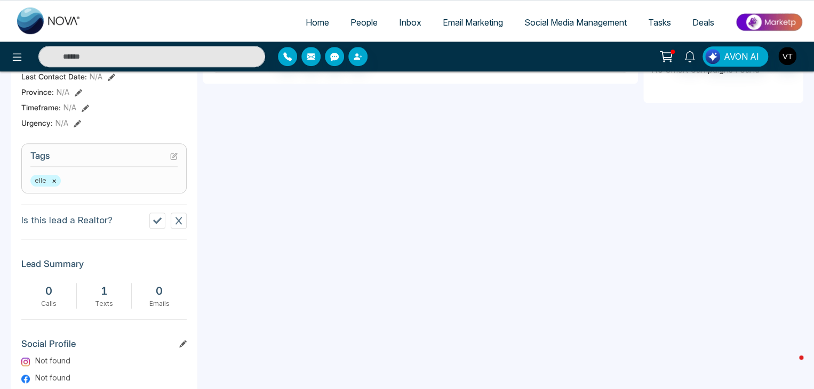
scroll to position [213, 0]
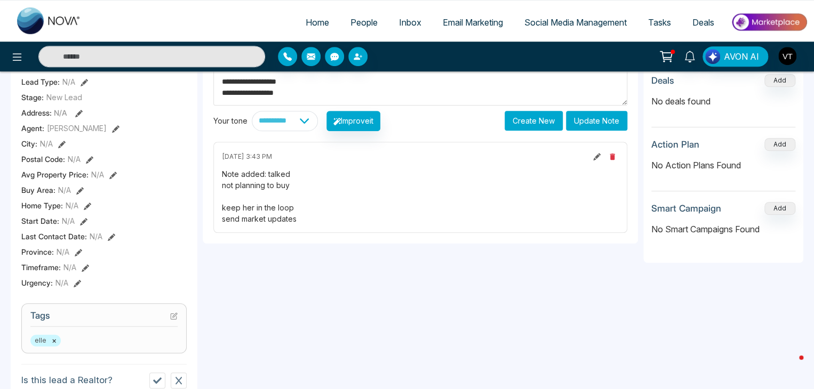
click at [612, 154] on icon "button" at bounding box center [612, 157] width 5 height 6
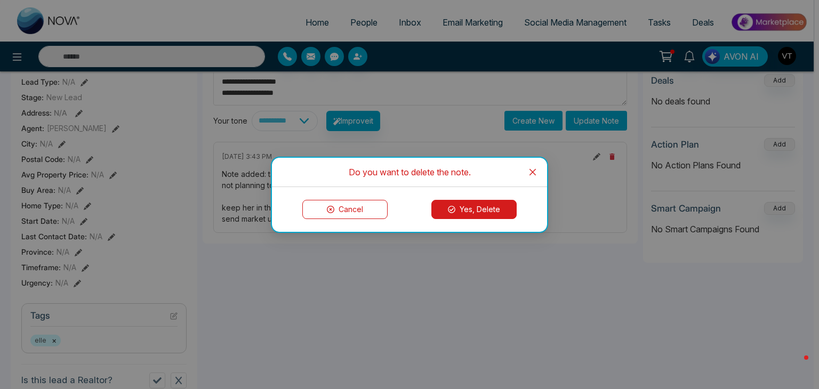
click at [493, 204] on button "Yes, Delete" at bounding box center [473, 209] width 85 height 19
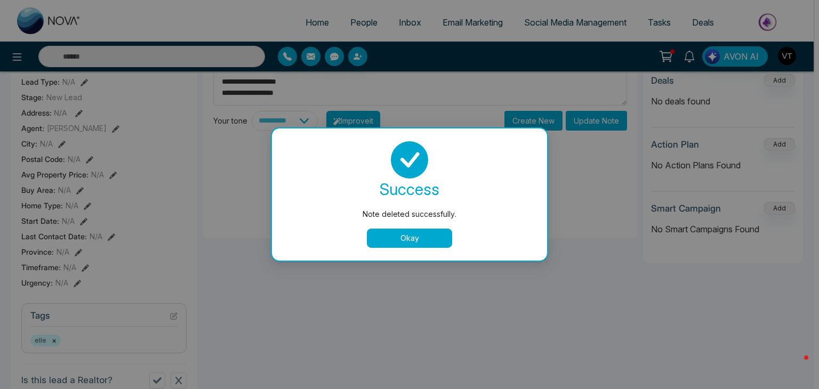
click at [438, 238] on button "Okay" at bounding box center [409, 238] width 85 height 19
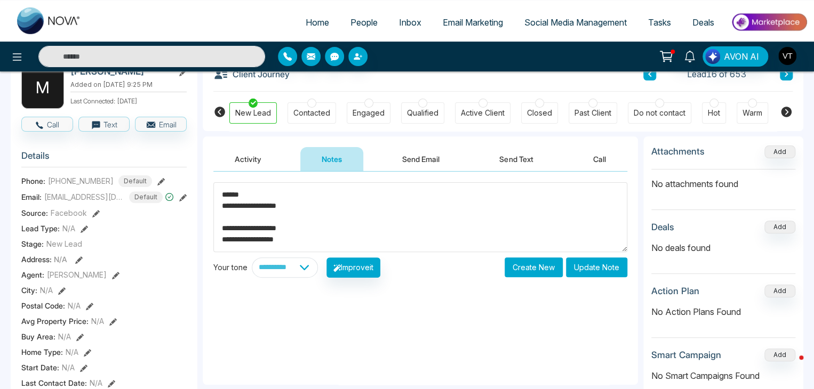
scroll to position [0, 0]
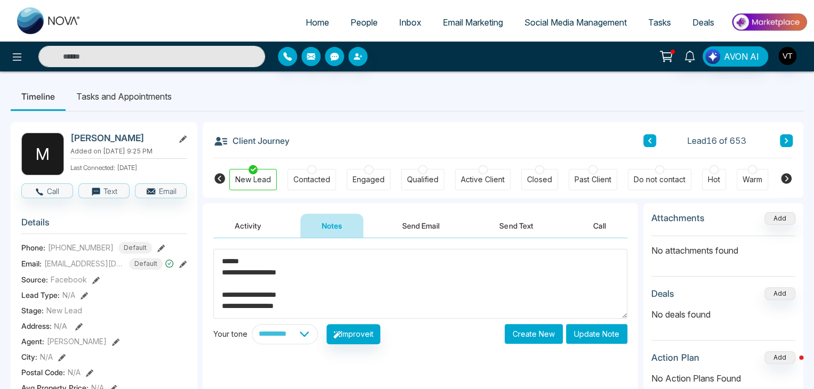
drag, startPoint x: 294, startPoint y: 302, endPoint x: 207, endPoint y: 244, distance: 104.6
click at [206, 254] on div "**********" at bounding box center [420, 344] width 435 height 213
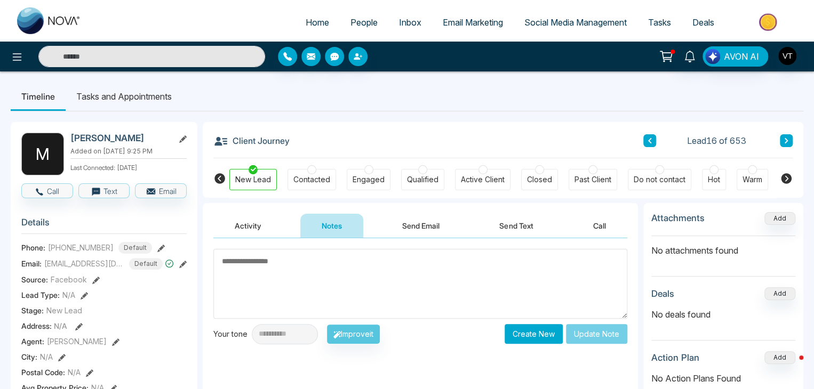
click at [274, 269] on textarea at bounding box center [420, 284] width 414 height 70
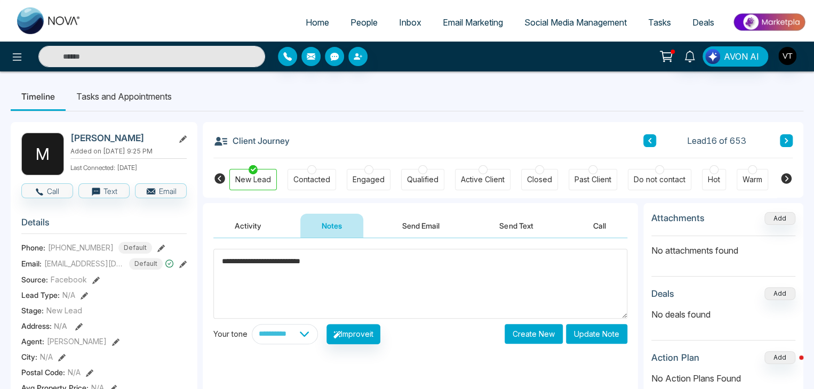
type textarea "**********"
click at [595, 331] on button "Update Note" at bounding box center [596, 334] width 61 height 20
click at [785, 146] on button at bounding box center [786, 140] width 13 height 13
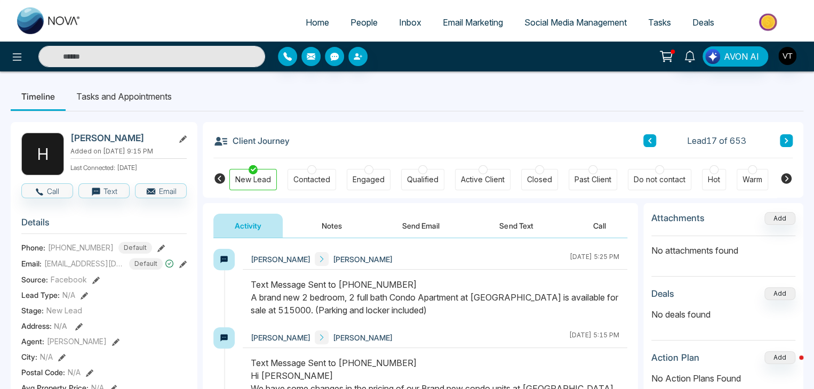
click at [325, 182] on div "Contacted" at bounding box center [311, 179] width 37 height 11
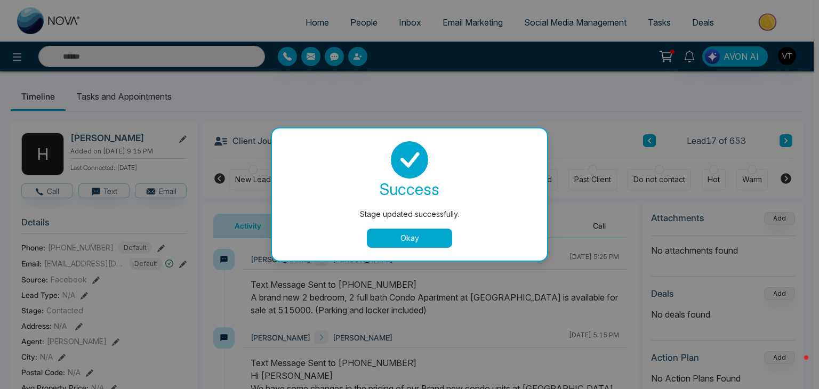
click at [594, 131] on div "Stage updated successfully. success Stage updated successfully. Okay" at bounding box center [409, 194] width 819 height 389
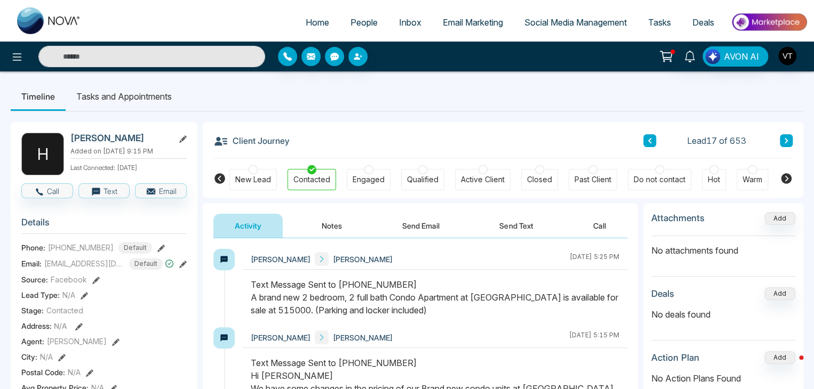
click at [243, 179] on div "New Lead" at bounding box center [253, 179] width 36 height 11
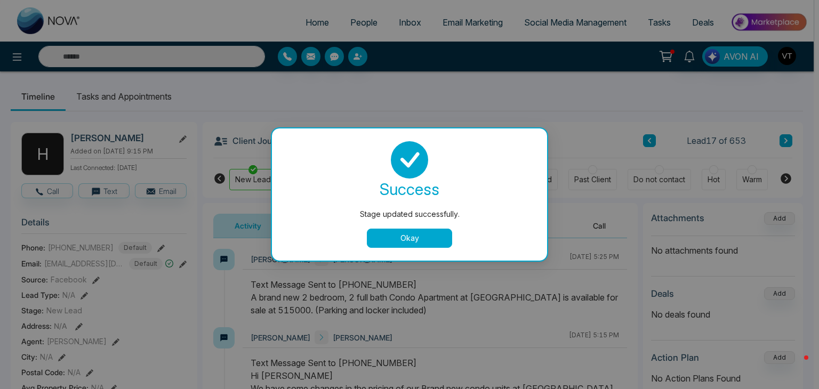
click at [411, 235] on button "Okay" at bounding box center [409, 238] width 85 height 19
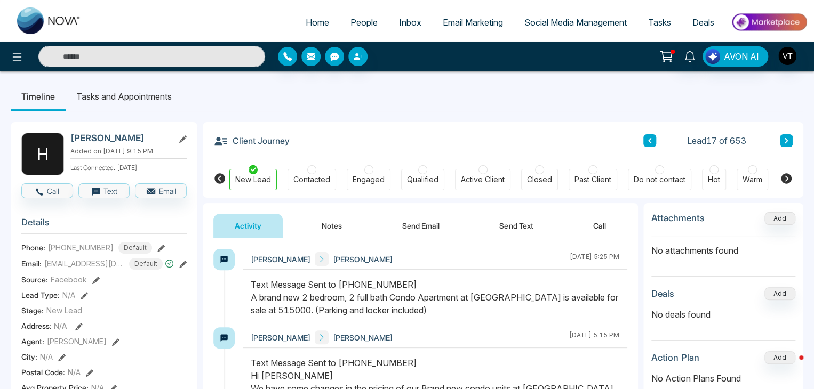
click at [319, 222] on button "Notes" at bounding box center [331, 226] width 63 height 24
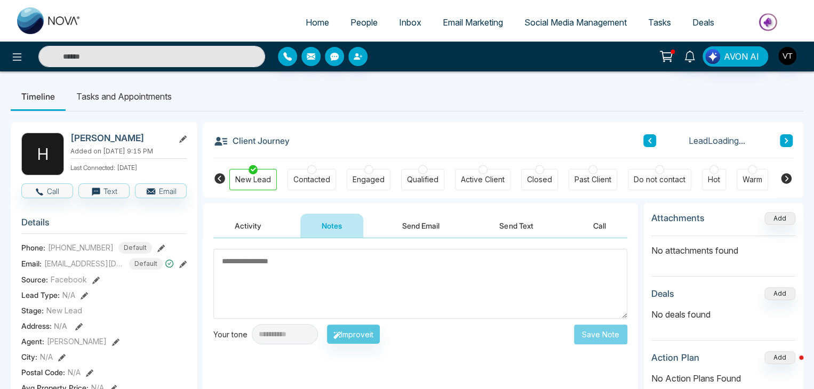
click at [318, 267] on textarea at bounding box center [420, 284] width 414 height 70
type textarea "**********"
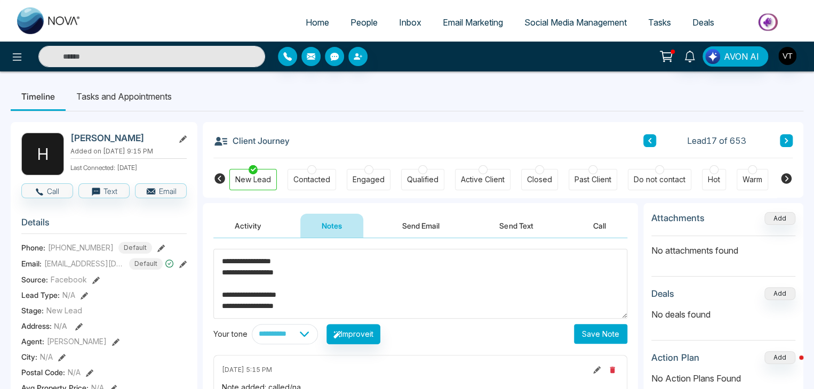
drag, startPoint x: 307, startPoint y: 307, endPoint x: 203, endPoint y: 250, distance: 119.1
click at [203, 250] on div "**********" at bounding box center [420, 352] width 435 height 228
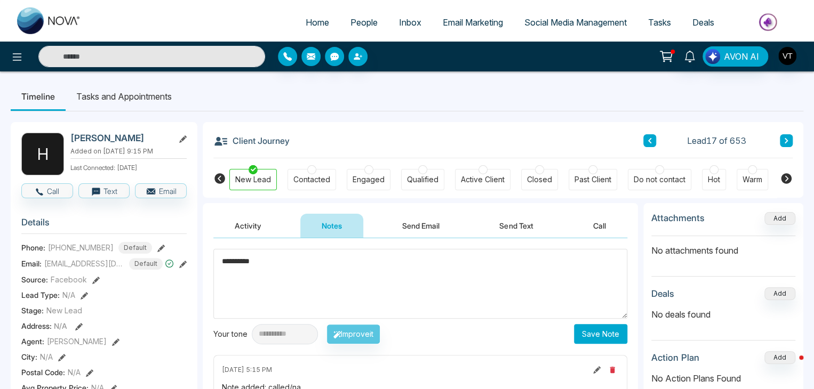
click at [232, 262] on textarea "**********" at bounding box center [420, 284] width 414 height 70
click at [234, 261] on textarea "**********" at bounding box center [420, 284] width 414 height 70
click at [236, 261] on textarea "*********" at bounding box center [420, 284] width 414 height 70
click at [231, 260] on textarea "*********" at bounding box center [420, 284] width 414 height 70
type textarea "**********"
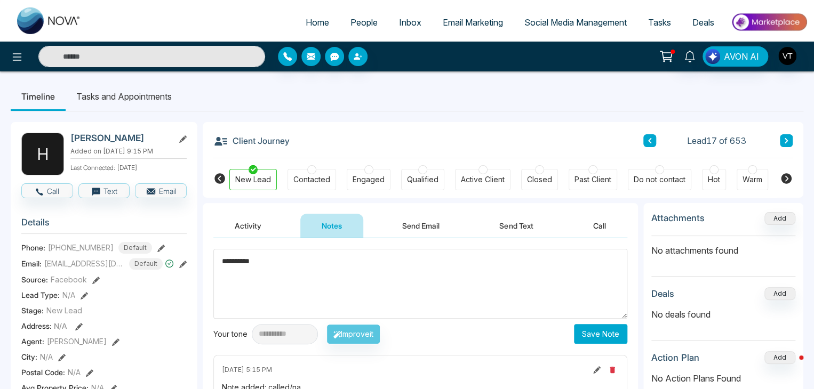
click at [589, 332] on button "Save Note" at bounding box center [600, 334] width 53 height 20
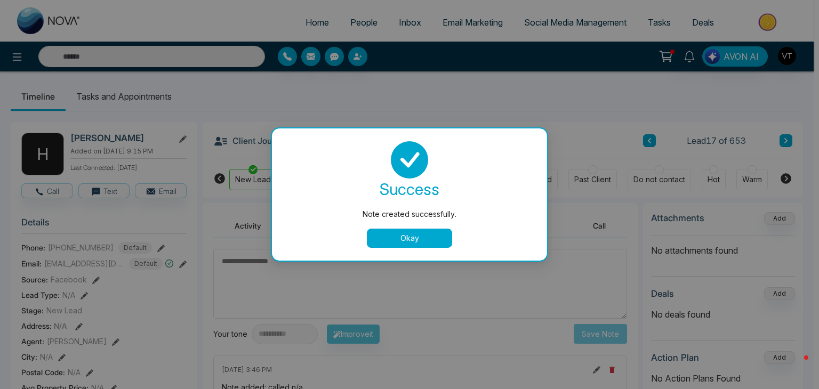
click at [430, 237] on button "Okay" at bounding box center [409, 238] width 85 height 19
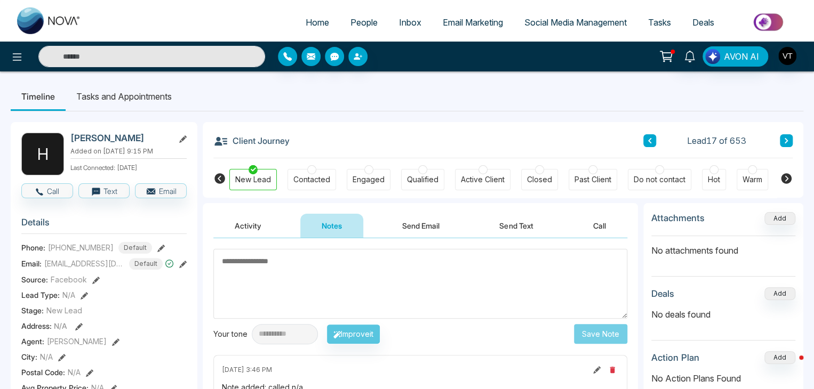
click at [789, 139] on button at bounding box center [786, 140] width 13 height 13
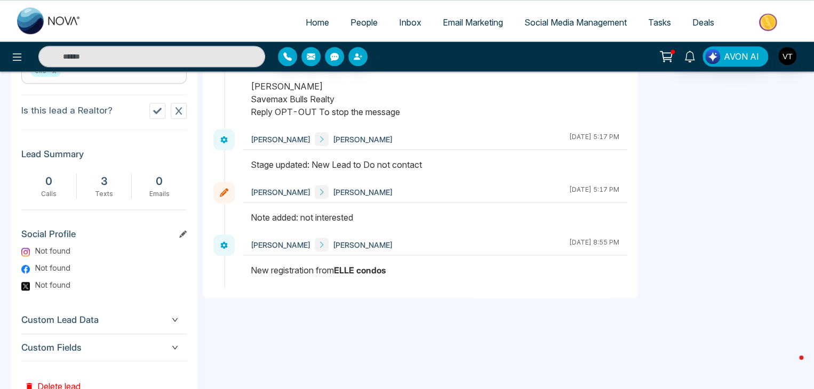
scroll to position [520, 0]
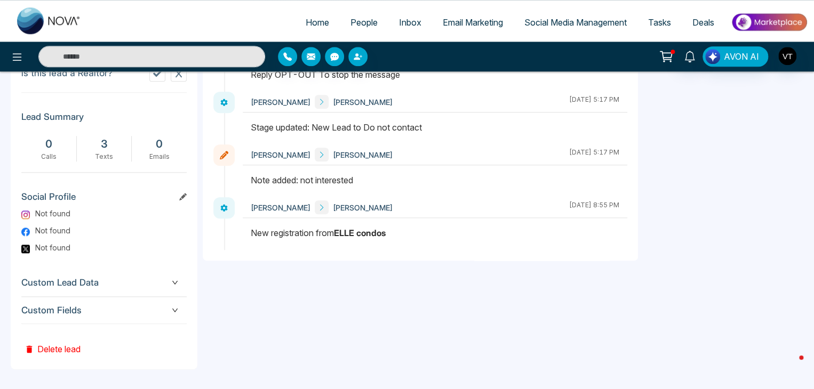
click at [65, 348] on button "Delete lead" at bounding box center [52, 341] width 62 height 35
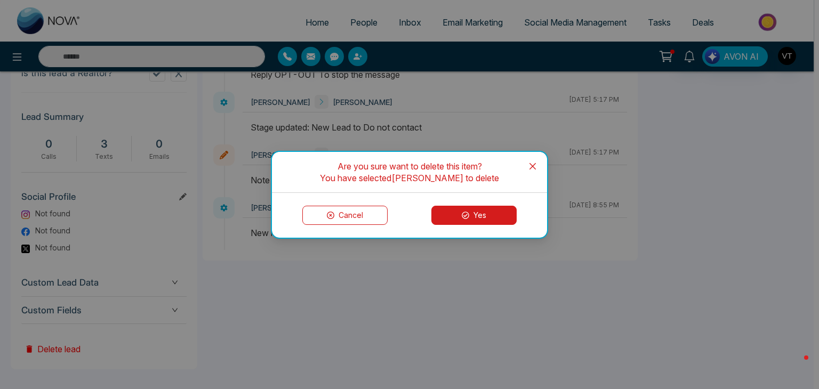
click at [463, 210] on button "Yes" at bounding box center [473, 215] width 85 height 19
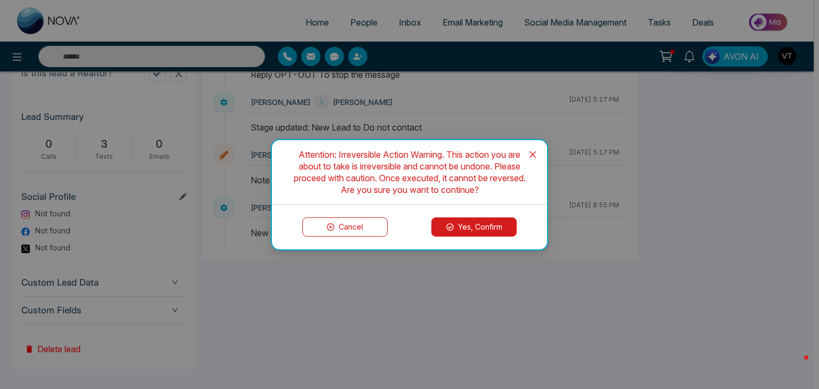
click at [477, 226] on button "Yes, Confirm" at bounding box center [473, 227] width 85 height 19
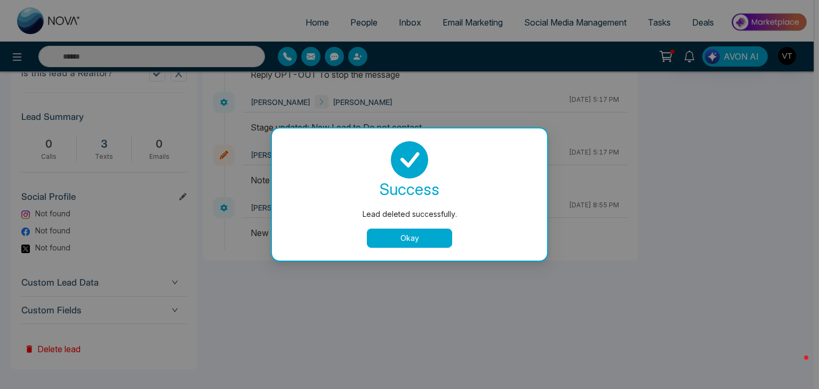
click at [427, 241] on button "Okay" at bounding box center [409, 238] width 85 height 19
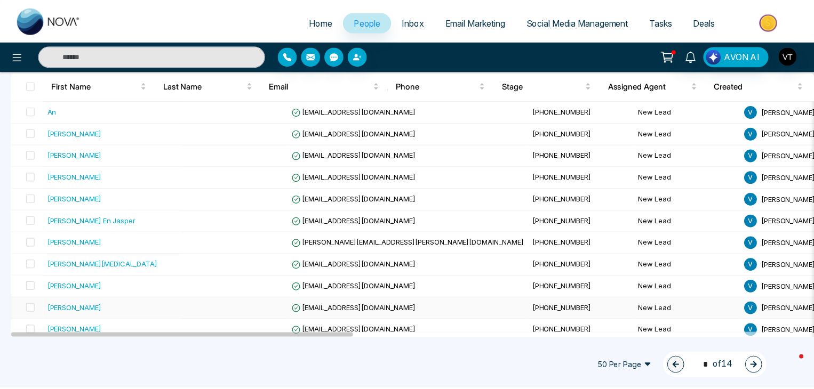
scroll to position [320, 0]
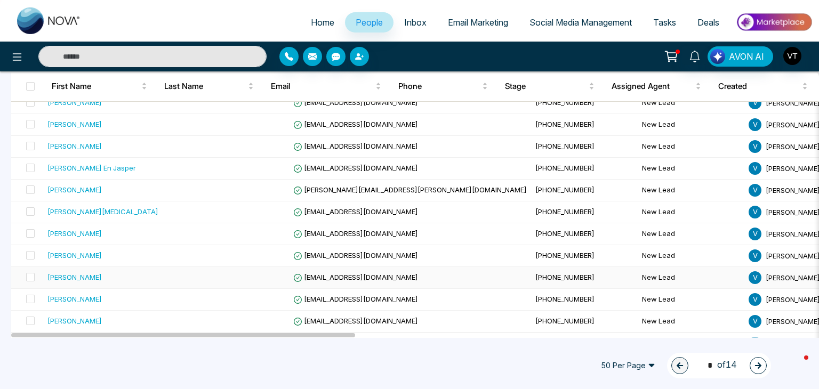
click at [83, 277] on div "[PERSON_NAME]" at bounding box center [74, 277] width 54 height 11
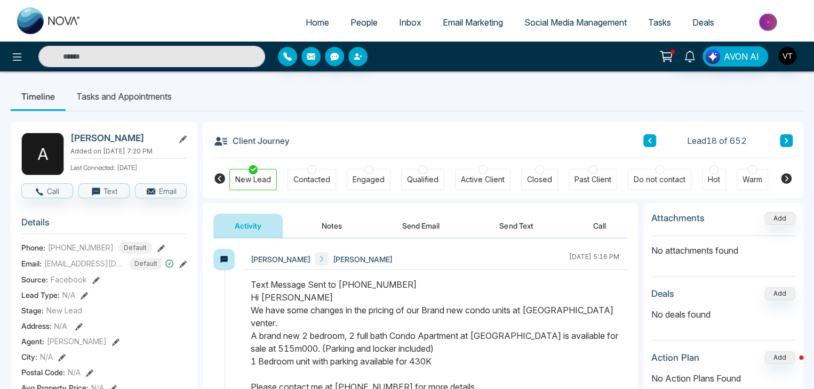
click at [333, 227] on button "Notes" at bounding box center [331, 226] width 63 height 24
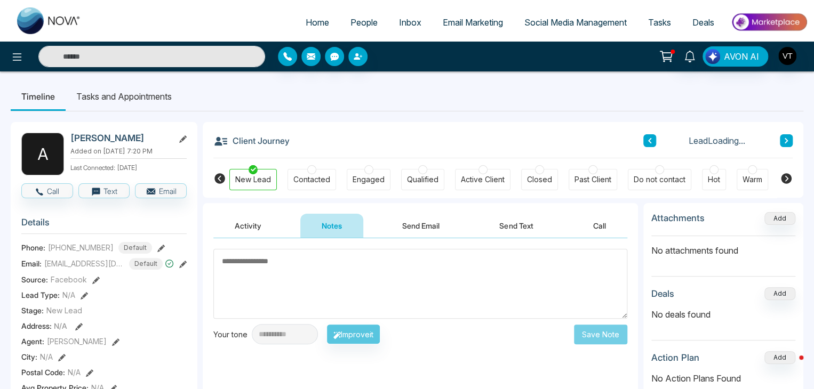
click at [285, 258] on textarea at bounding box center [420, 284] width 414 height 70
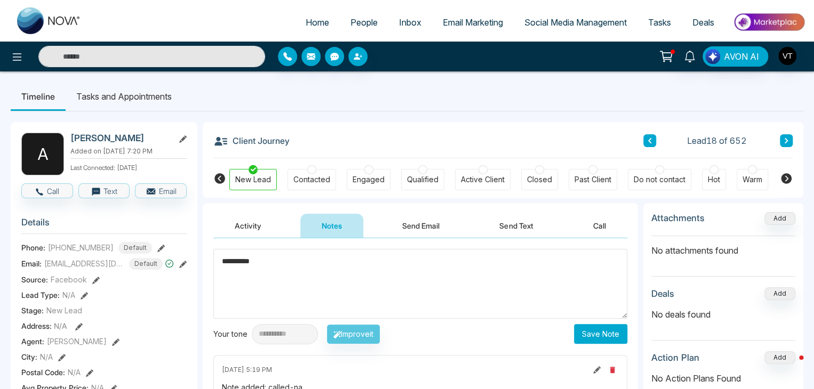
drag, startPoint x: 371, startPoint y: 280, endPoint x: 188, endPoint y: 258, distance: 184.7
type textarea "**********"
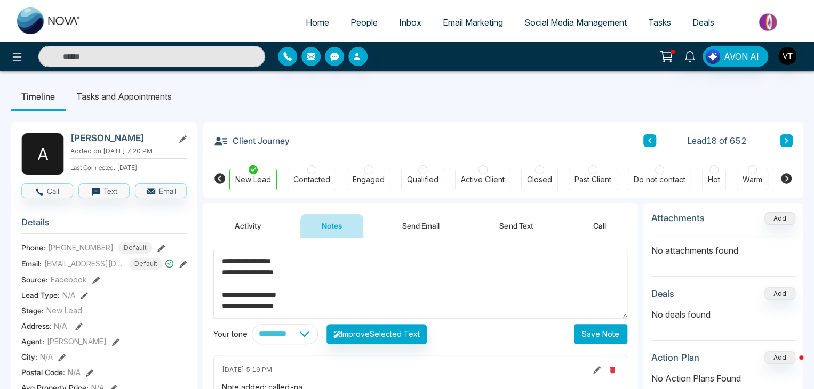
drag, startPoint x: 306, startPoint y: 308, endPoint x: 201, endPoint y: 253, distance: 118.3
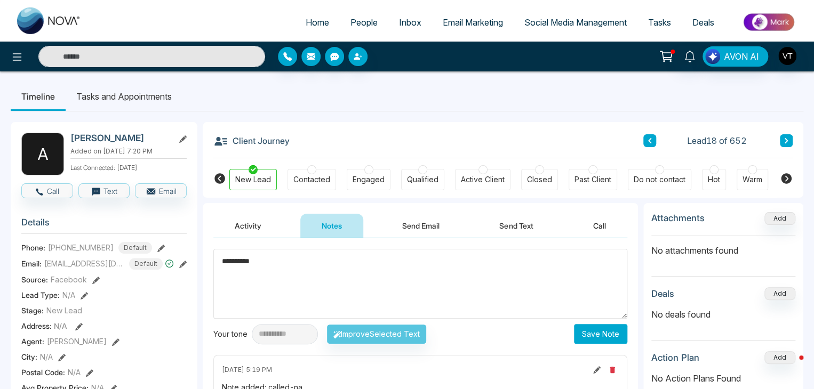
drag, startPoint x: 274, startPoint y: 260, endPoint x: 215, endPoint y: 264, distance: 58.2
click at [215, 264] on textarea "**********" at bounding box center [420, 284] width 414 height 70
type textarea "**********"
click at [611, 334] on button "Save Note" at bounding box center [600, 334] width 53 height 20
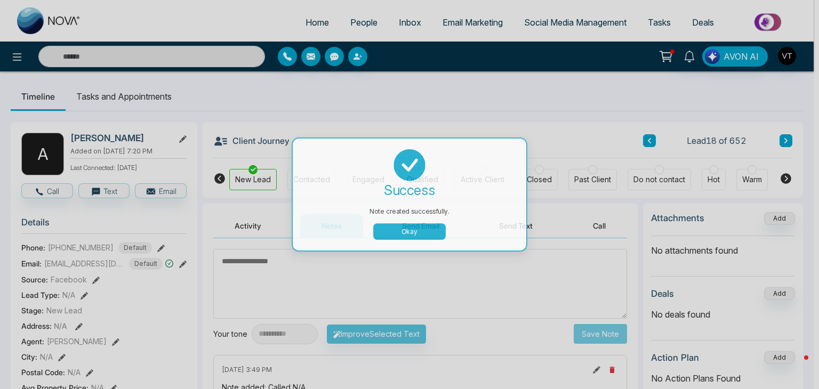
click at [789, 140] on div "Note created successfully. success Note created successfully. Okay" at bounding box center [409, 194] width 819 height 389
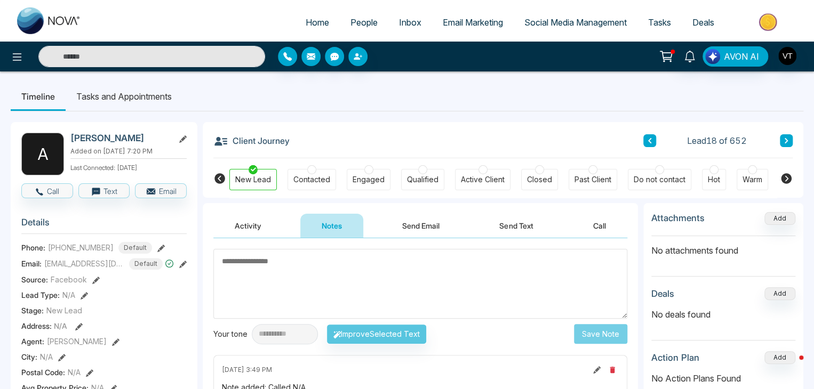
click at [789, 143] on button at bounding box center [786, 140] width 13 height 13
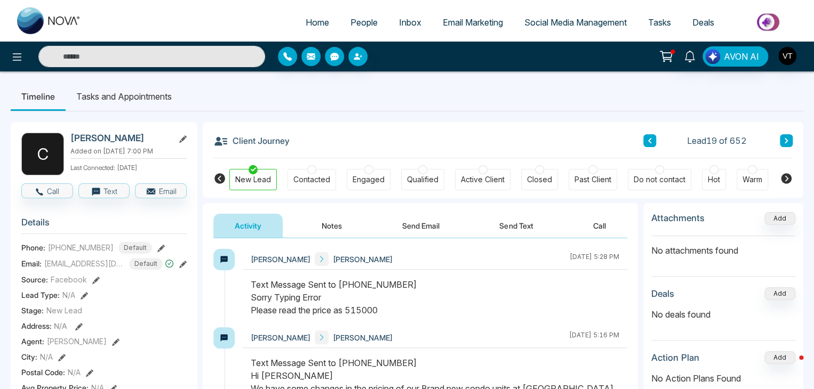
click at [783, 143] on icon at bounding box center [785, 141] width 5 height 6
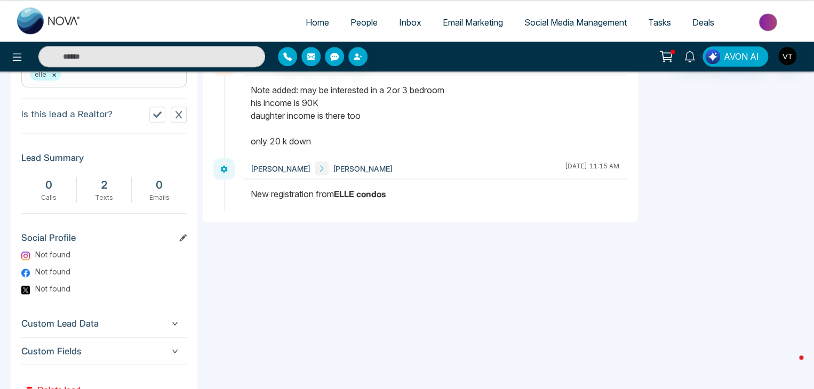
scroll to position [520, 0]
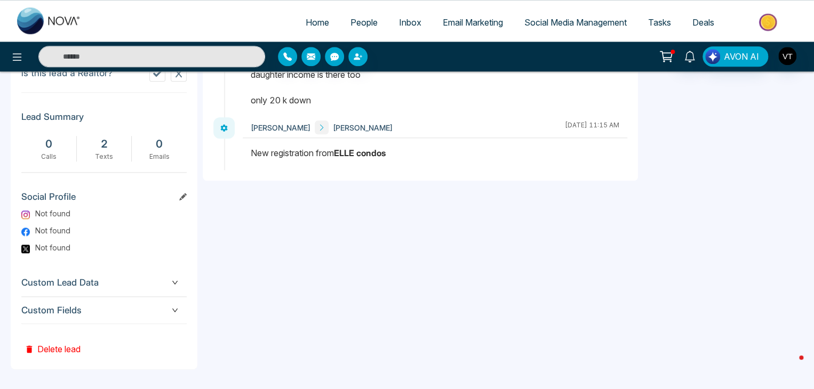
click at [57, 348] on button "Delete lead" at bounding box center [52, 341] width 62 height 35
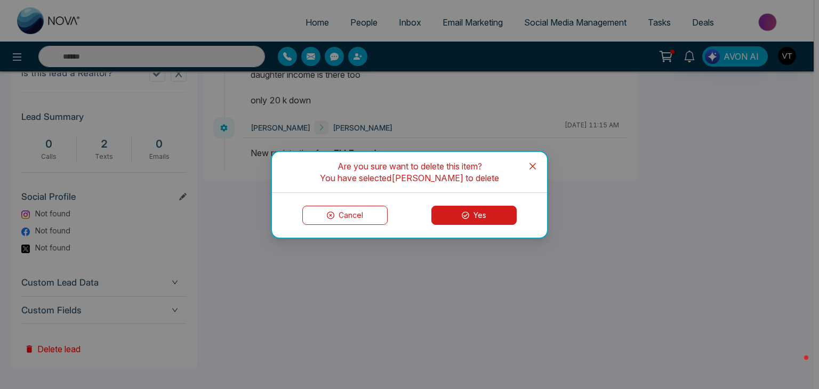
click at [483, 217] on button "Yes" at bounding box center [473, 215] width 85 height 19
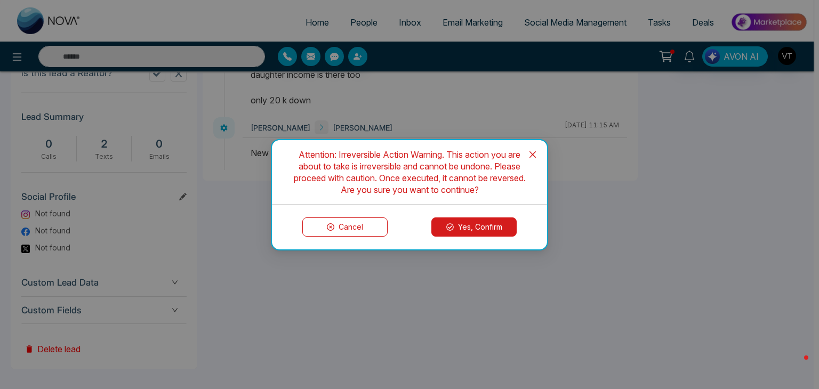
click at [491, 228] on button "Yes, Confirm" at bounding box center [473, 227] width 85 height 19
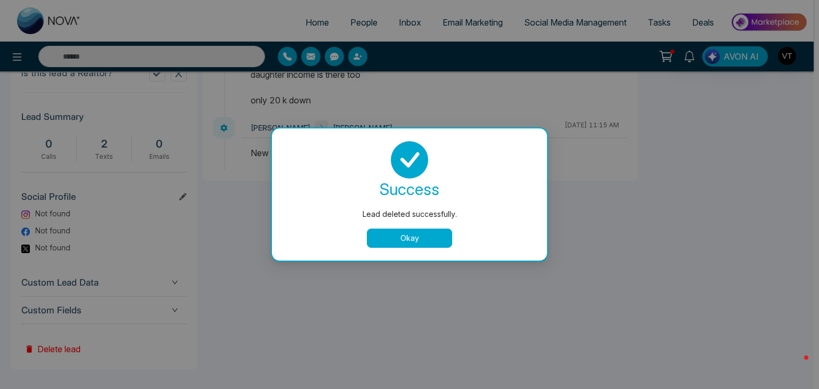
click at [424, 235] on button "Okay" at bounding box center [409, 238] width 85 height 19
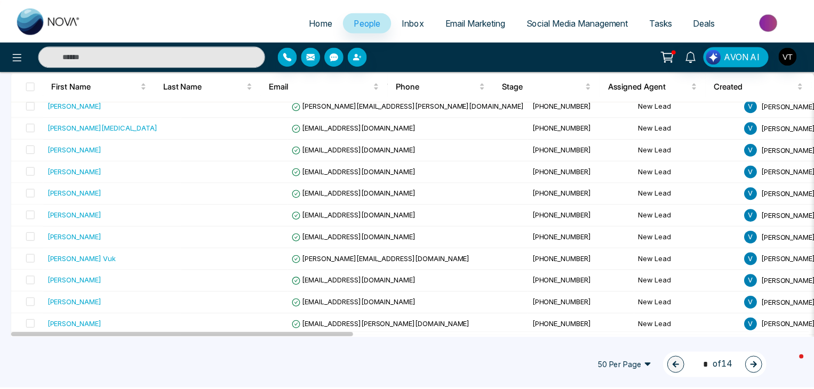
scroll to position [427, 0]
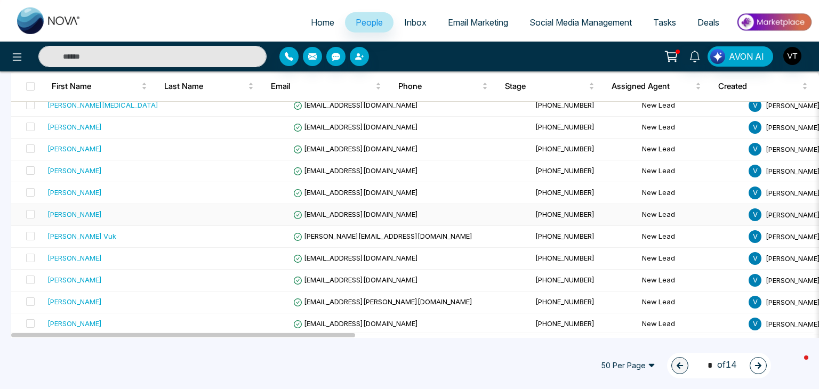
click at [60, 214] on div "[PERSON_NAME]" at bounding box center [74, 214] width 54 height 11
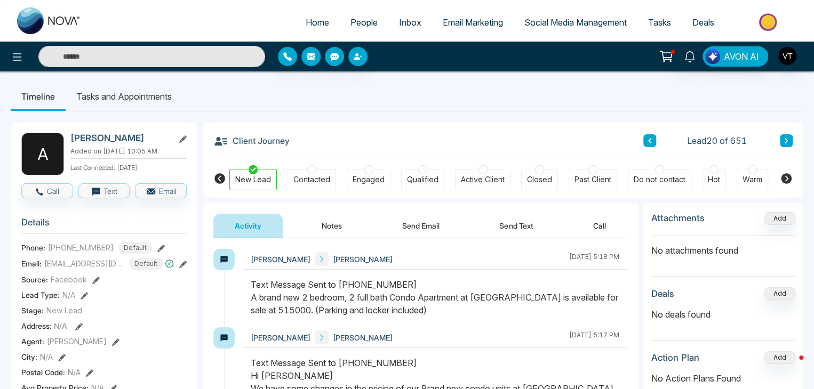
click at [784, 139] on icon at bounding box center [785, 141] width 5 height 6
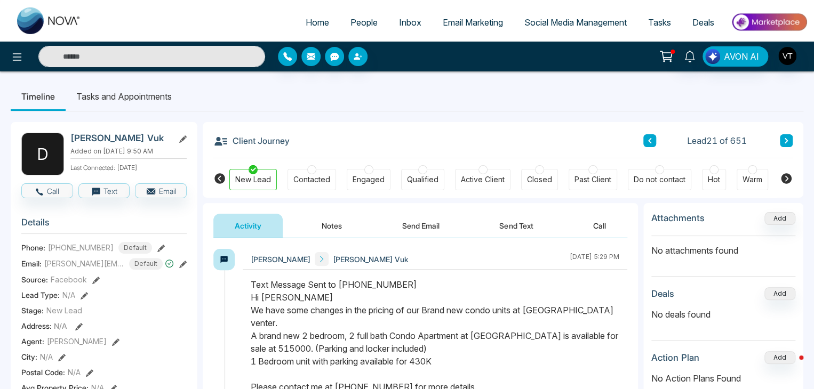
click at [330, 224] on button "Notes" at bounding box center [331, 226] width 63 height 24
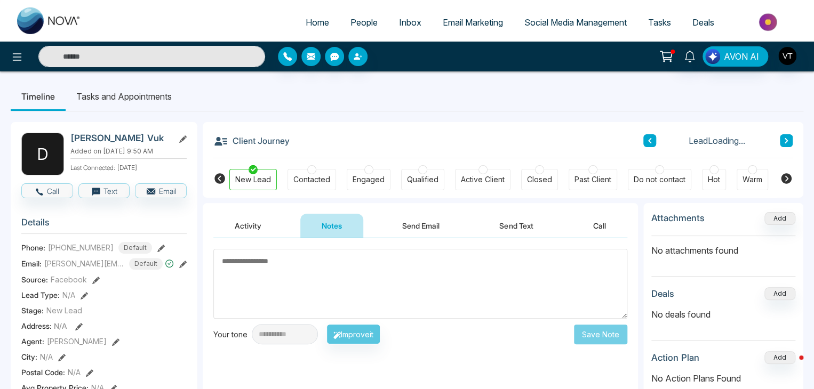
click at [272, 258] on textarea at bounding box center [420, 284] width 414 height 70
type textarea "**********"
click at [610, 341] on button "Save Note" at bounding box center [600, 334] width 53 height 20
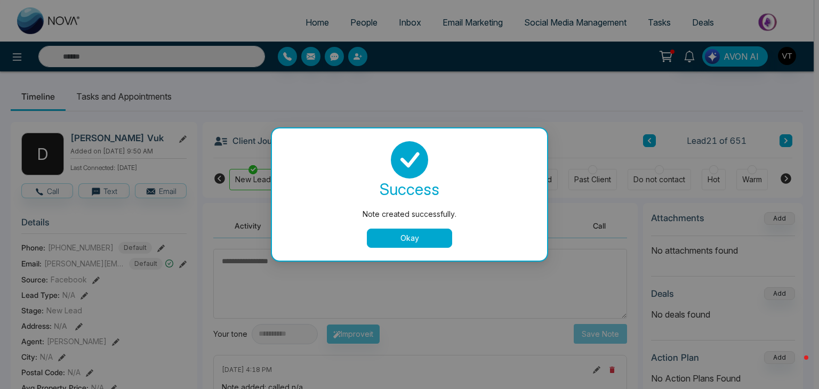
click at [428, 236] on button "Okay" at bounding box center [409, 238] width 85 height 19
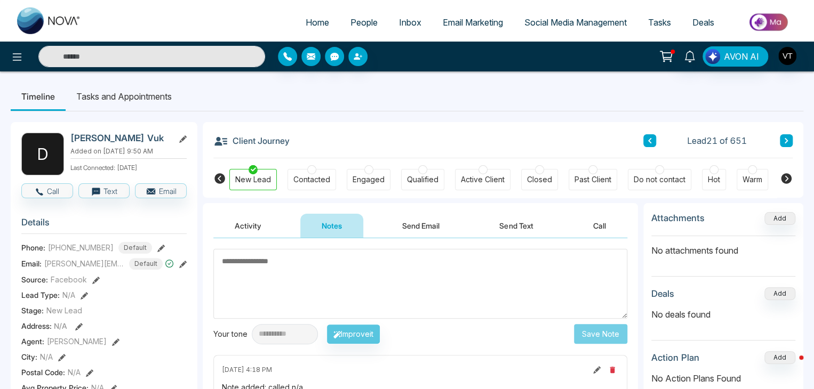
click at [780, 140] on button at bounding box center [786, 140] width 13 height 13
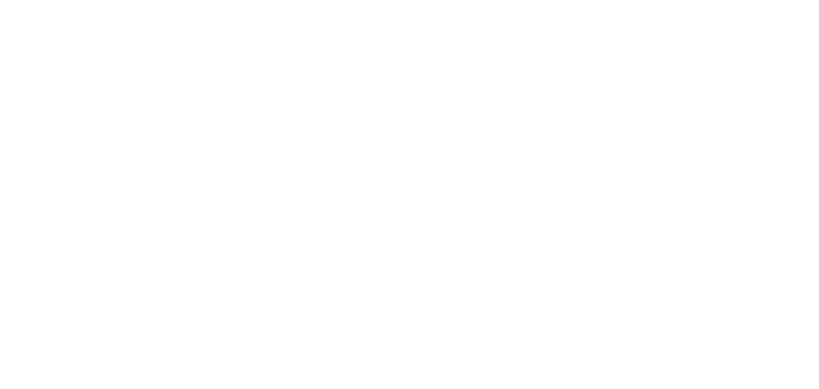
select select "*"
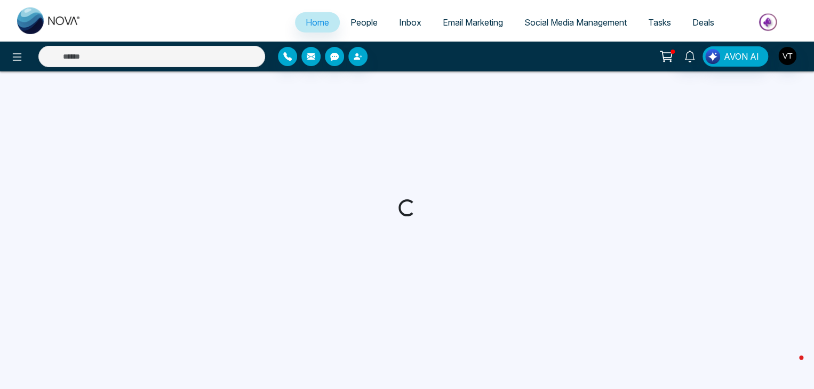
select select "*"
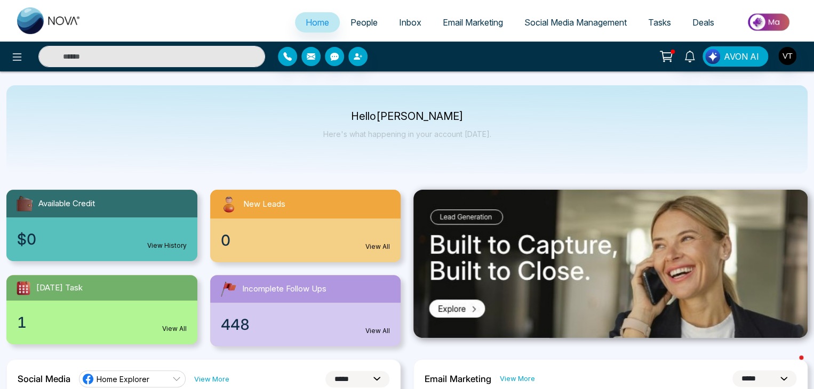
click at [362, 22] on span "People" at bounding box center [363, 22] width 27 height 11
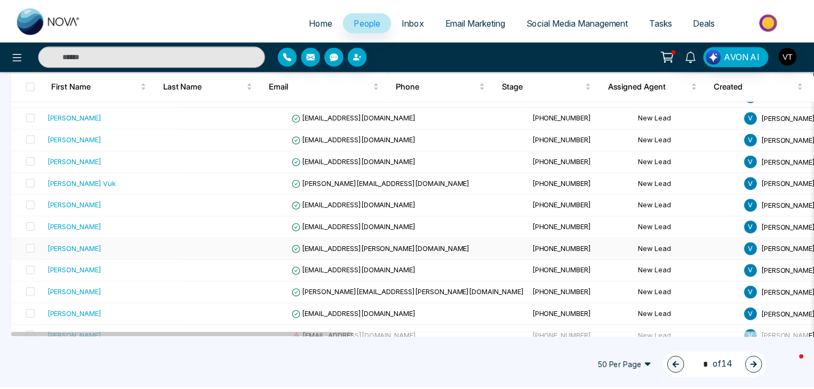
scroll to position [480, 0]
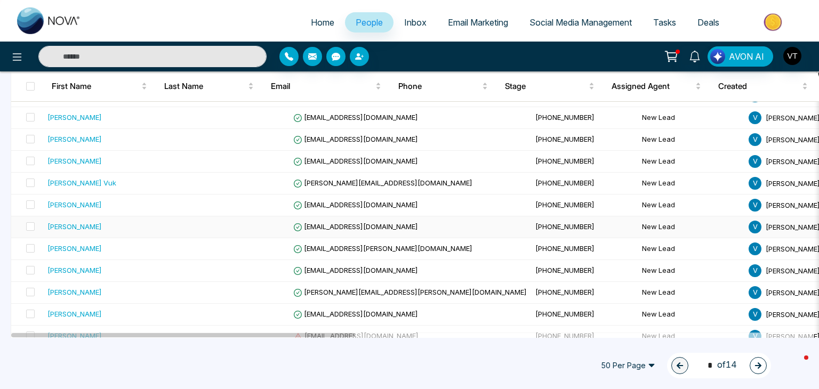
click at [73, 225] on div "[PERSON_NAME]" at bounding box center [74, 226] width 54 height 11
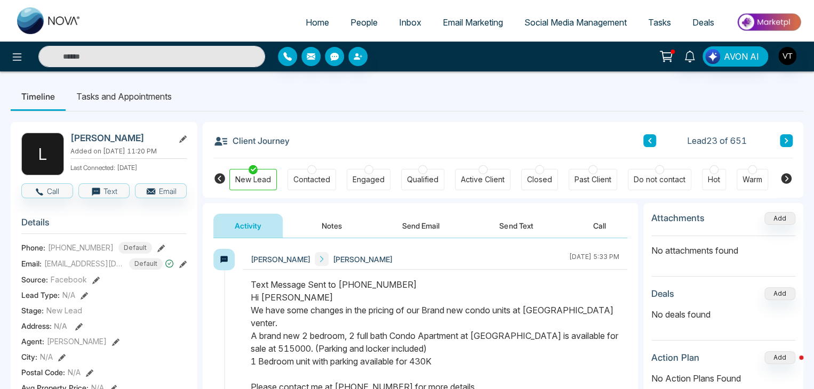
click at [783, 140] on icon at bounding box center [785, 141] width 5 height 6
click at [331, 225] on button "Notes" at bounding box center [331, 226] width 63 height 24
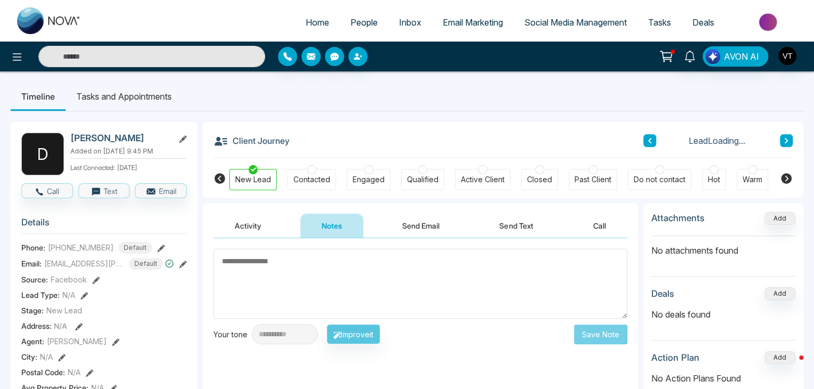
click at [299, 265] on textarea at bounding box center [420, 284] width 414 height 70
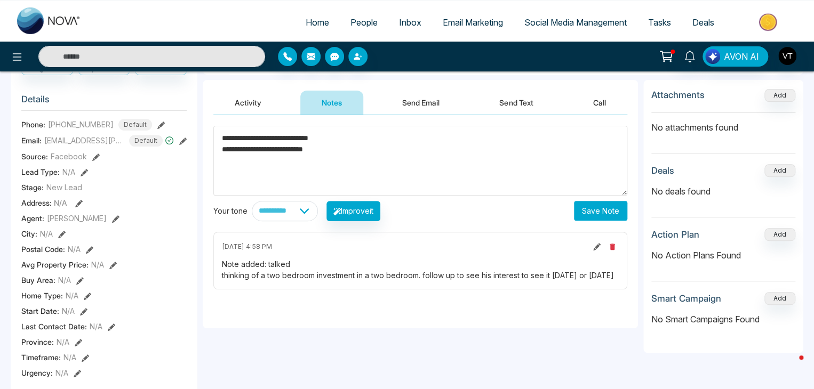
scroll to position [160, 0]
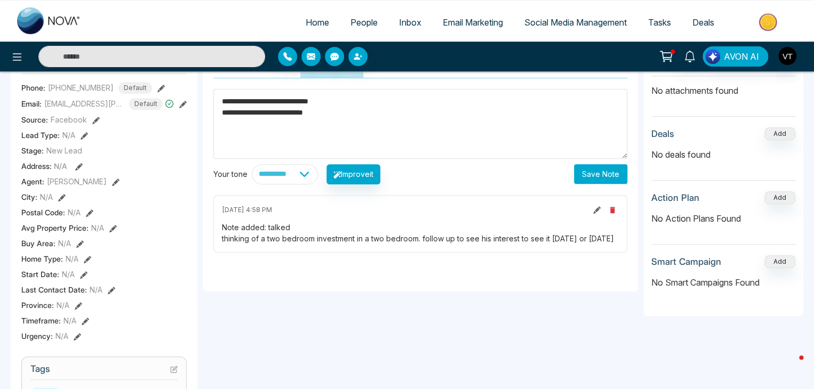
type textarea "**********"
click at [604, 178] on button "Save Note" at bounding box center [600, 174] width 53 height 20
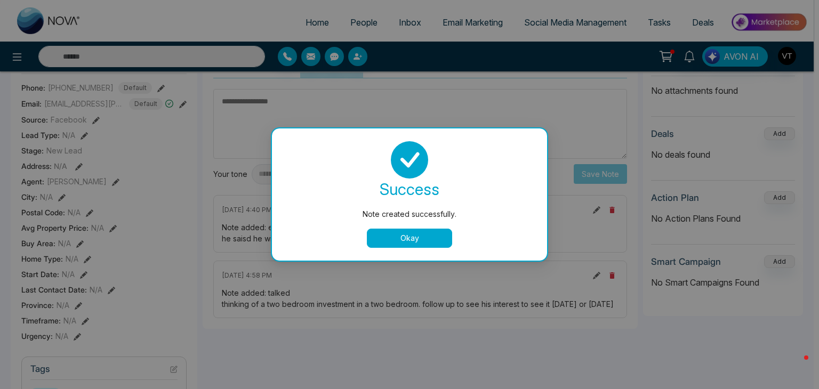
click at [422, 240] on button "Okay" at bounding box center [409, 238] width 85 height 19
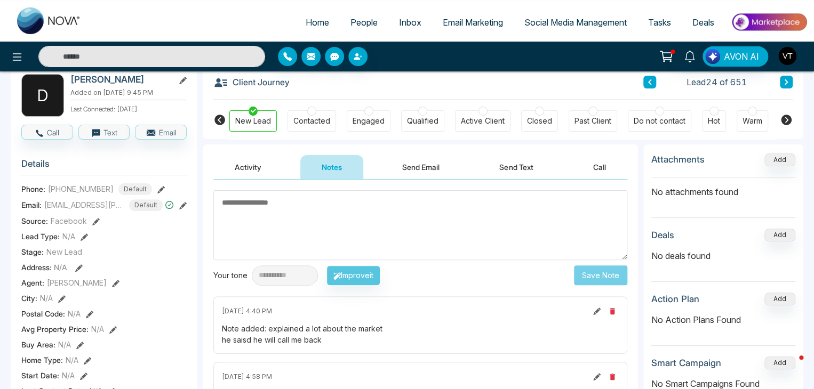
scroll to position [0, 0]
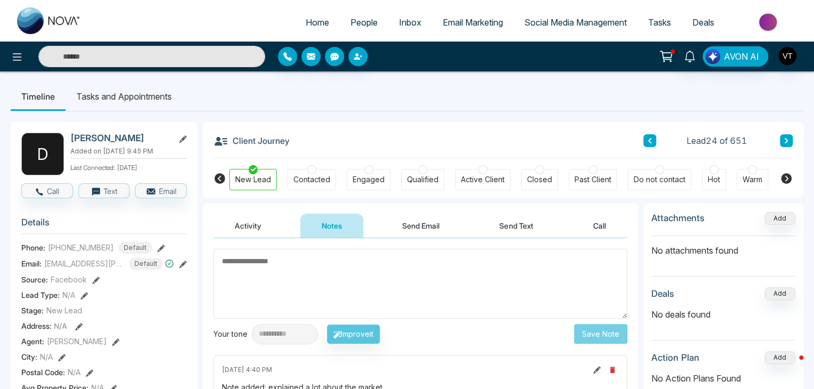
click at [787, 141] on icon at bounding box center [785, 141] width 5 height 6
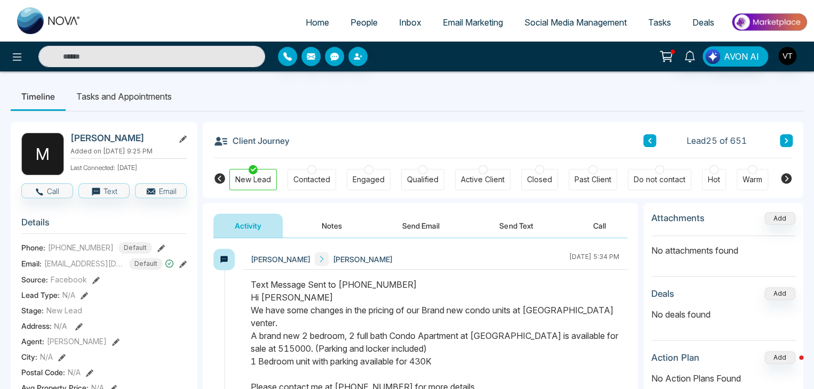
click at [786, 140] on icon at bounding box center [785, 140] width 3 height 5
click at [785, 178] on icon at bounding box center [786, 178] width 11 height 11
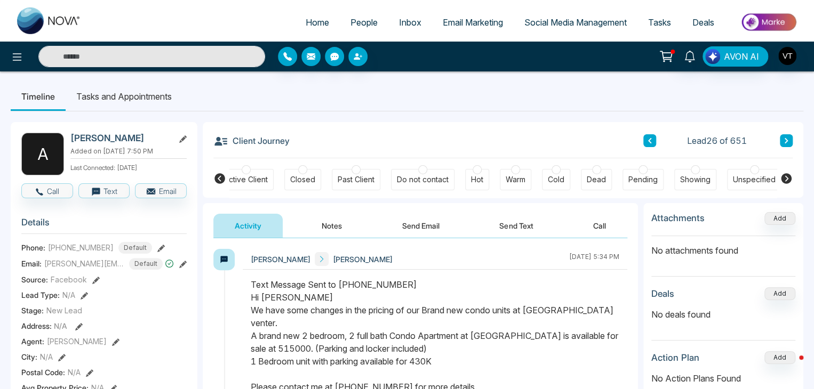
scroll to position [0, 237]
click at [786, 137] on button at bounding box center [786, 140] width 13 height 13
click at [785, 138] on icon at bounding box center [785, 140] width 3 height 5
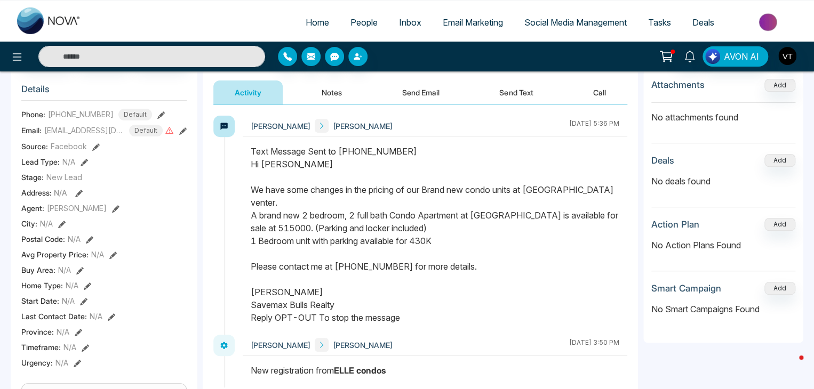
scroll to position [53, 0]
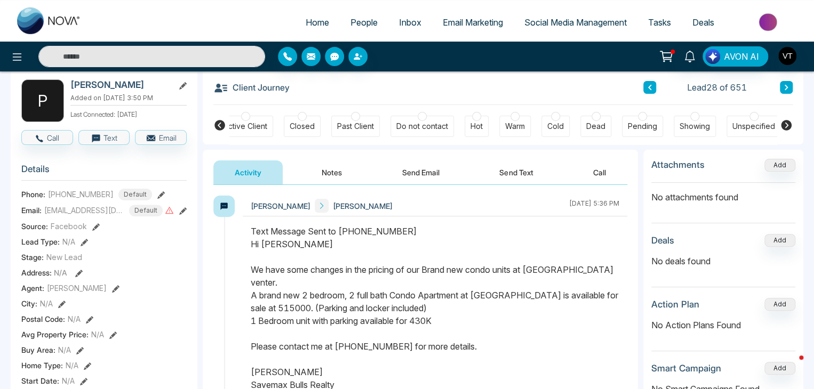
click at [789, 85] on button at bounding box center [786, 87] width 13 height 13
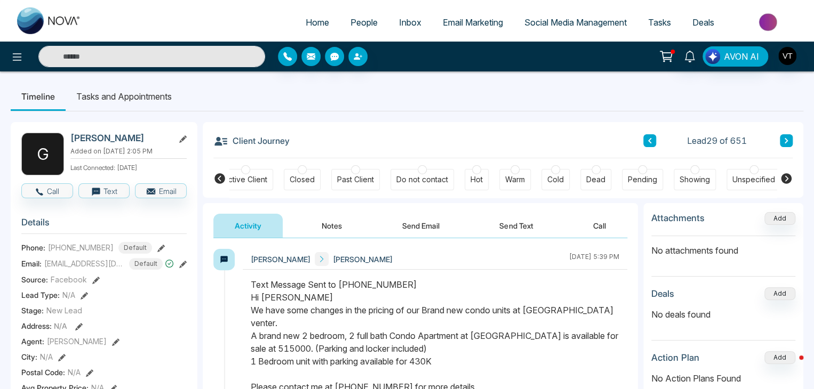
click at [652, 143] on button at bounding box center [649, 140] width 13 height 13
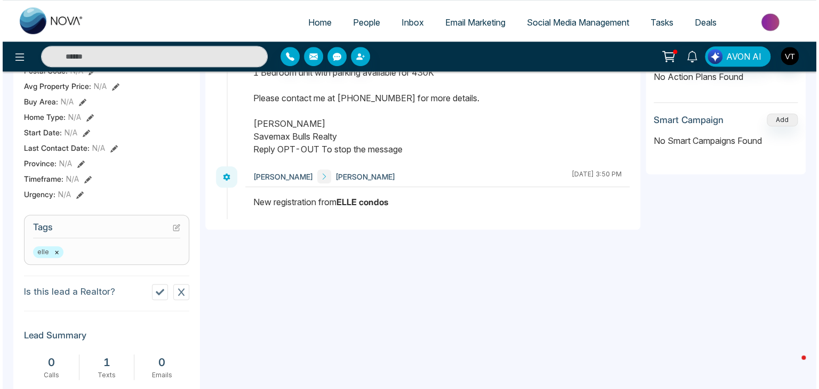
scroll to position [520, 0]
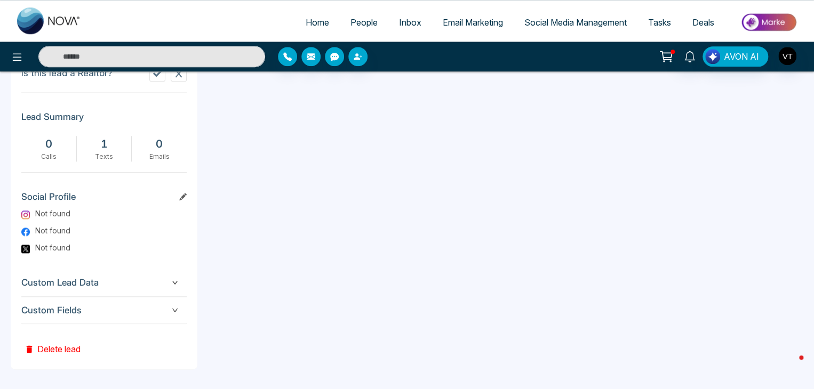
click at [70, 345] on button "Delete lead" at bounding box center [52, 341] width 62 height 35
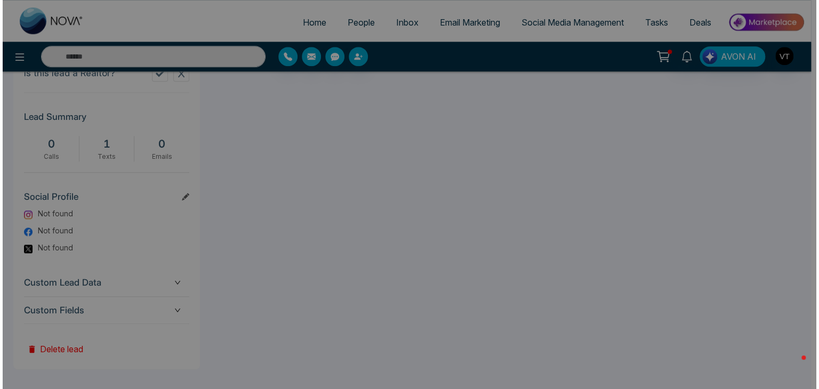
scroll to position [0, 237]
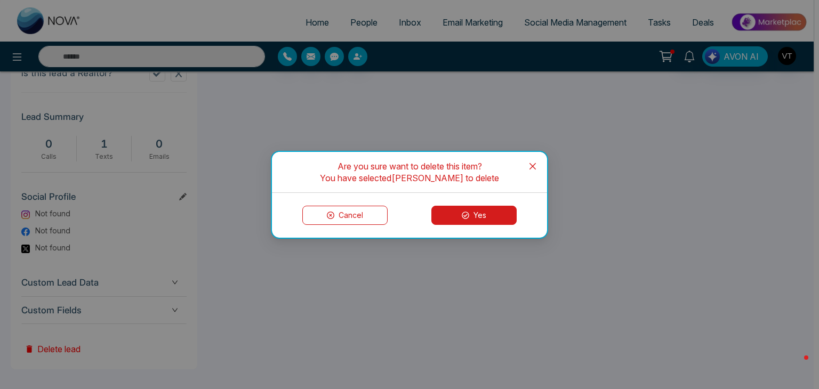
click at [448, 215] on button "Yes" at bounding box center [473, 215] width 85 height 19
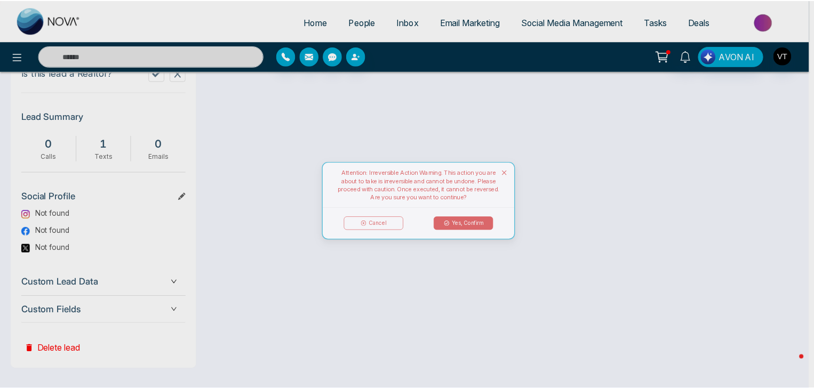
scroll to position [0, 232]
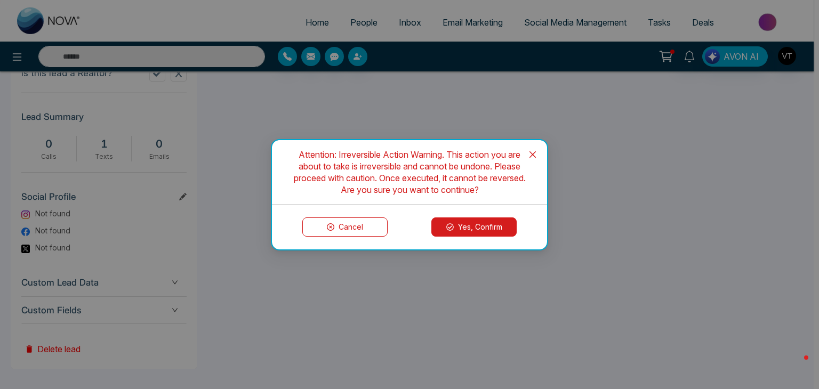
click at [512, 229] on button "Yes, Confirm" at bounding box center [473, 227] width 85 height 19
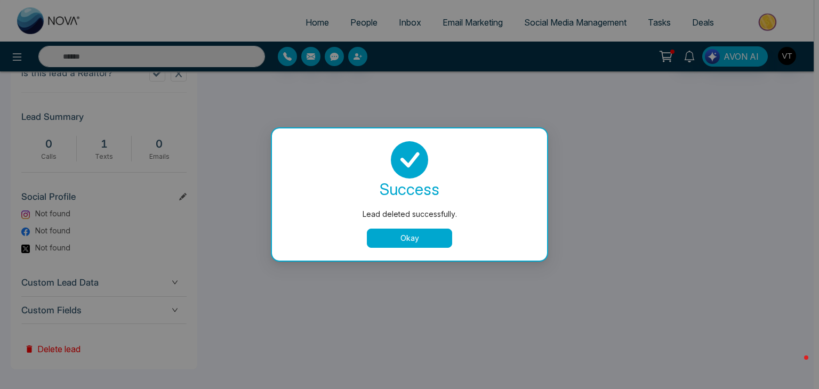
click at [435, 243] on button "Okay" at bounding box center [409, 238] width 85 height 19
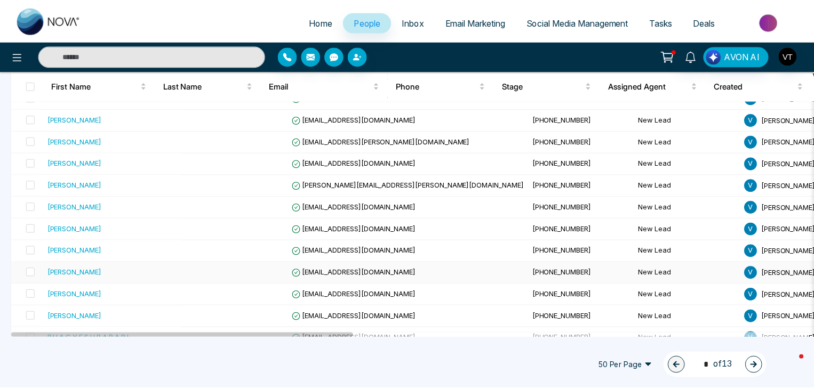
scroll to position [587, 0]
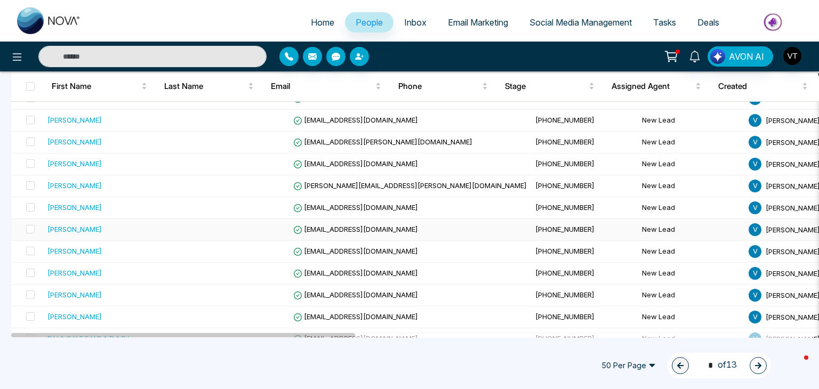
click at [92, 225] on div "Gemma Estella Cagalawan" at bounding box center [74, 229] width 54 height 11
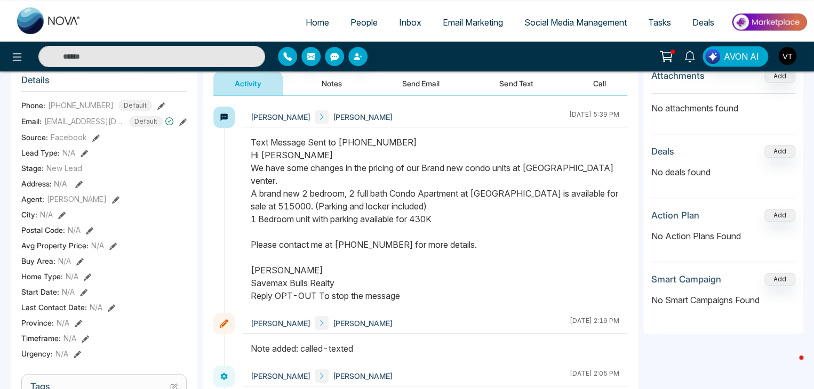
scroll to position [53, 0]
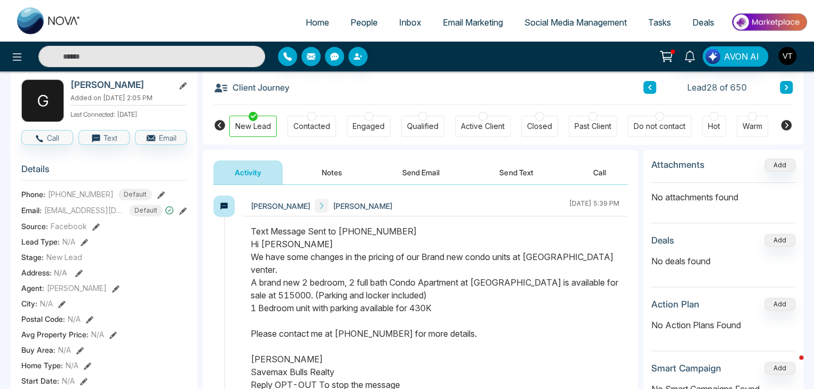
click at [335, 171] on button "Notes" at bounding box center [331, 173] width 63 height 24
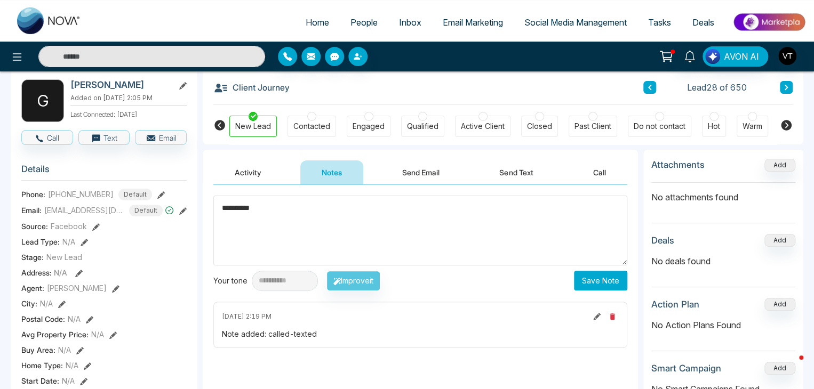
type textarea "**********"
click at [602, 281] on button "Save Note" at bounding box center [600, 281] width 53 height 20
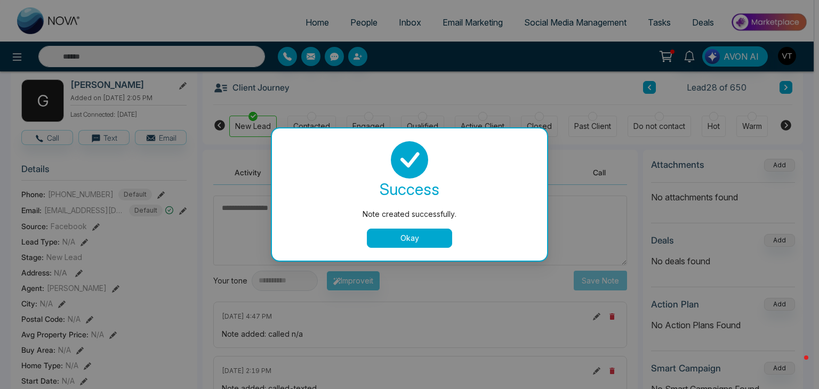
click at [410, 235] on button "Okay" at bounding box center [409, 238] width 85 height 19
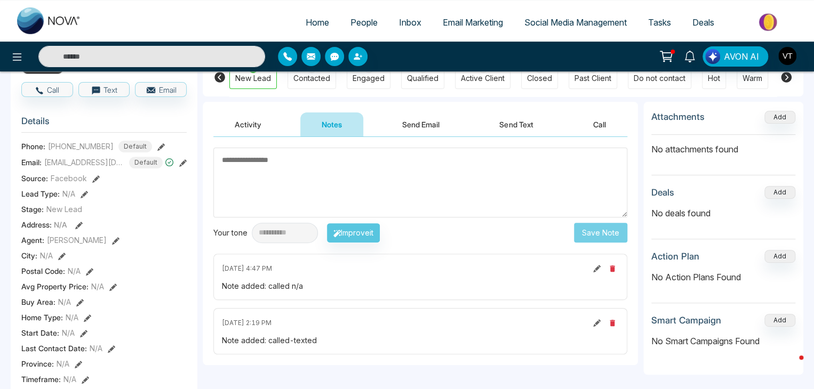
scroll to position [53, 0]
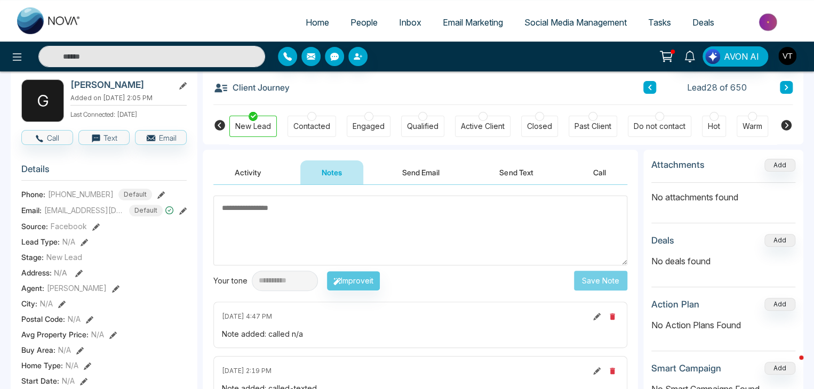
click at [784, 88] on icon at bounding box center [785, 87] width 5 height 6
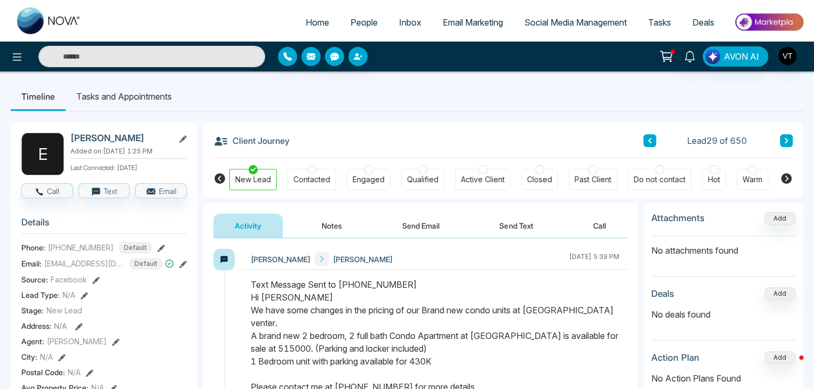
click at [785, 141] on icon at bounding box center [785, 141] width 5 height 6
click at [787, 143] on icon at bounding box center [785, 141] width 5 height 6
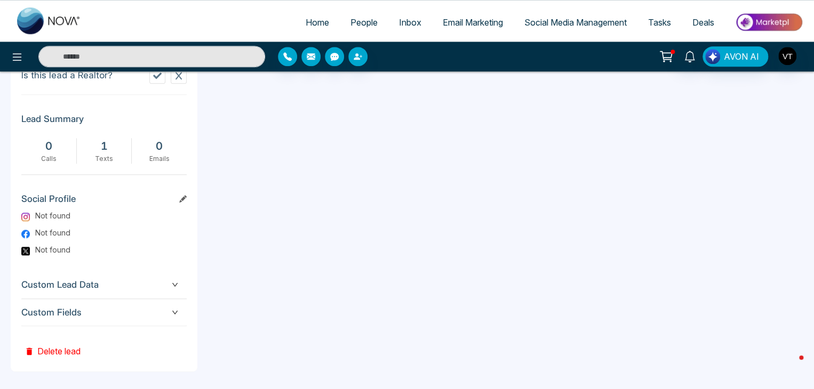
scroll to position [520, 0]
click at [62, 350] on button "Delete lead" at bounding box center [52, 341] width 62 height 35
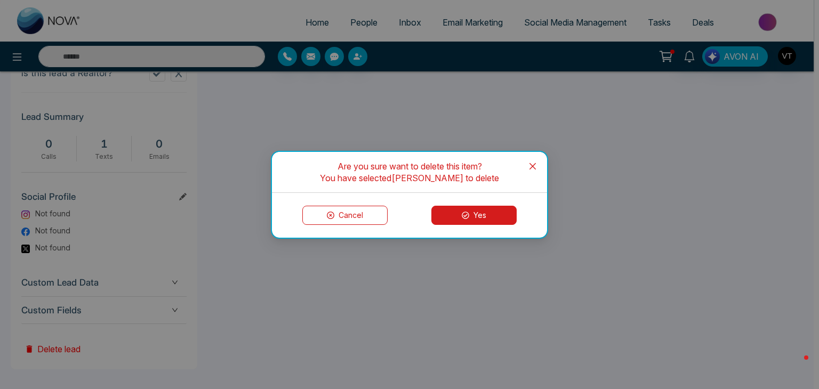
click at [469, 212] on button "Yes" at bounding box center [473, 215] width 85 height 19
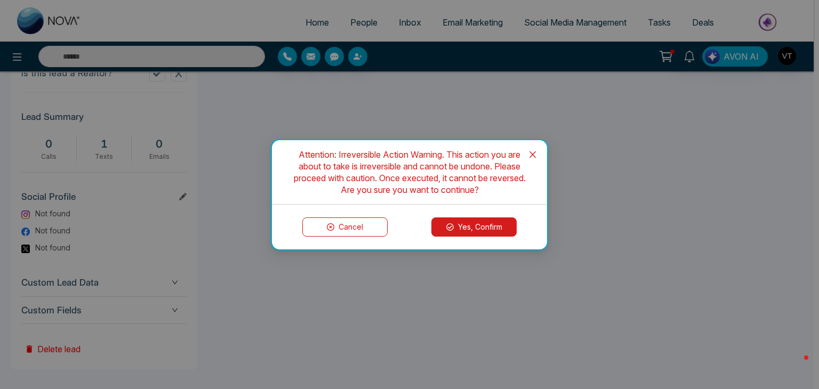
click at [469, 224] on button "Yes, Confirm" at bounding box center [473, 227] width 85 height 19
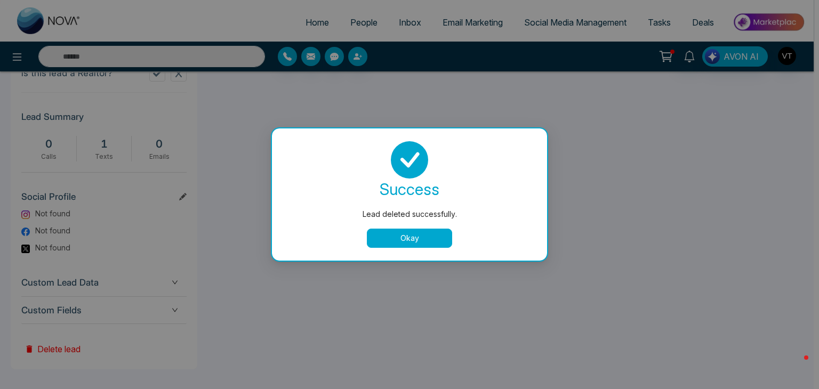
click at [422, 236] on button "Okay" at bounding box center [409, 238] width 85 height 19
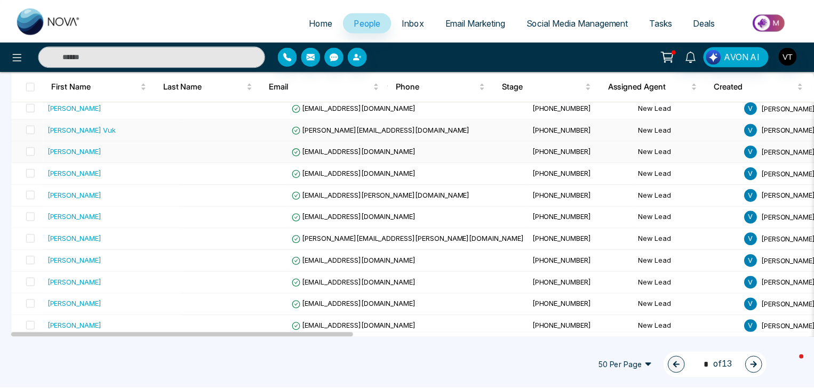
scroll to position [587, 0]
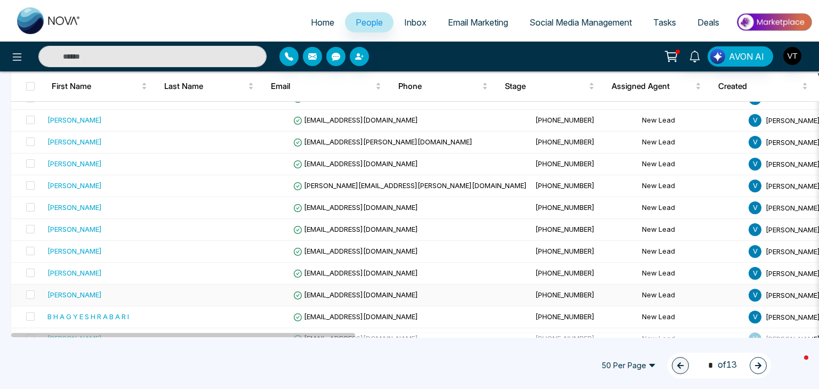
click at [93, 291] on div "Rose Tanenbaum" at bounding box center [74, 295] width 54 height 11
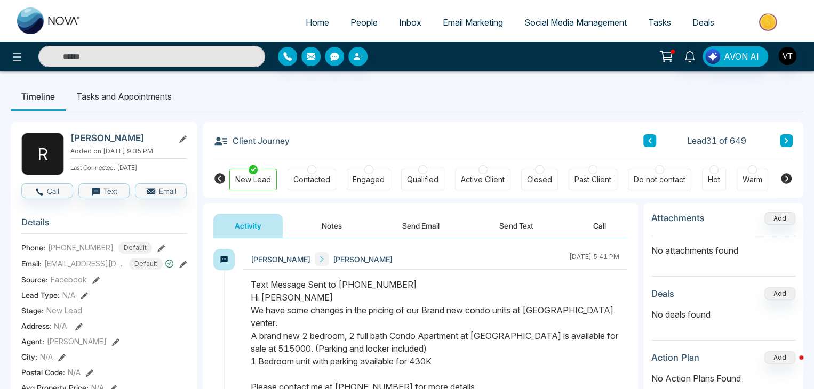
click at [789, 142] on button at bounding box center [786, 140] width 13 height 13
click at [787, 141] on icon at bounding box center [785, 140] width 3 height 5
click at [789, 143] on button at bounding box center [786, 140] width 13 height 13
click at [784, 140] on icon at bounding box center [785, 141] width 5 height 6
click at [787, 139] on icon at bounding box center [785, 141] width 5 height 6
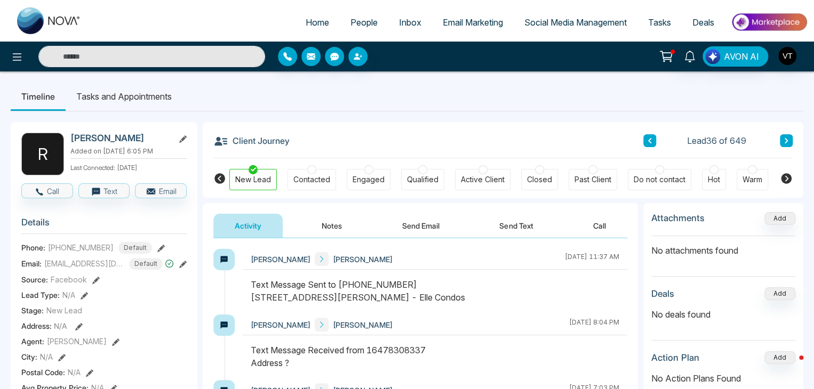
scroll to position [53, 0]
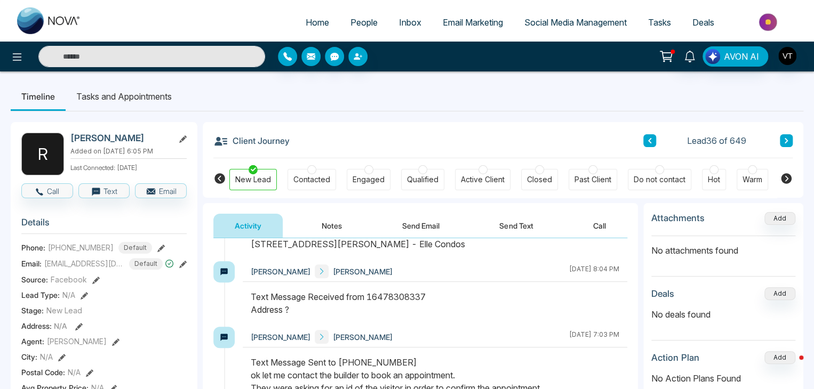
click at [510, 222] on button "Send Text" at bounding box center [516, 226] width 76 height 24
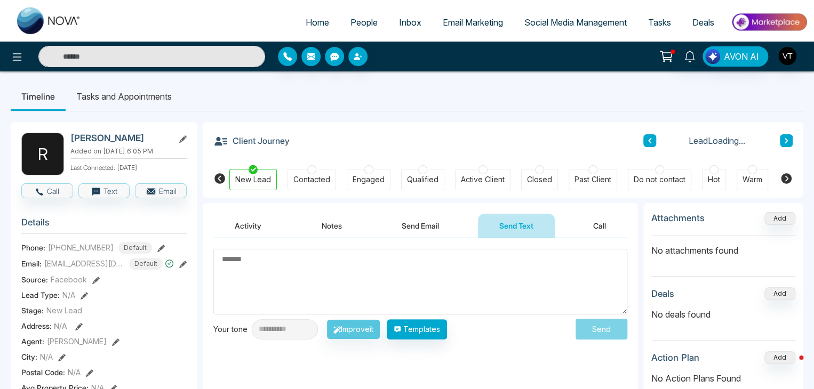
click at [378, 262] on textarea at bounding box center [420, 282] width 414 height 66
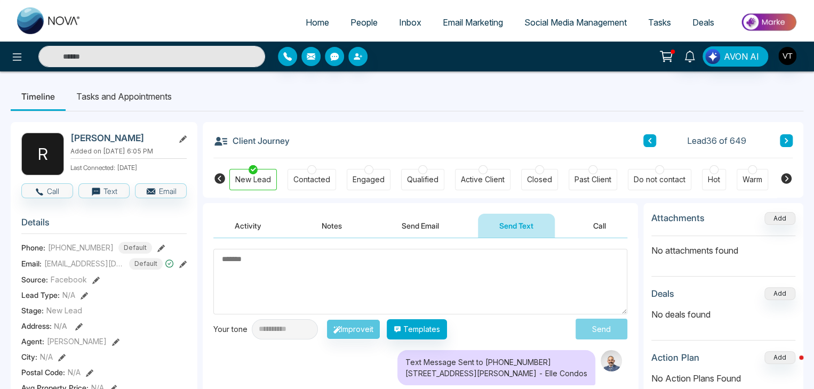
click at [421, 227] on button "Send Email" at bounding box center [420, 226] width 80 height 24
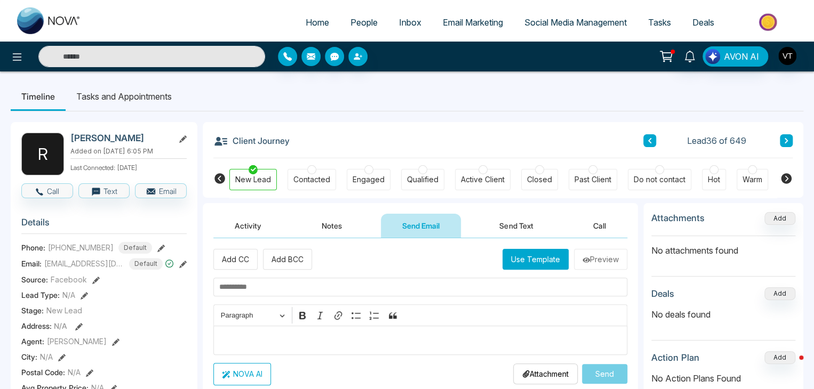
click at [268, 286] on input "text" at bounding box center [420, 287] width 414 height 19
type input "**********"
click at [249, 330] on div "Editor editing area: main" at bounding box center [420, 340] width 414 height 29
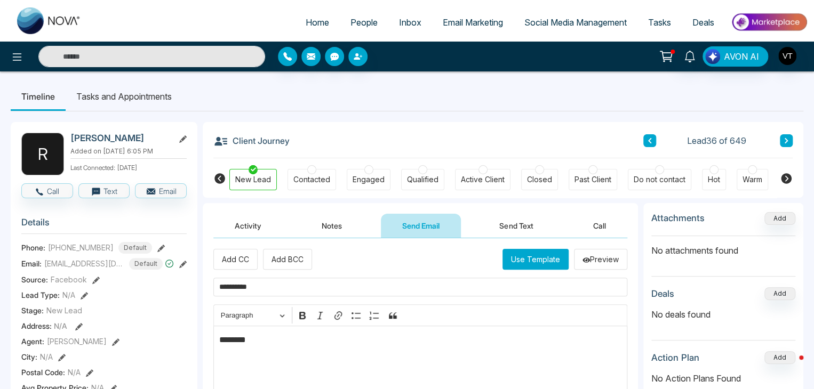
scroll to position [10, 0]
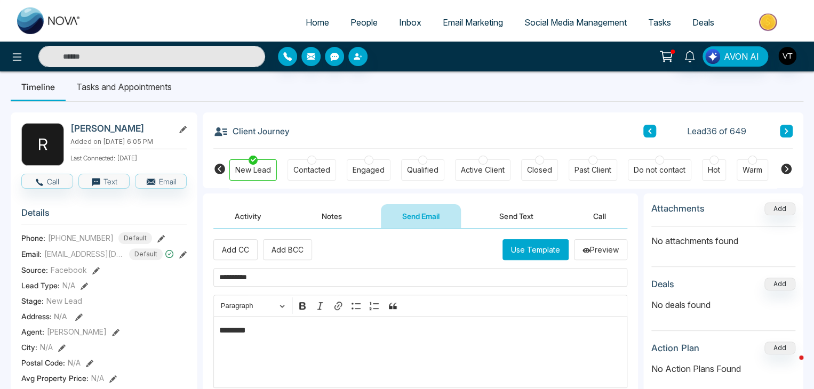
click at [257, 329] on p "********" at bounding box center [420, 330] width 403 height 13
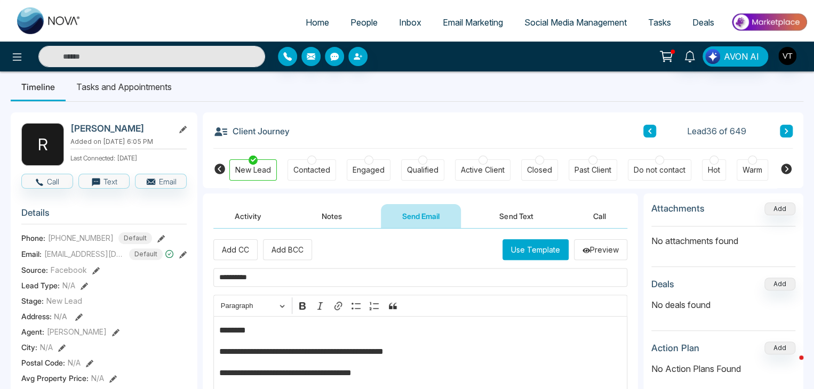
click at [224, 370] on p "**********" at bounding box center [420, 373] width 403 height 13
click at [416, 374] on p "**********" at bounding box center [420, 373] width 403 height 13
drag, startPoint x: 256, startPoint y: 370, endPoint x: 199, endPoint y: 361, distance: 57.8
click at [380, 373] on p "**********" at bounding box center [420, 373] width 403 height 13
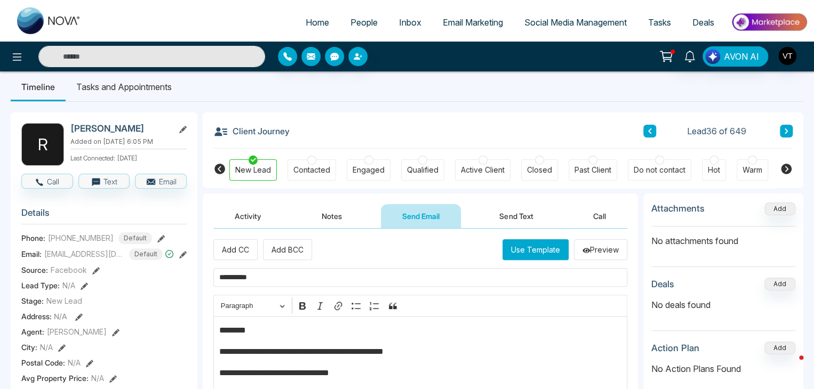
scroll to position [223, 0]
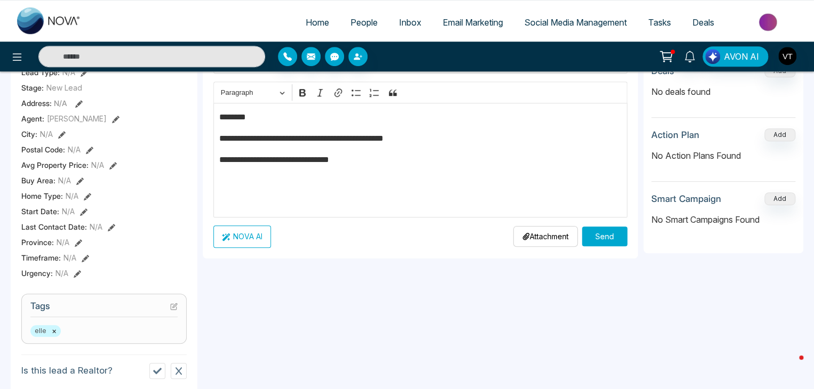
click at [590, 237] on button "Send" at bounding box center [604, 237] width 45 height 20
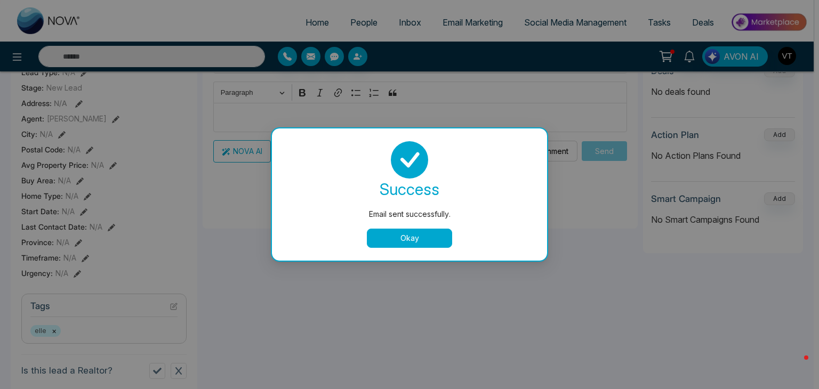
click at [421, 241] on button "Okay" at bounding box center [409, 238] width 85 height 19
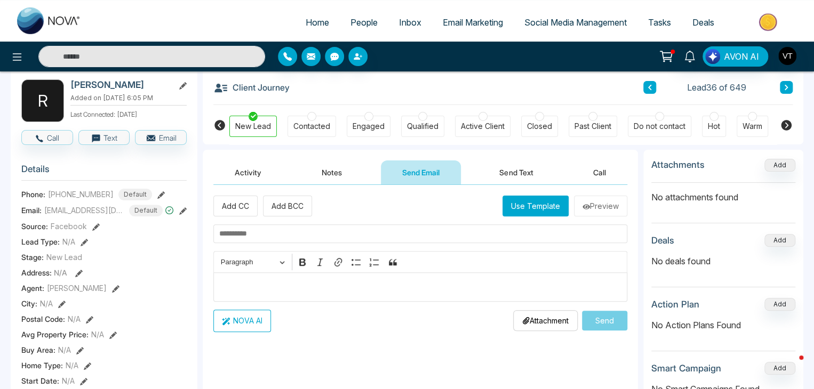
scroll to position [10, 0]
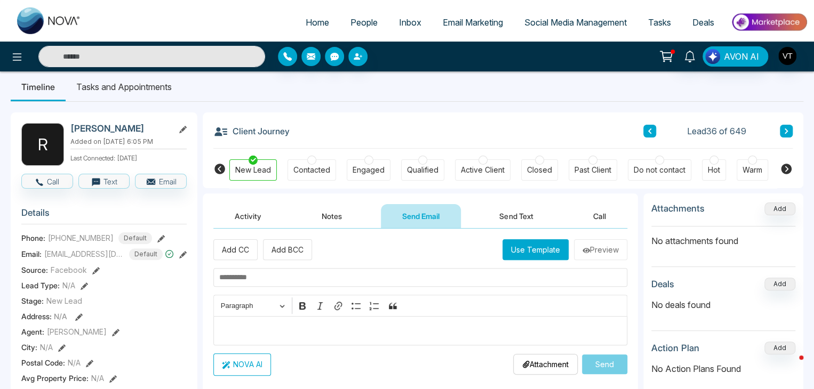
click at [783, 130] on icon at bounding box center [785, 131] width 5 height 6
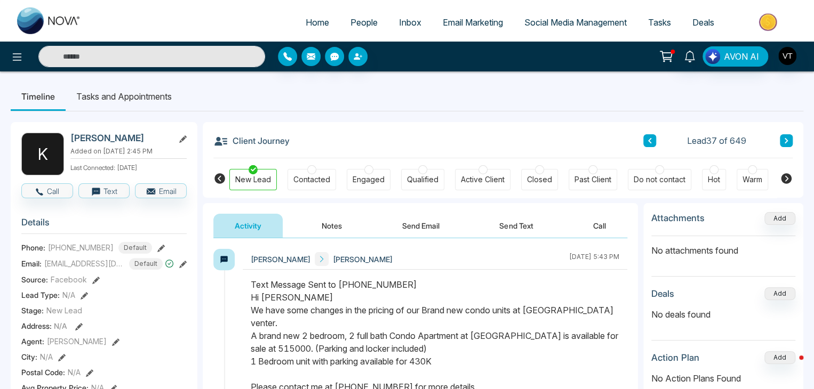
click at [328, 228] on button "Notes" at bounding box center [331, 226] width 63 height 24
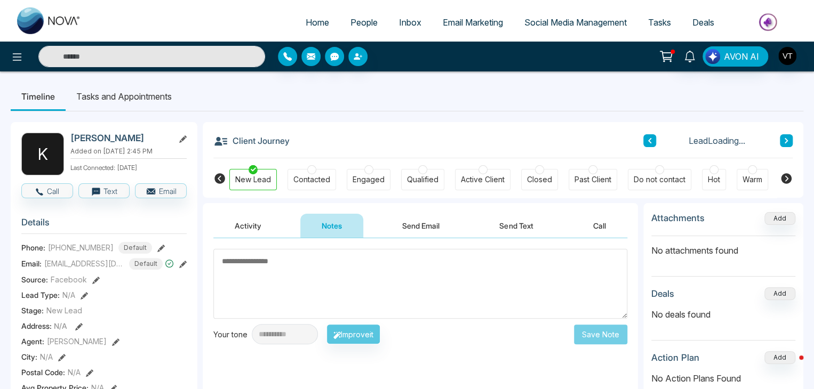
click at [320, 278] on textarea at bounding box center [420, 284] width 414 height 70
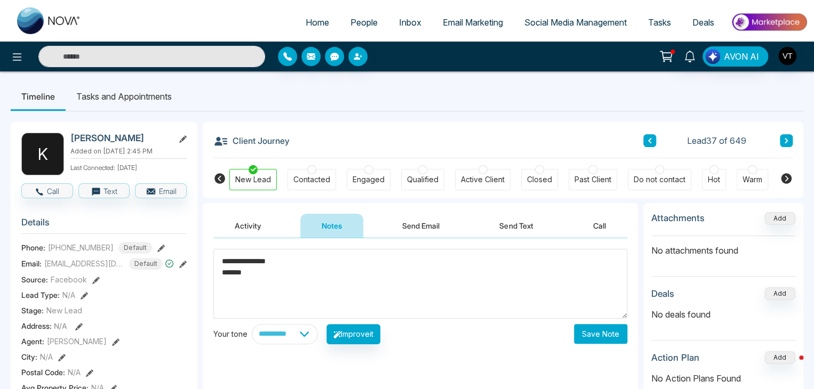
type textarea "**********"
click at [595, 334] on button "Save Note" at bounding box center [600, 334] width 53 height 20
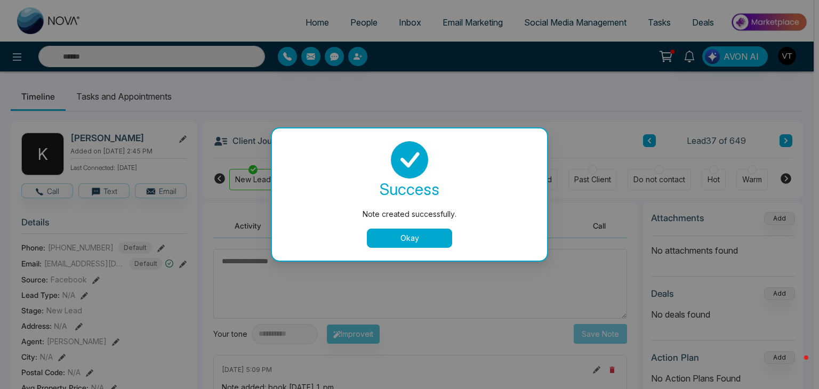
click at [435, 242] on button "Okay" at bounding box center [409, 238] width 85 height 19
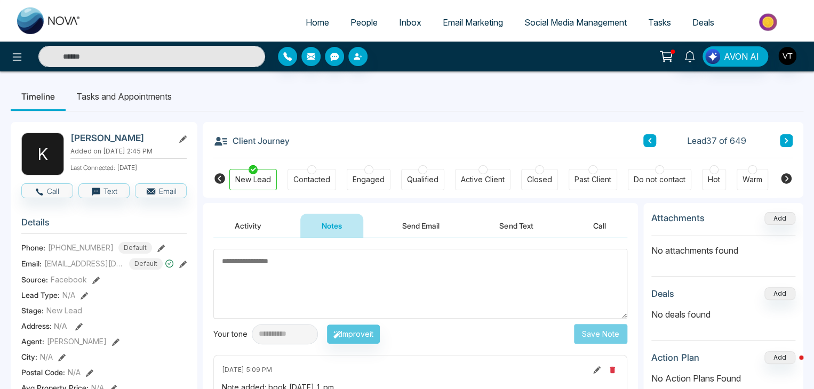
click at [785, 142] on icon at bounding box center [785, 140] width 3 height 5
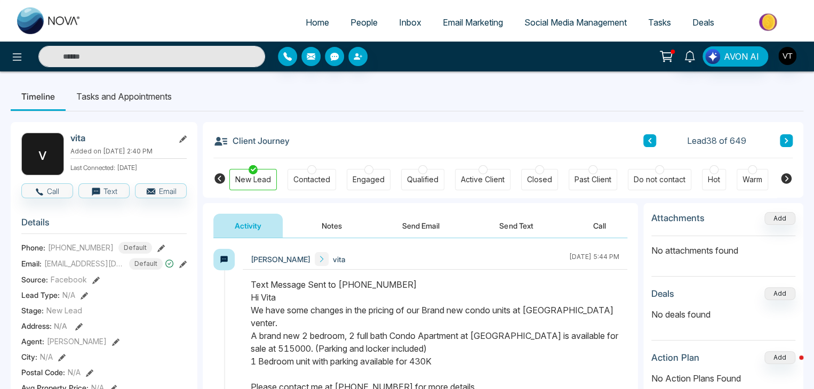
click at [782, 137] on button at bounding box center [786, 140] width 13 height 13
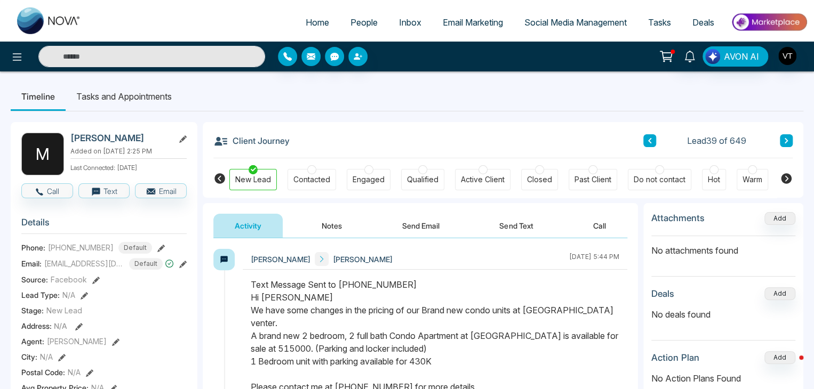
click at [787, 139] on icon at bounding box center [785, 141] width 5 height 6
click at [788, 141] on icon at bounding box center [785, 141] width 5 height 6
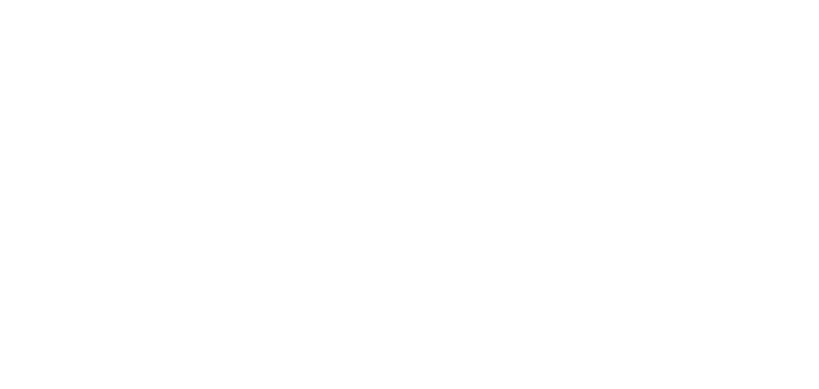
select select "*"
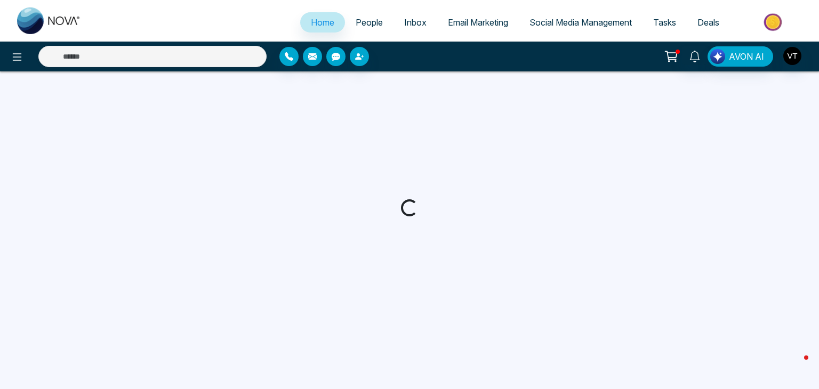
select select "*"
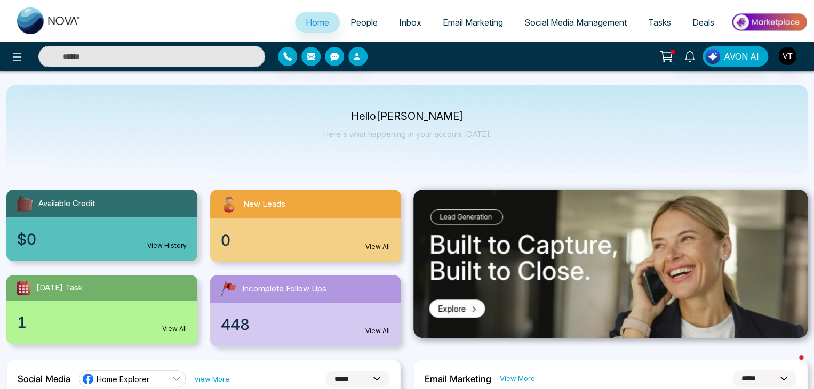
click at [363, 23] on span "People" at bounding box center [363, 22] width 27 height 11
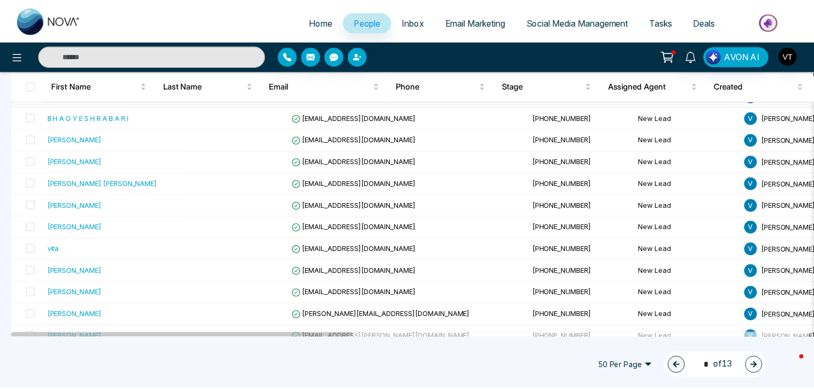
scroll to position [800, 0]
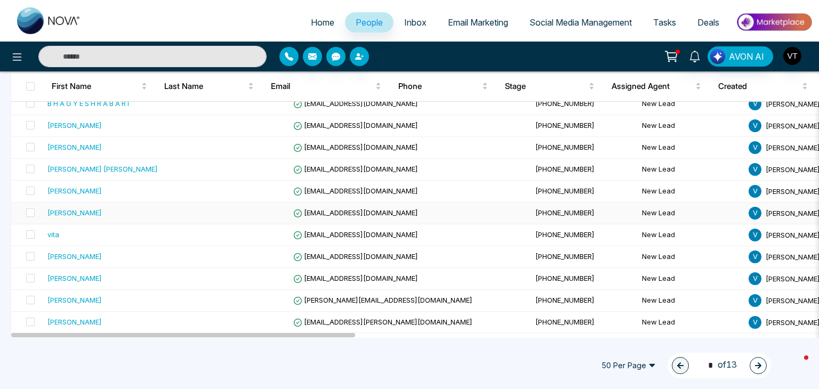
click at [68, 207] on div "[PERSON_NAME]" at bounding box center [74, 212] width 54 height 11
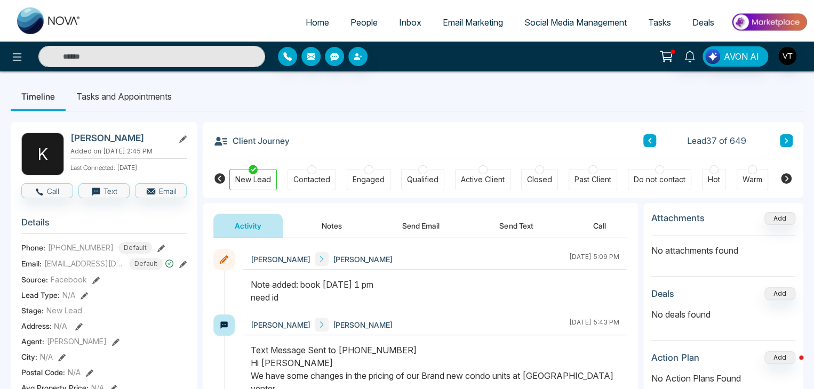
click at [787, 143] on icon at bounding box center [785, 141] width 5 height 6
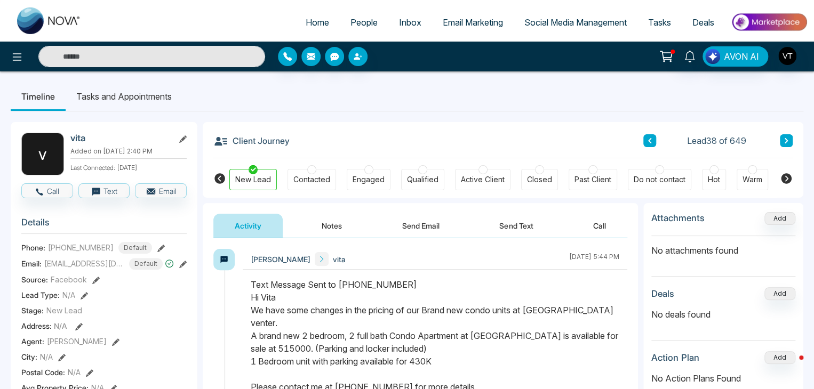
click at [787, 143] on icon at bounding box center [785, 141] width 5 height 6
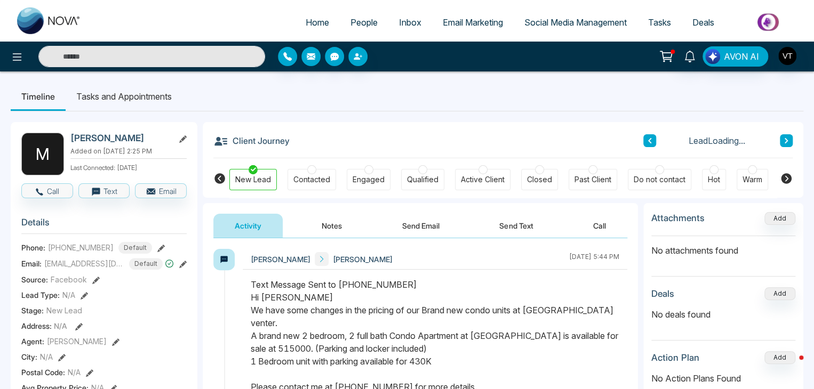
click at [788, 141] on icon at bounding box center [785, 141] width 5 height 6
click at [788, 140] on icon at bounding box center [785, 141] width 5 height 6
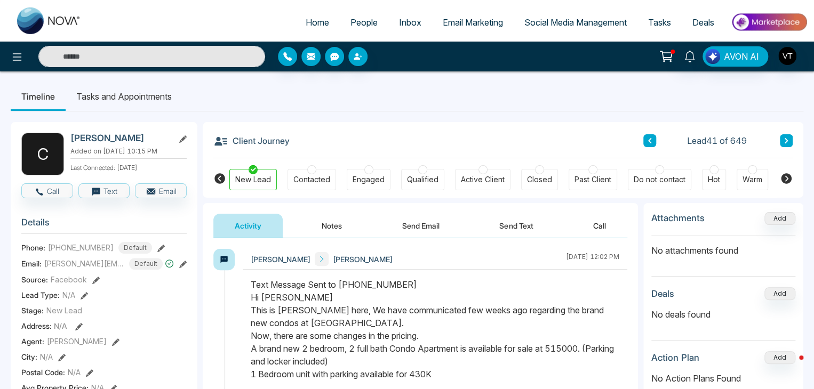
click at [150, 96] on li "Tasks and Appointments" at bounding box center [124, 96] width 117 height 29
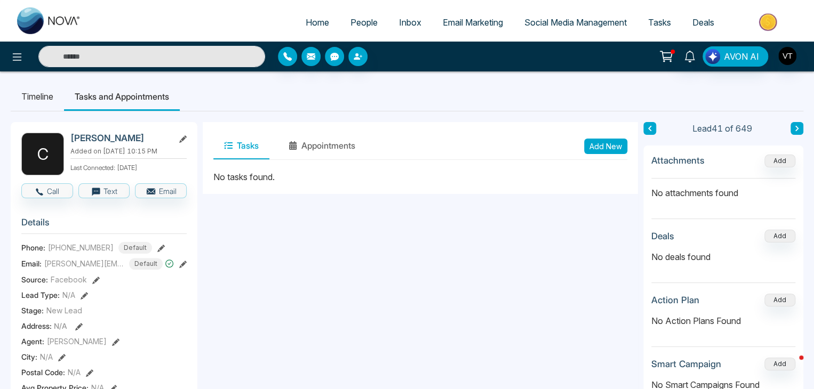
click at [599, 151] on button "Add New" at bounding box center [605, 146] width 43 height 15
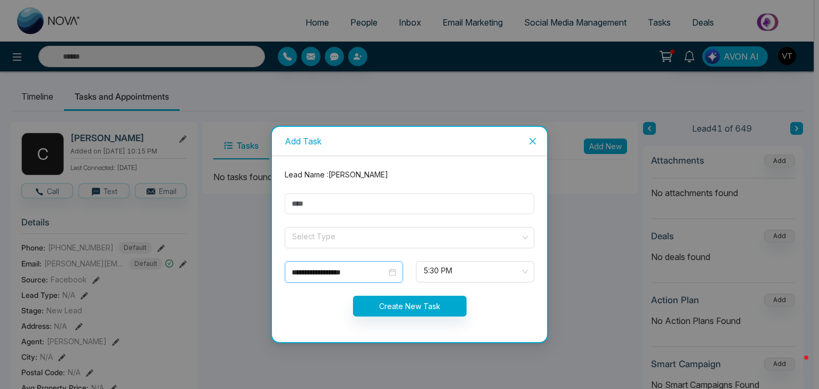
click at [395, 272] on div "**********" at bounding box center [344, 273] width 105 height 12
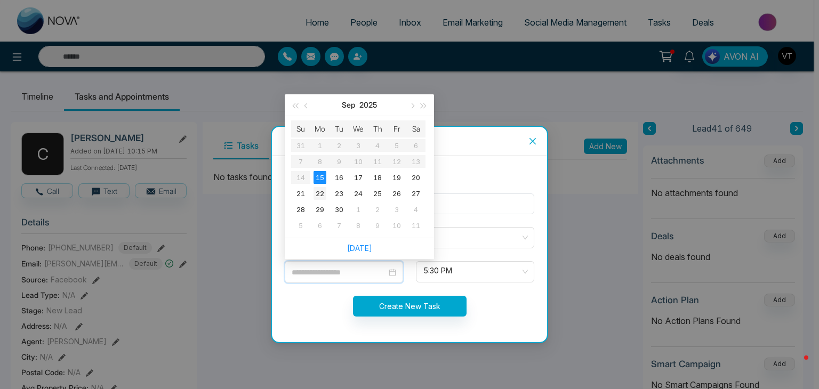
type input "**********"
click at [322, 191] on div "22" at bounding box center [320, 193] width 13 height 13
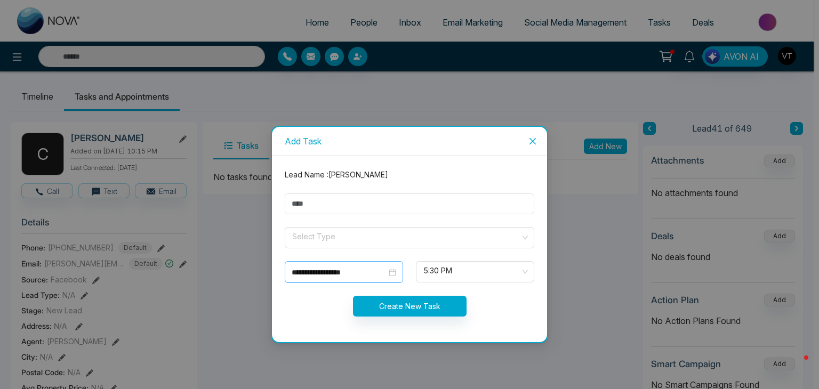
click at [339, 275] on input "**********" at bounding box center [339, 273] width 95 height 12
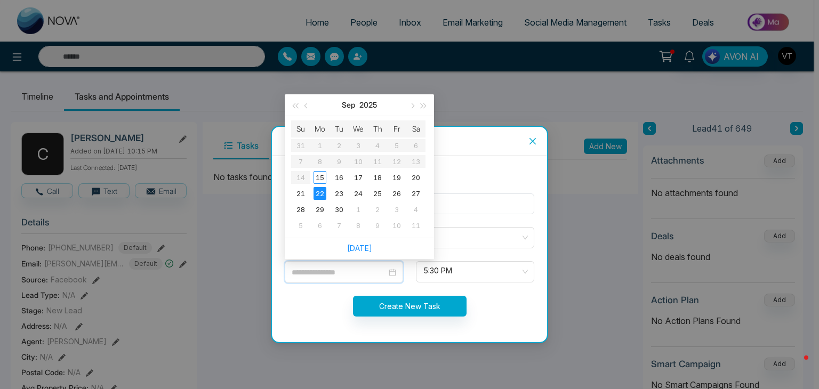
type input "**********"
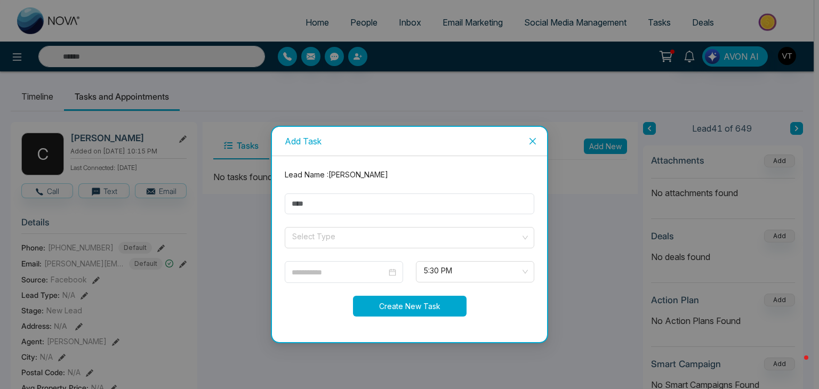
type input "**********"
click at [434, 306] on button "Create New Task" at bounding box center [410, 306] width 114 height 21
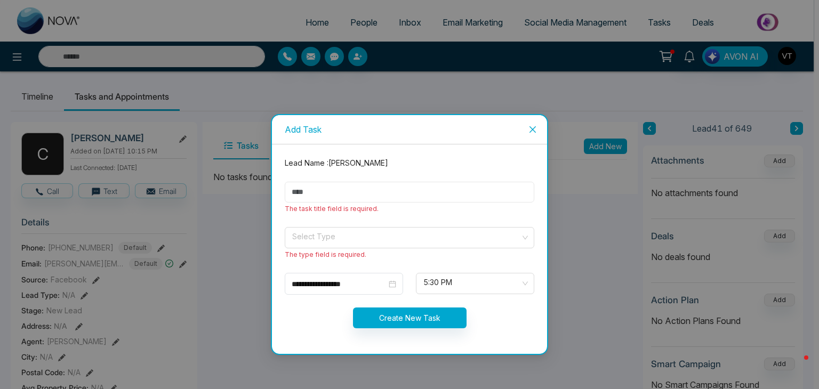
click at [340, 193] on input "text" at bounding box center [410, 192] width 250 height 21
click at [332, 182] on input "text" at bounding box center [410, 192] width 250 height 21
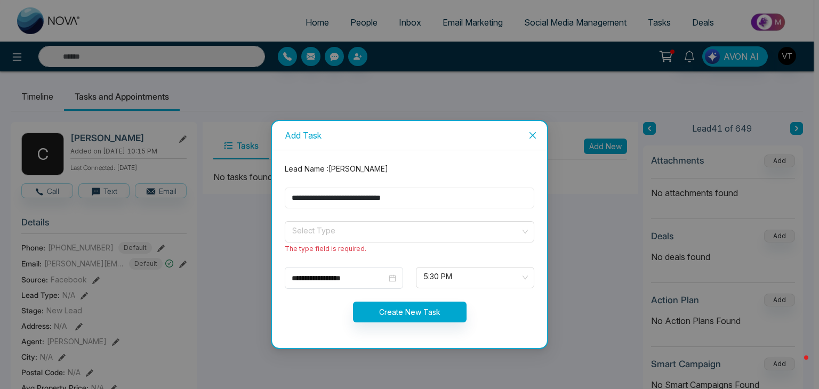
type input "**********"
click at [410, 310] on button "Create New Task" at bounding box center [410, 312] width 114 height 21
click at [420, 314] on button "Create New Task" at bounding box center [410, 312] width 114 height 21
click at [331, 229] on input "search" at bounding box center [405, 230] width 229 height 16
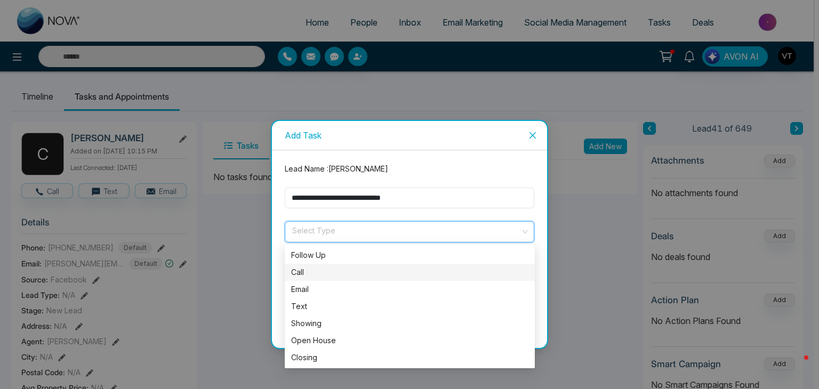
click at [310, 270] on div "Call" at bounding box center [409, 273] width 237 height 12
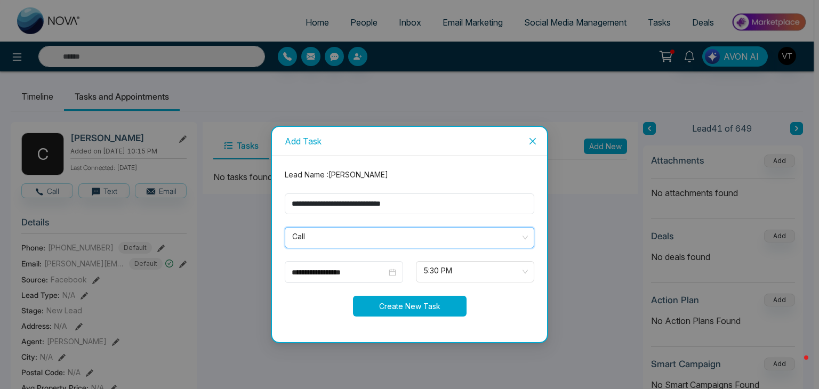
click at [419, 310] on button "Create New Task" at bounding box center [410, 306] width 114 height 21
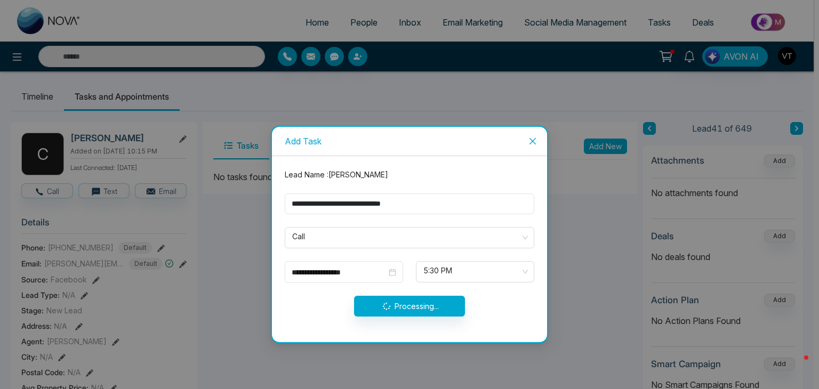
click at [424, 301] on div "Processing..." at bounding box center [409, 306] width 262 height 21
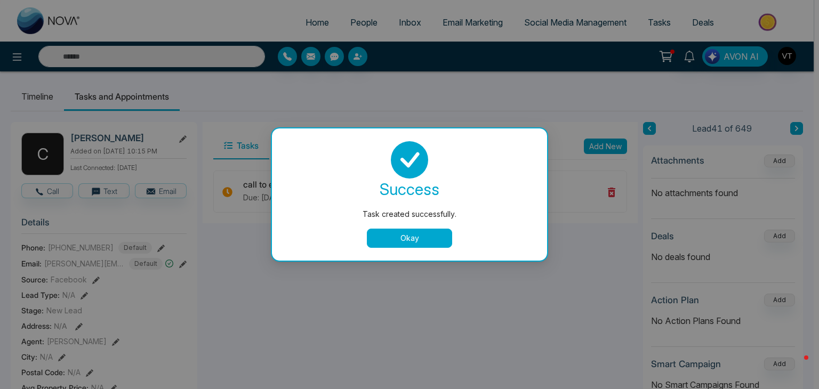
click at [430, 236] on button "Okay" at bounding box center [409, 238] width 85 height 19
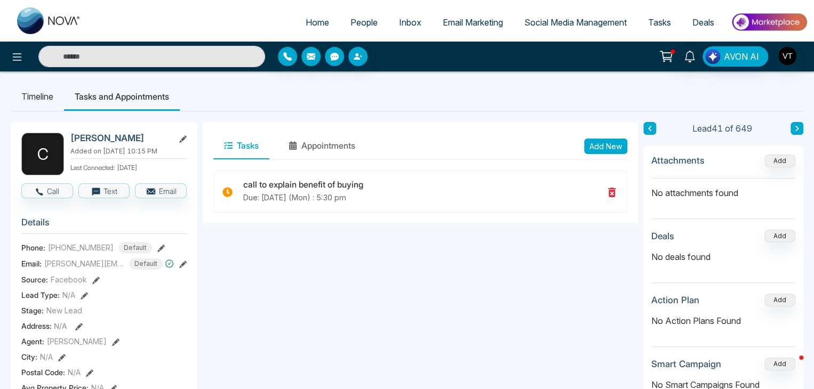
click at [797, 129] on icon at bounding box center [796, 128] width 3 height 5
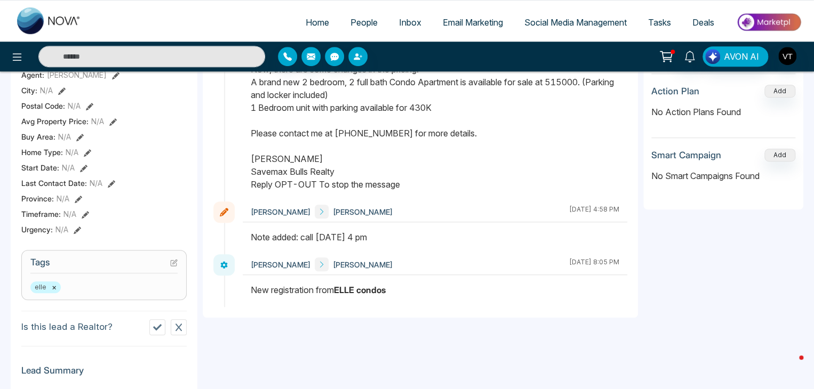
scroll to position [53, 0]
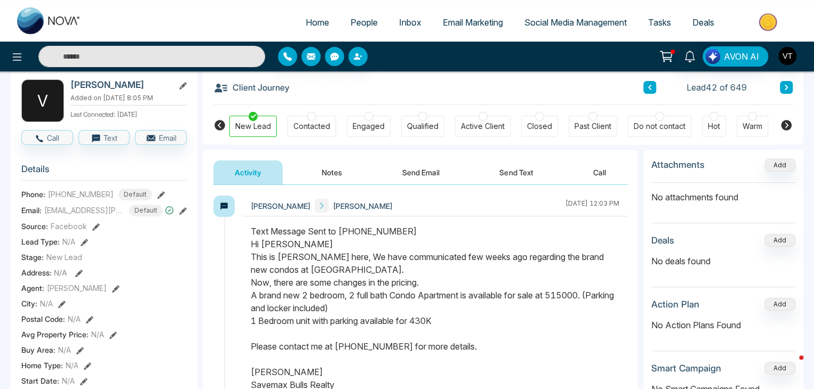
click at [791, 83] on button at bounding box center [786, 87] width 13 height 13
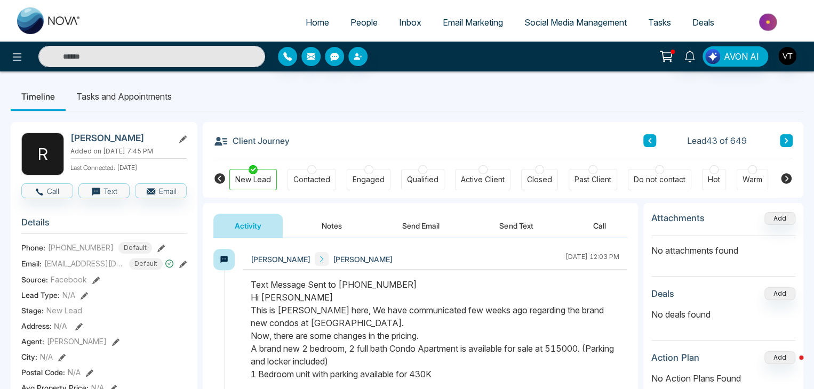
click at [788, 138] on icon at bounding box center [785, 141] width 5 height 6
click at [786, 142] on icon at bounding box center [785, 140] width 3 height 5
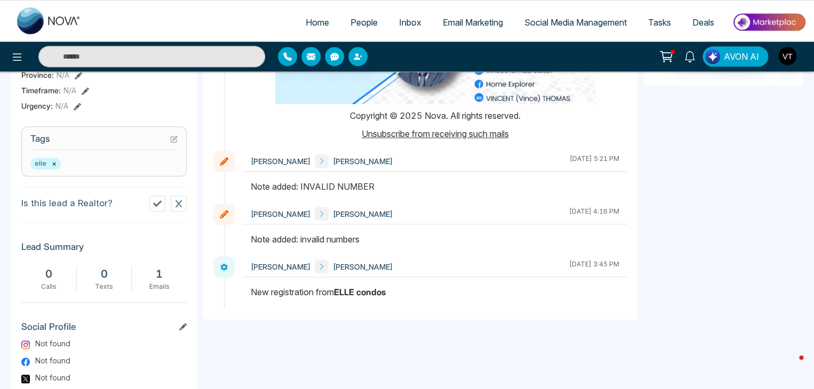
scroll to position [520, 0]
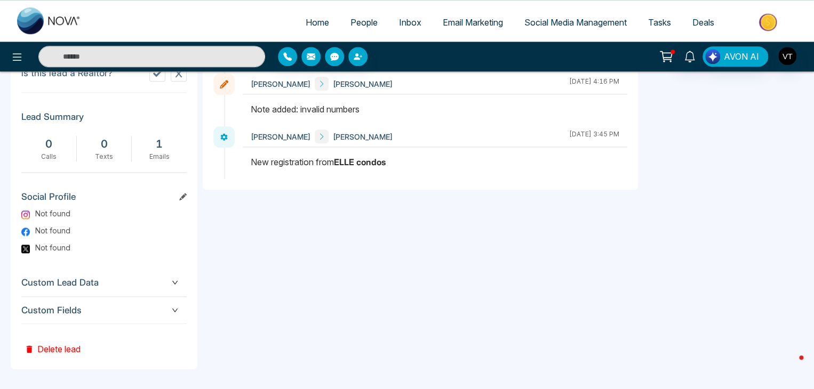
click at [55, 350] on button "Delete lead" at bounding box center [52, 341] width 62 height 35
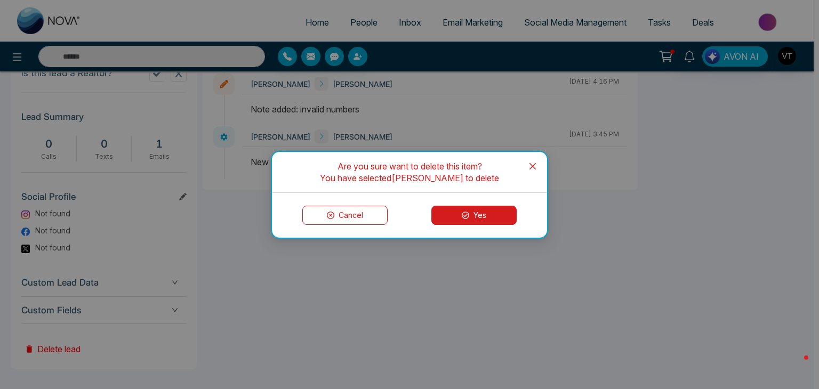
click at [476, 217] on button "Yes" at bounding box center [473, 215] width 85 height 19
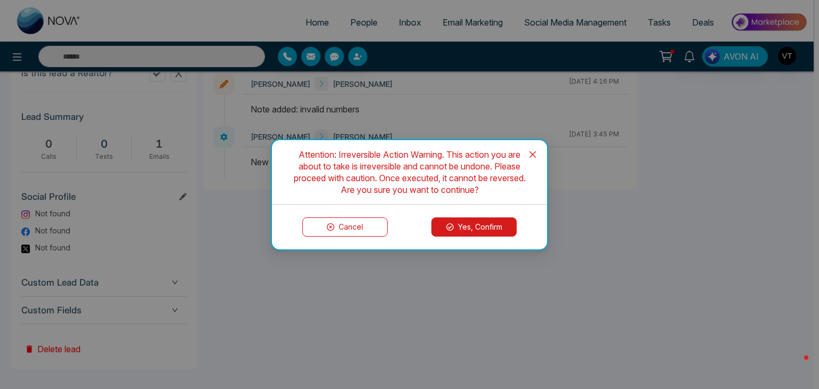
click at [500, 227] on button "Yes, Confirm" at bounding box center [473, 227] width 85 height 19
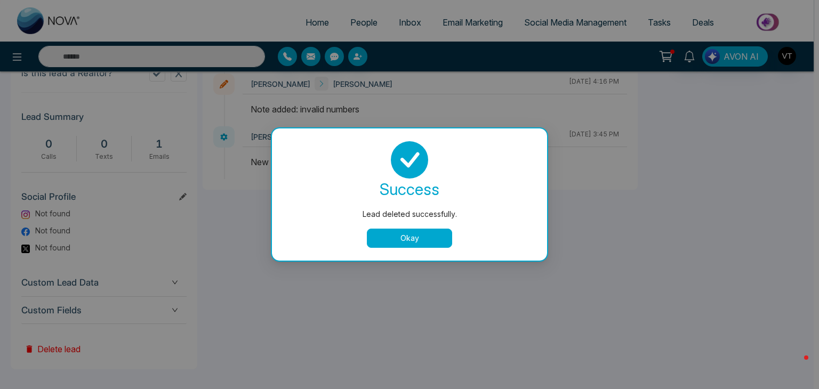
click at [435, 235] on button "Okay" at bounding box center [409, 238] width 85 height 19
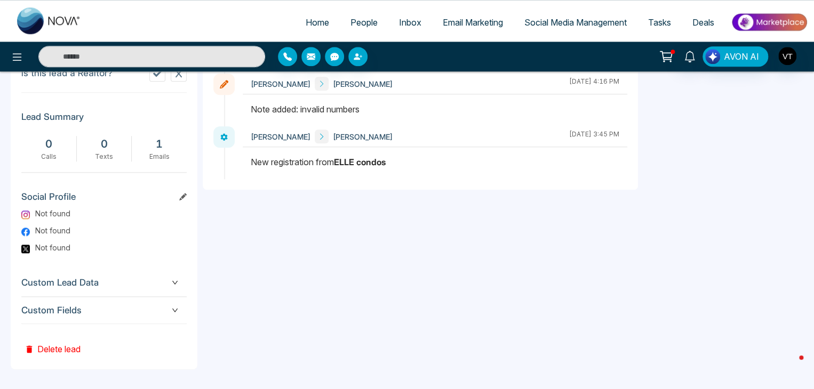
scroll to position [520, 0]
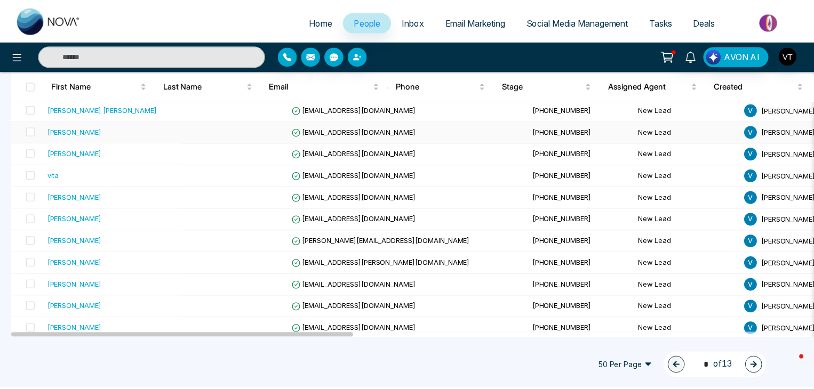
scroll to position [970, 0]
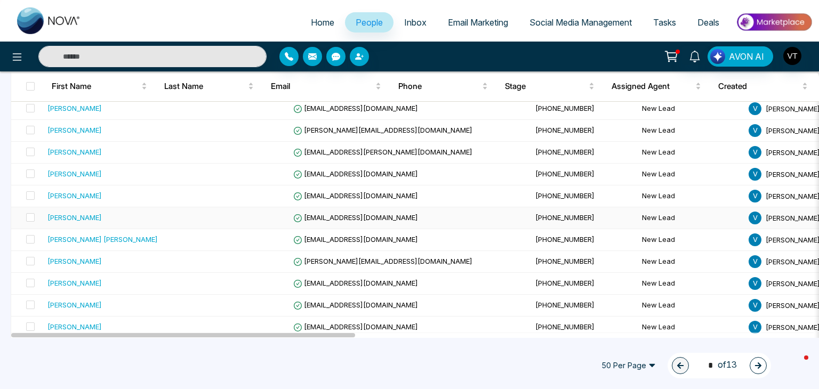
click at [76, 213] on div "[PERSON_NAME]" at bounding box center [74, 217] width 54 height 11
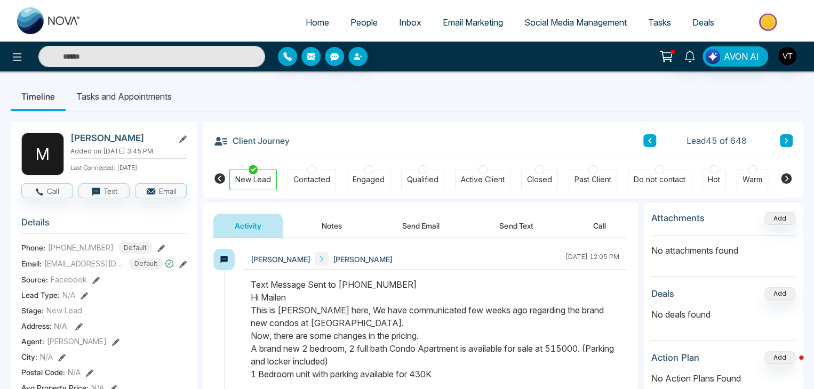
click at [787, 140] on icon at bounding box center [785, 140] width 3 height 5
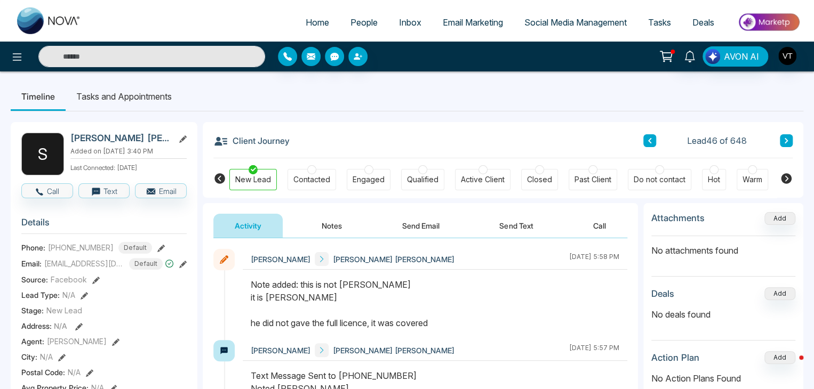
click at [73, 245] on span "+16475137124" at bounding box center [81, 247] width 66 height 11
click at [790, 141] on button at bounding box center [786, 140] width 13 height 13
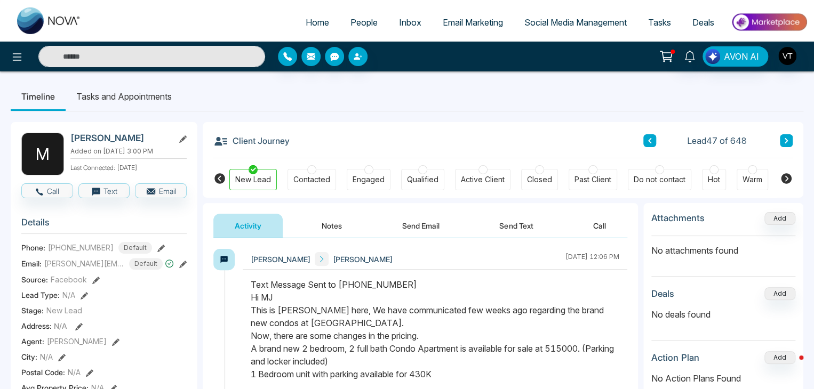
click at [783, 139] on icon at bounding box center [785, 141] width 5 height 6
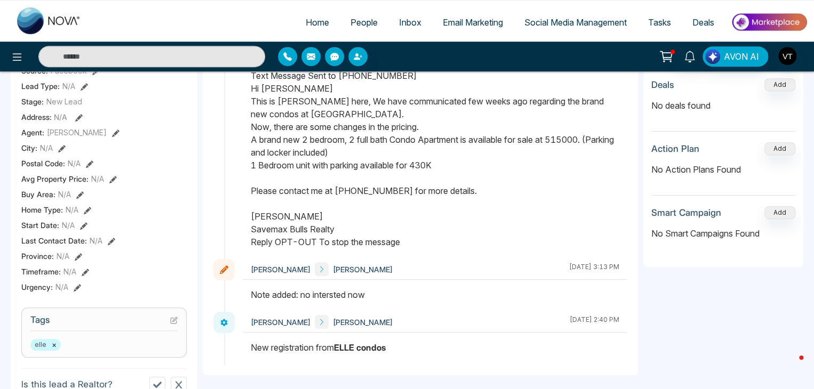
scroll to position [53, 0]
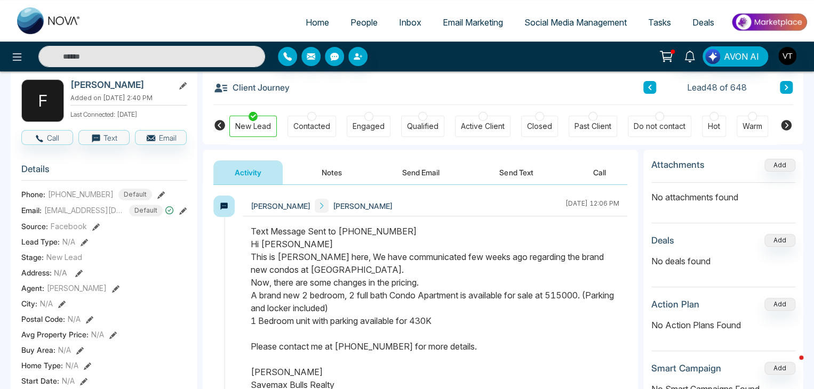
click at [789, 87] on button at bounding box center [786, 87] width 13 height 13
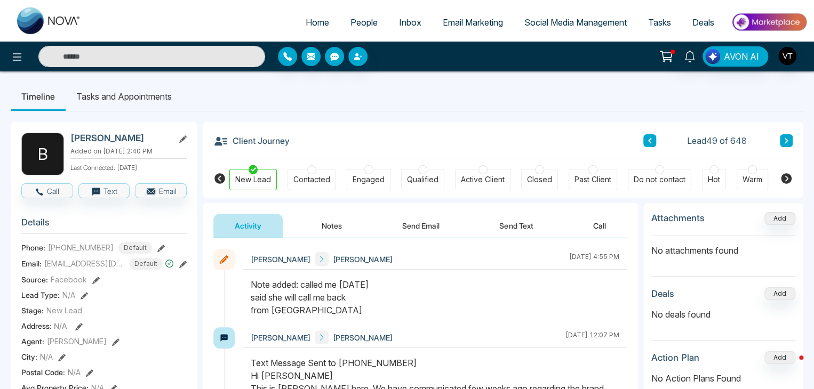
click at [134, 58] on input "text" at bounding box center [151, 56] width 227 height 21
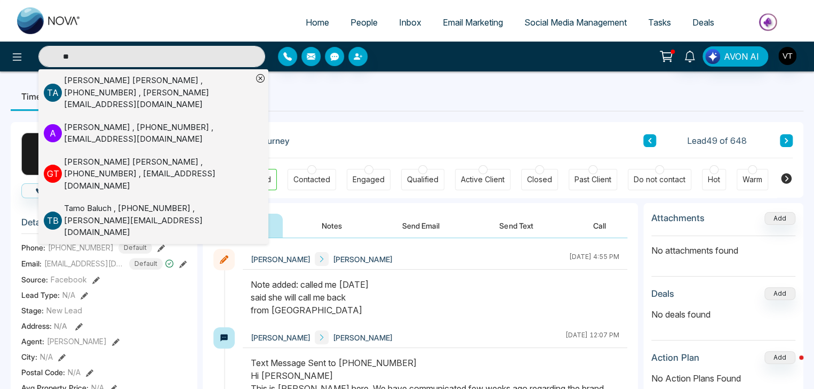
type input "*"
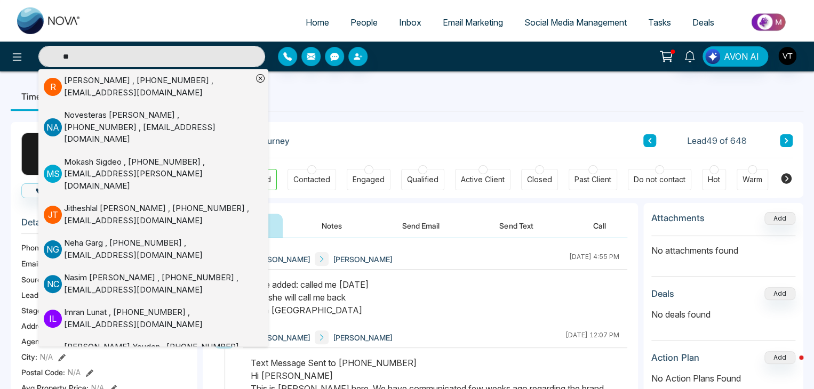
type input "*"
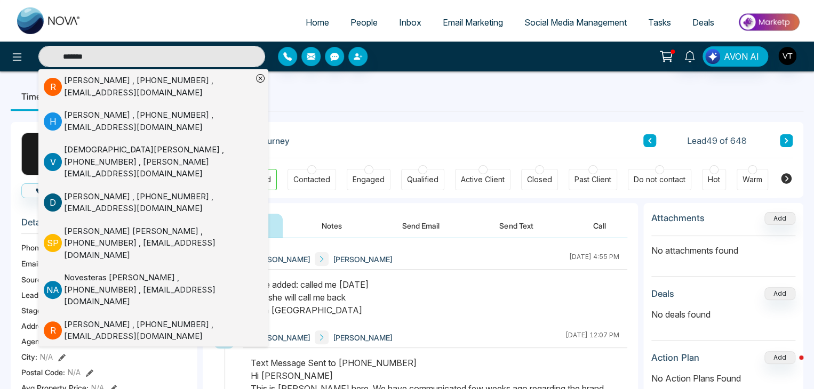
type input "********"
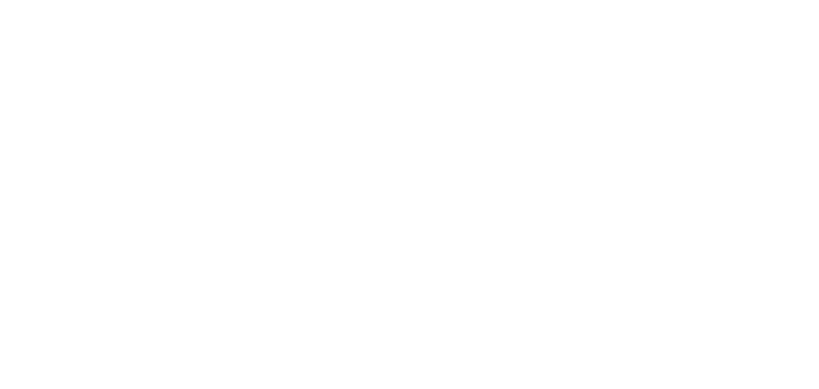
select select "*"
